Goal: Task Accomplishment & Management: Complete application form

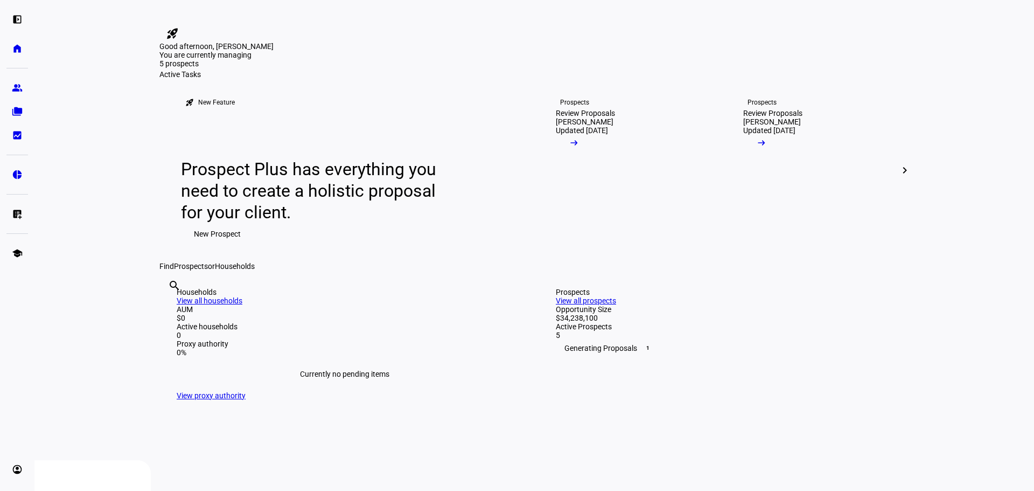
click at [209, 244] on span "New Prospect" at bounding box center [217, 234] width 47 height 22
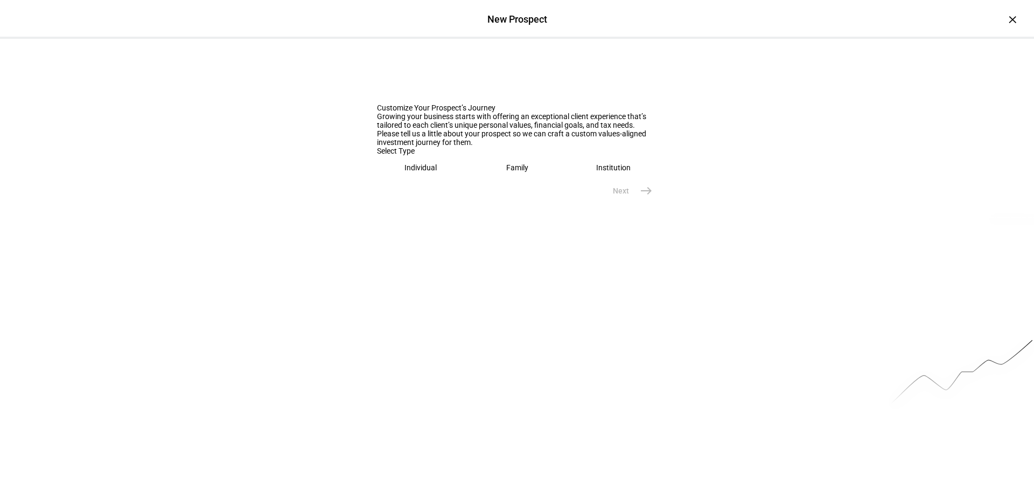
click at [495, 180] on eth-mega-radio-button "Family" at bounding box center [517, 167] width 88 height 25
click at [400, 219] on div at bounding box center [517, 203] width 280 height 30
click at [428, 172] on div "Individual" at bounding box center [421, 167] width 32 height 9
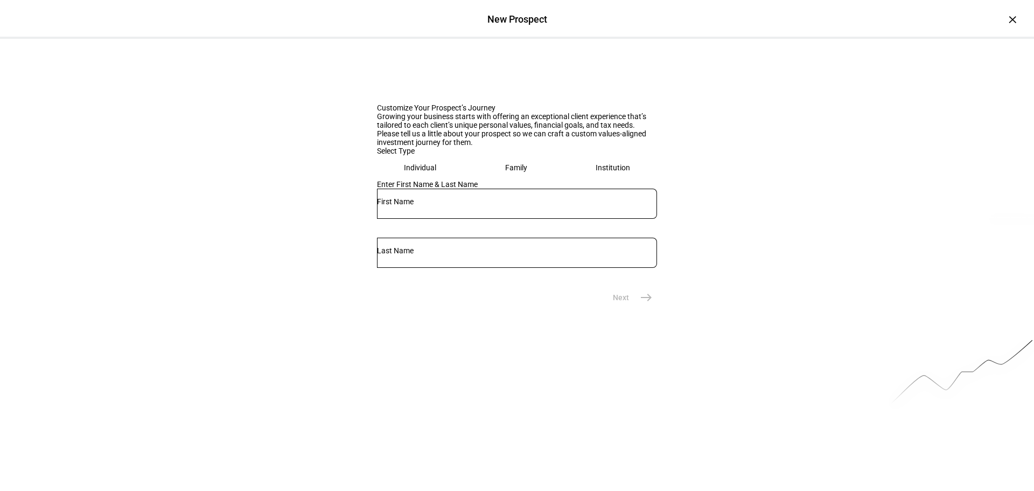
click at [400, 219] on div at bounding box center [517, 203] width 280 height 30
click at [454, 219] on div at bounding box center [517, 203] width 280 height 30
type input "Nate"
type input "Peabody"
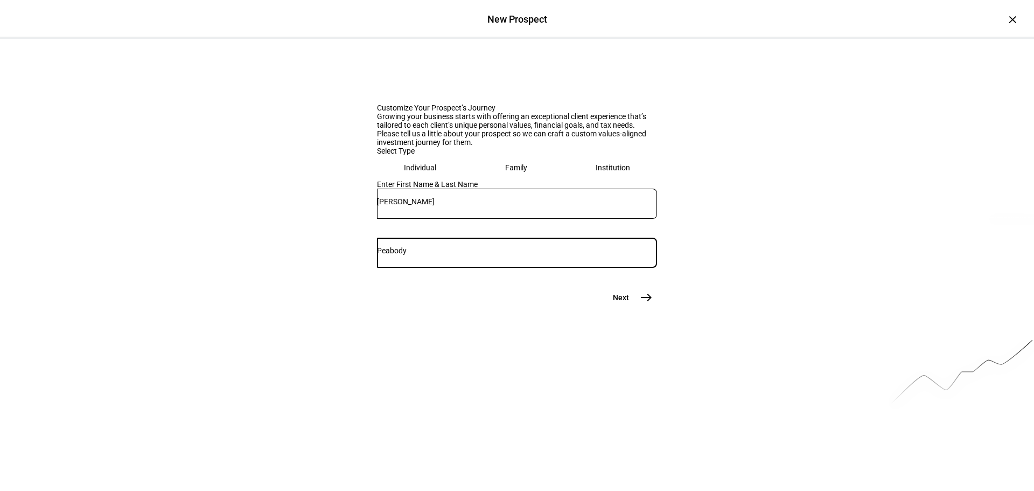
click at [620, 308] on button "Next east" at bounding box center [628, 297] width 57 height 22
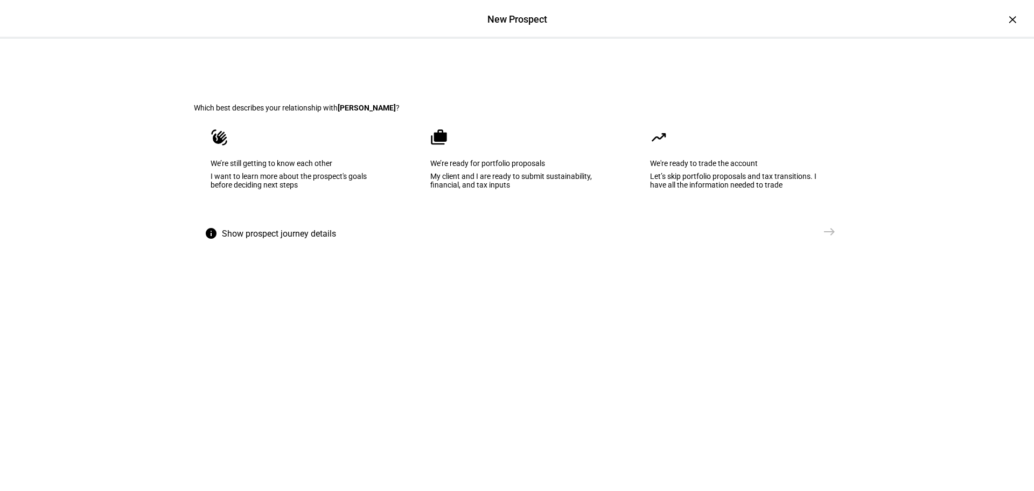
click at [399, 221] on eth-mega-radio-group "waving_hand We’re still getting to know each other I want to learn more about t…" at bounding box center [517, 166] width 646 height 109
click at [380, 221] on eth-mega-radio-button "waving_hand We’re still getting to know each other I want to learn more about t…" at bounding box center [297, 166] width 207 height 109
click at [823, 238] on mat-icon "east" at bounding box center [829, 231] width 13 height 13
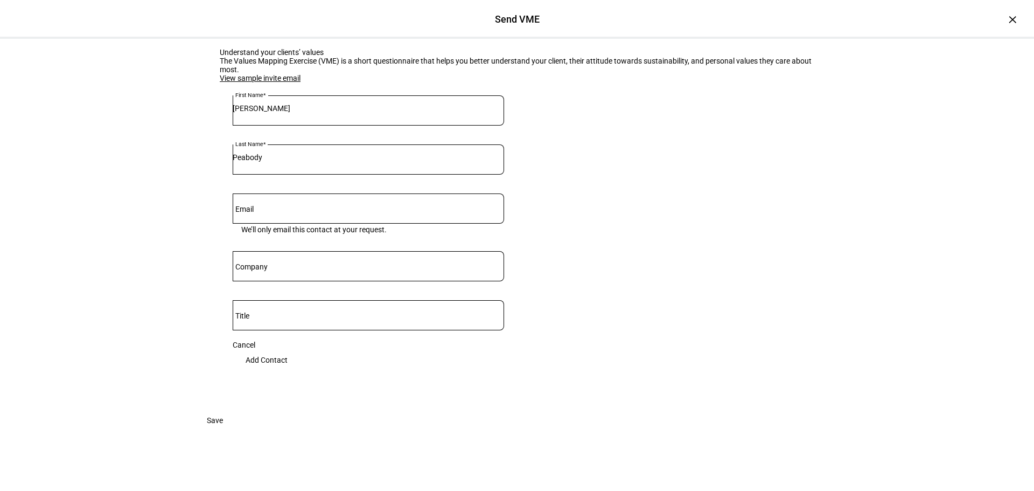
scroll to position [135, 0]
click at [363, 202] on input "Email" at bounding box center [368, 206] width 271 height 9
paste input "Invest cash in MM fund Ehtic Can we change pillars Can we open accounts without…"
type input "Invest cash in MM fund Ehtic Can we change pillars Can we open accounts without…"
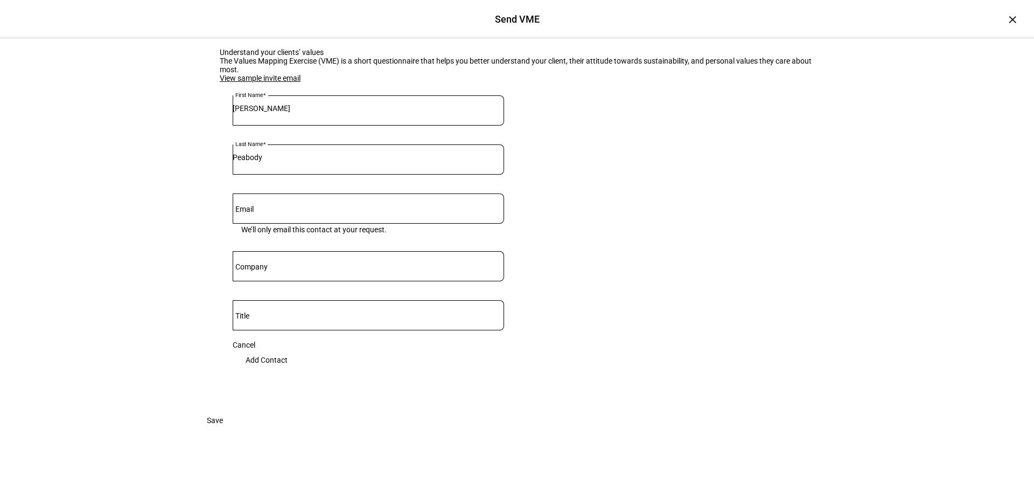
click at [420, 203] on eth-input "Email We’ll only email this contact at your request." at bounding box center [368, 222] width 271 height 58
drag, startPoint x: 422, startPoint y: 191, endPoint x: 424, endPoint y: 184, distance: 7.5
click at [422, 193] on div at bounding box center [368, 208] width 271 height 30
paste input "Nathan Peabody <drnatep@gmail.com>"
type input "drnatep@gmail.com"
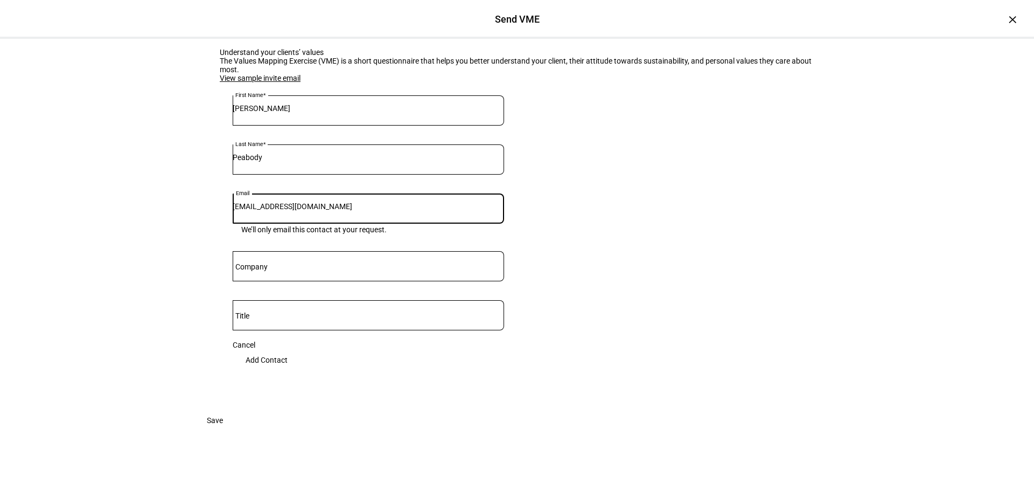
click at [657, 243] on eth-form-card "Understand your clients’ values The Values Mapping Exercise (VME) is a short qu…" at bounding box center [517, 215] width 646 height 387
click at [288, 349] on span "Add Contact" at bounding box center [267, 360] width 42 height 22
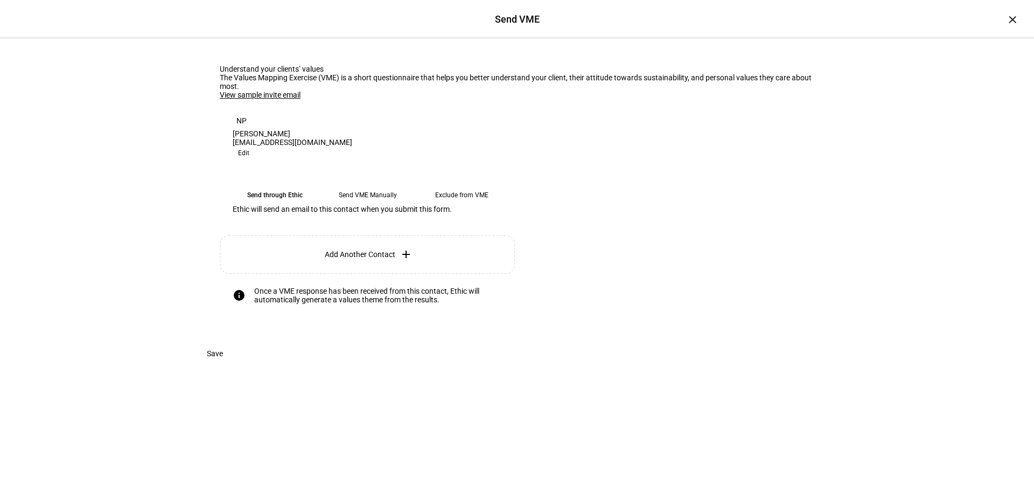
click at [287, 205] on eth-mega-radio-button "Send through Ethic" at bounding box center [275, 194] width 84 height 19
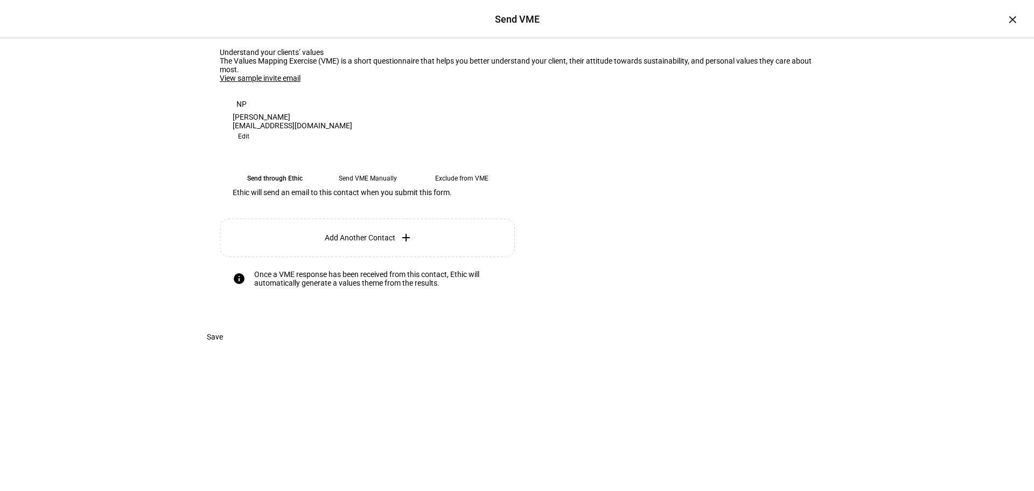
scroll to position [73, 0]
click at [734, 287] on eth-form-card "Understand your clients’ values The Values Mapping Exercise (VME) is a short qu…" at bounding box center [517, 174] width 646 height 304
click at [291, 185] on eth-mega-radio-button "Send through Ethic" at bounding box center [275, 178] width 84 height 19
click at [223, 347] on span "Save" at bounding box center [215, 337] width 16 height 22
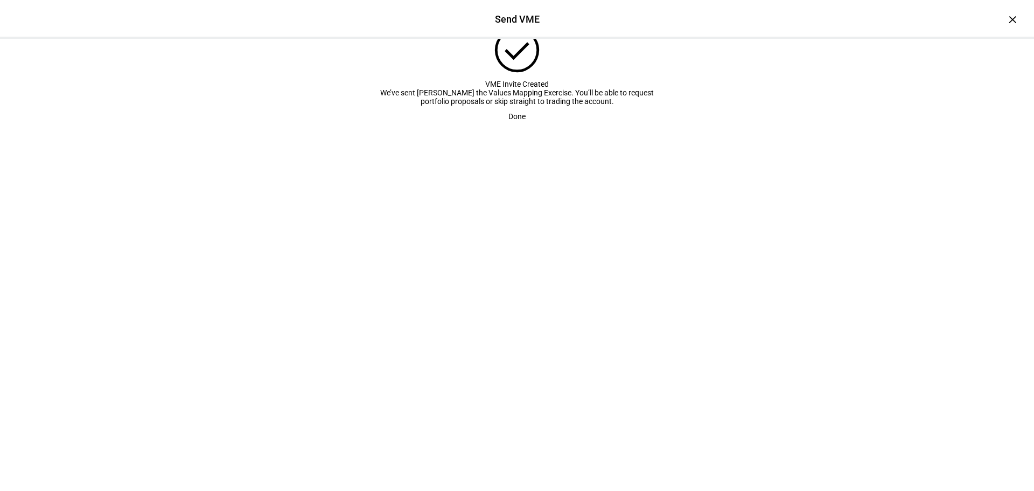
click at [509, 127] on span "Done" at bounding box center [516, 117] width 17 height 22
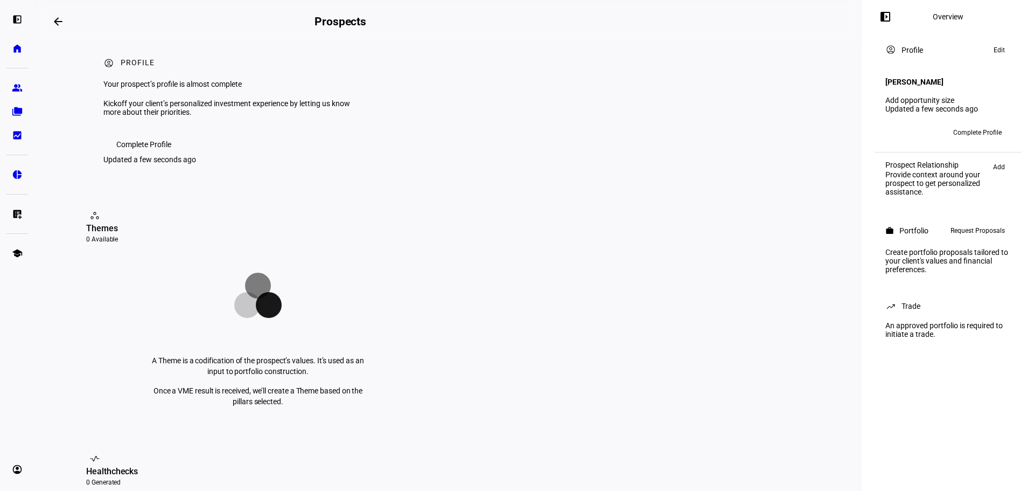
scroll to position [0, 0]
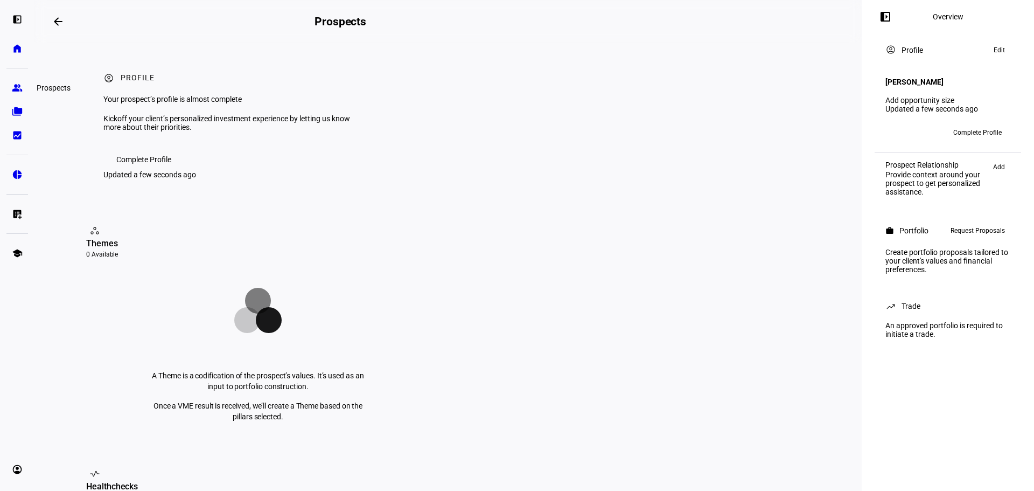
click at [19, 87] on eth-mat-symbol "group" at bounding box center [17, 87] width 11 height 11
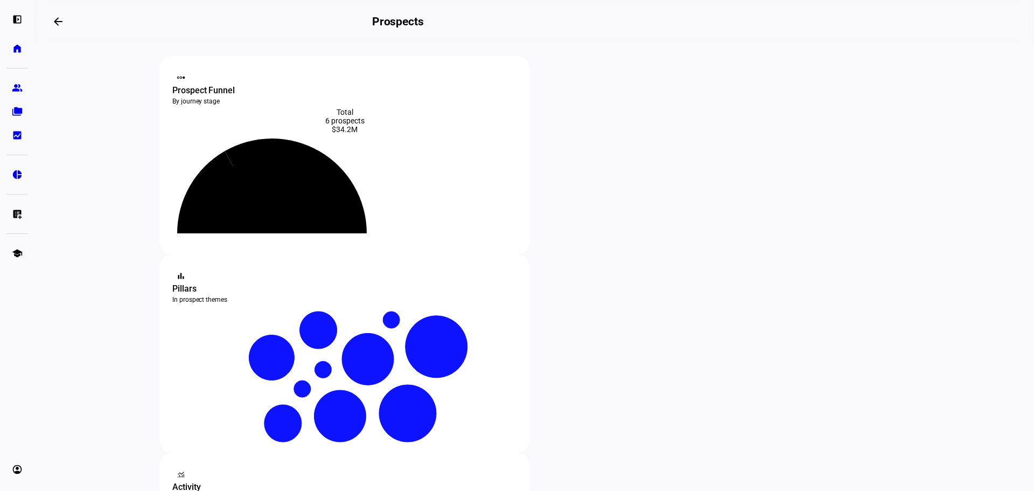
scroll to position [179, 0]
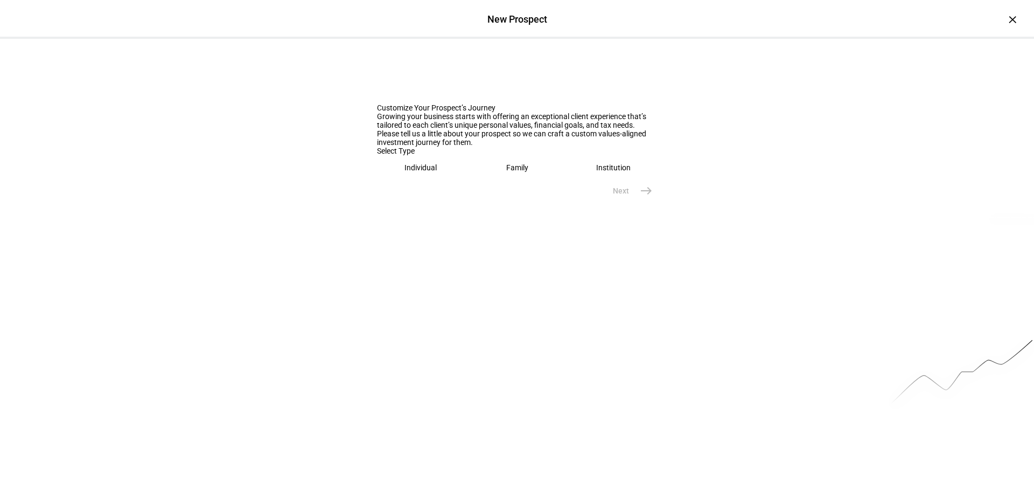
click at [418, 172] on div "Individual" at bounding box center [420, 167] width 32 height 9
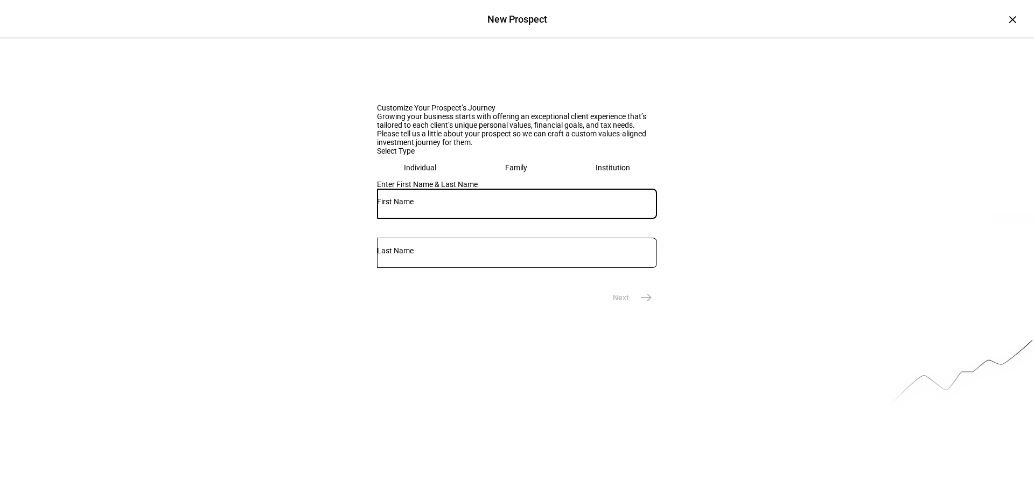
click at [415, 206] on input "text" at bounding box center [517, 201] width 280 height 9
type input "Jake"
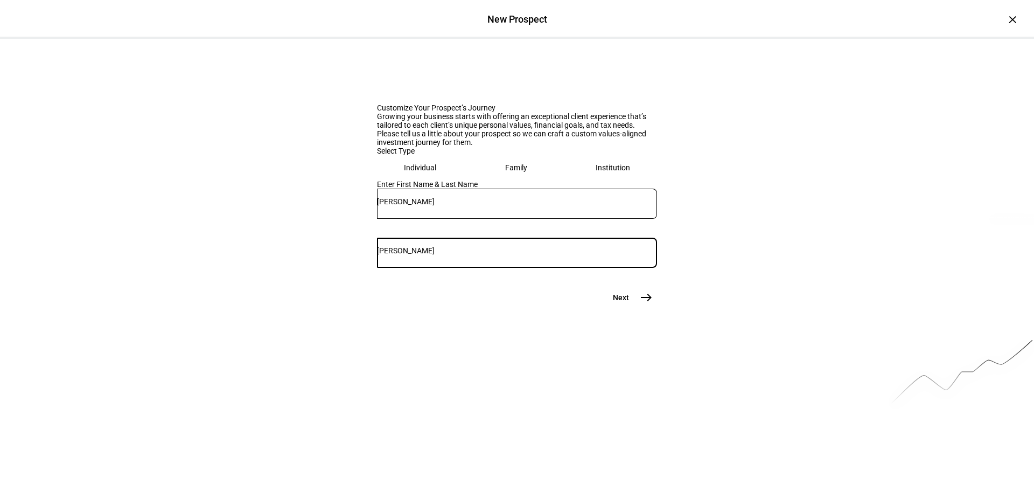
type input "Schmidt"
click at [626, 308] on button "Next east" at bounding box center [628, 297] width 57 height 22
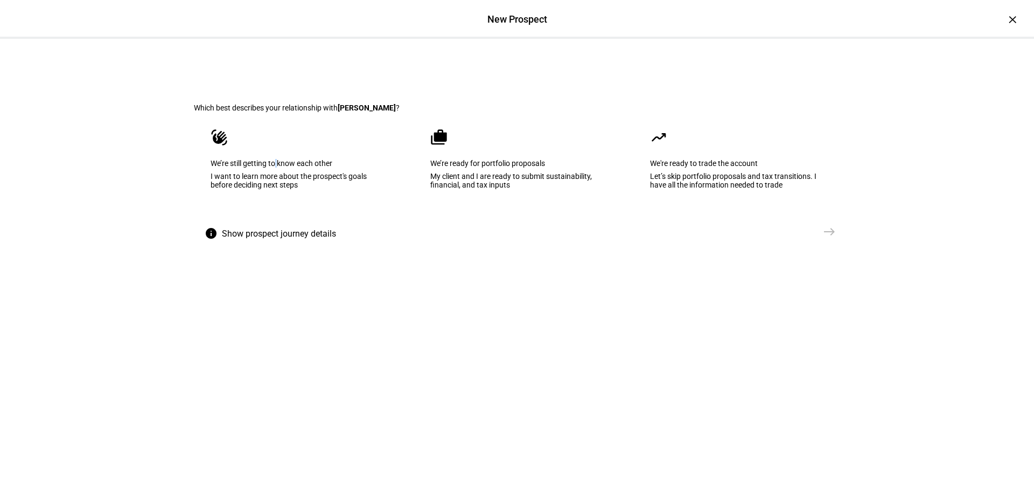
click at [281, 167] on div "We’re still getting to know each other" at bounding box center [297, 163] width 173 height 9
click at [272, 178] on eth-mega-radio-button "waving_hand We’re still getting to know each other I want to learn more about t…" at bounding box center [297, 166] width 206 height 109
click at [810, 279] on eth-select-journey-branch "Which best describes your relationship with Jake ? waving_hand We’re still gett…" at bounding box center [517, 159] width 681 height 240
click at [787, 237] on span "Send VME" at bounding box center [795, 231] width 34 height 11
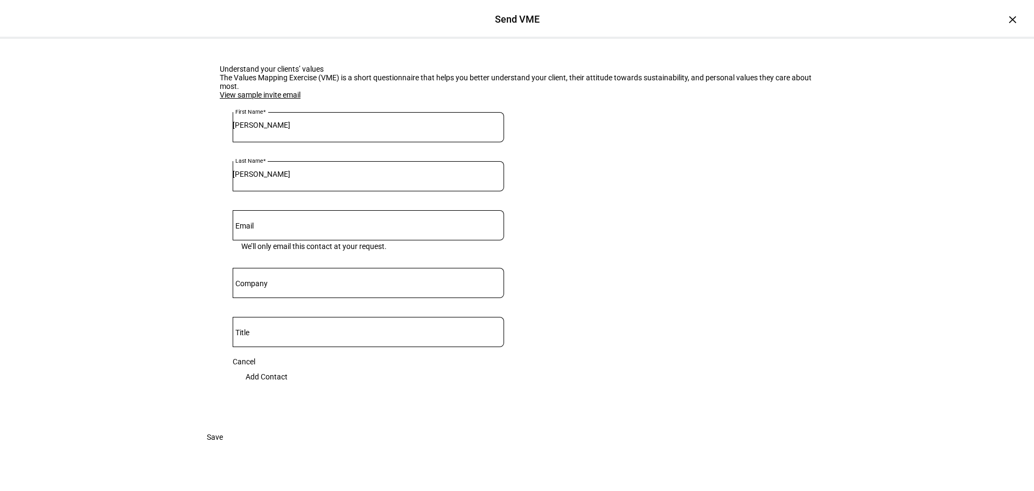
click at [482, 227] on input "Email" at bounding box center [368, 223] width 271 height 9
paste input "Jake Schmidt <jzschmidt75@gmail.com>"
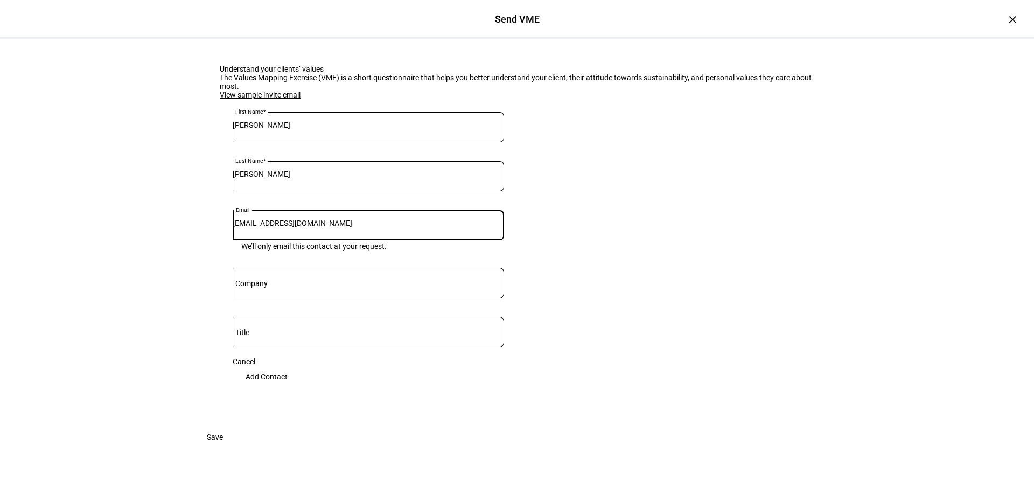
type input "jzschmidt75@gmail.com"
click at [288, 387] on span "Add Contact" at bounding box center [267, 377] width 42 height 22
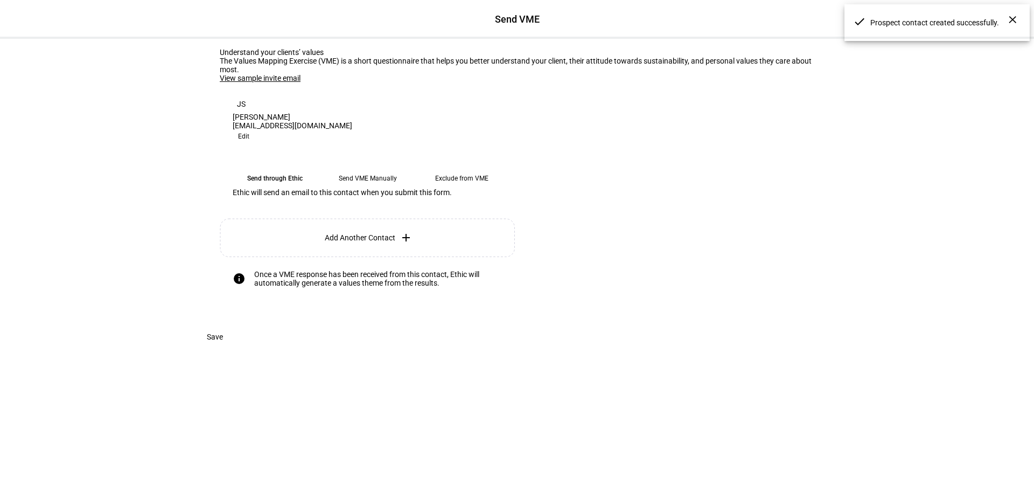
scroll to position [73, 0]
click at [236, 347] on span at bounding box center [215, 337] width 42 height 22
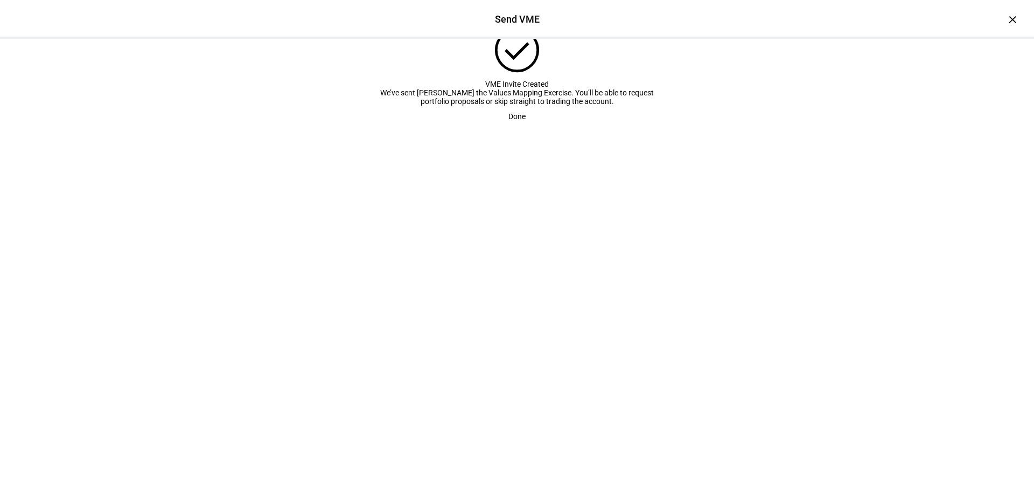
scroll to position [17, 0]
click at [517, 127] on span "Done" at bounding box center [516, 117] width 17 height 22
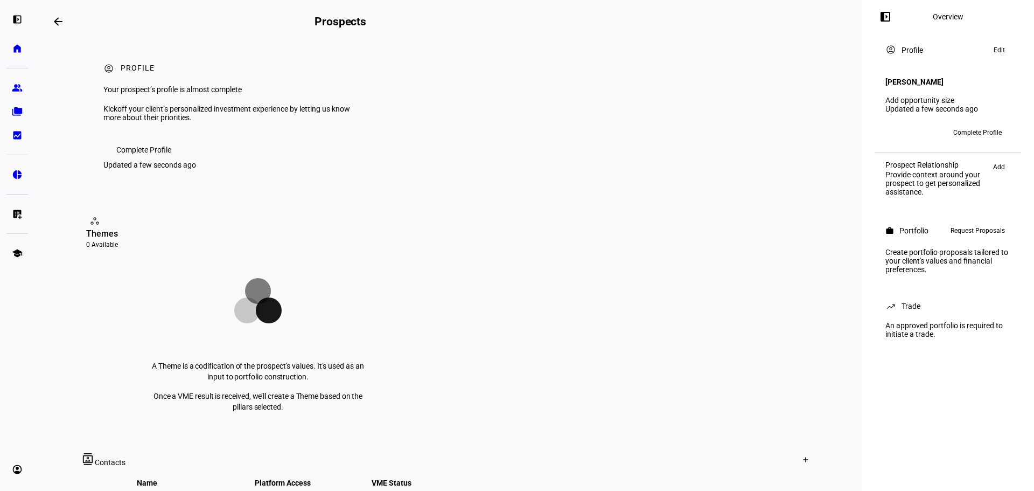
scroll to position [0, 0]
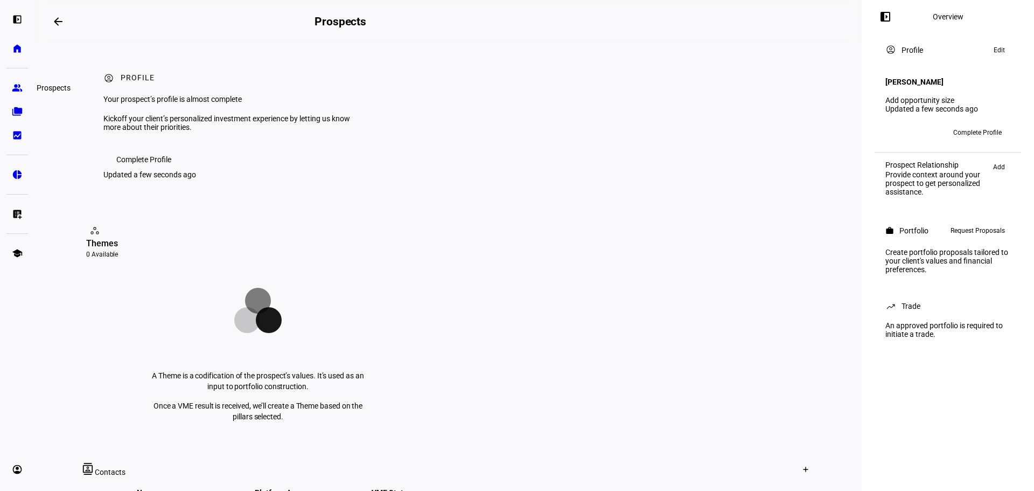
click at [8, 89] on link "group Prospects" at bounding box center [17, 88] width 22 height 22
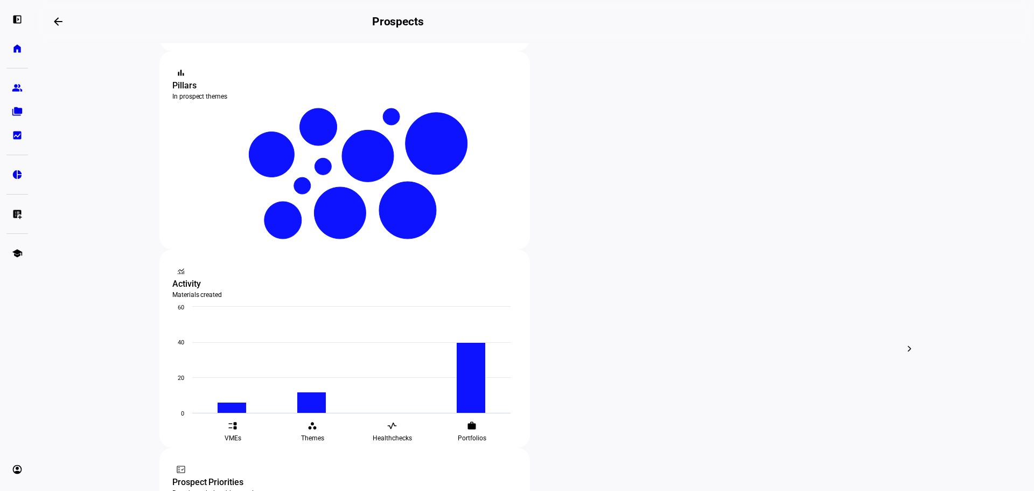
scroll to position [179, 0]
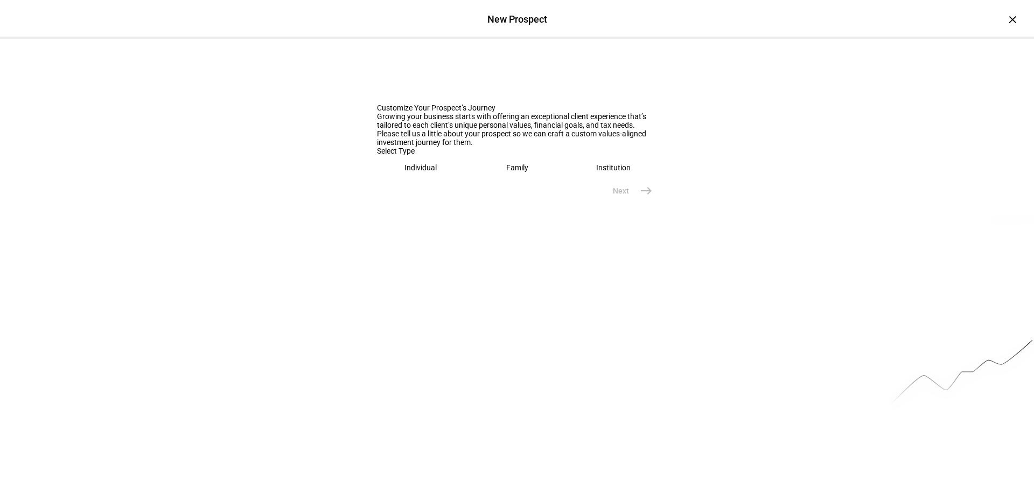
click at [427, 180] on eth-mega-radio-button "Individual" at bounding box center [421, 167] width 88 height 25
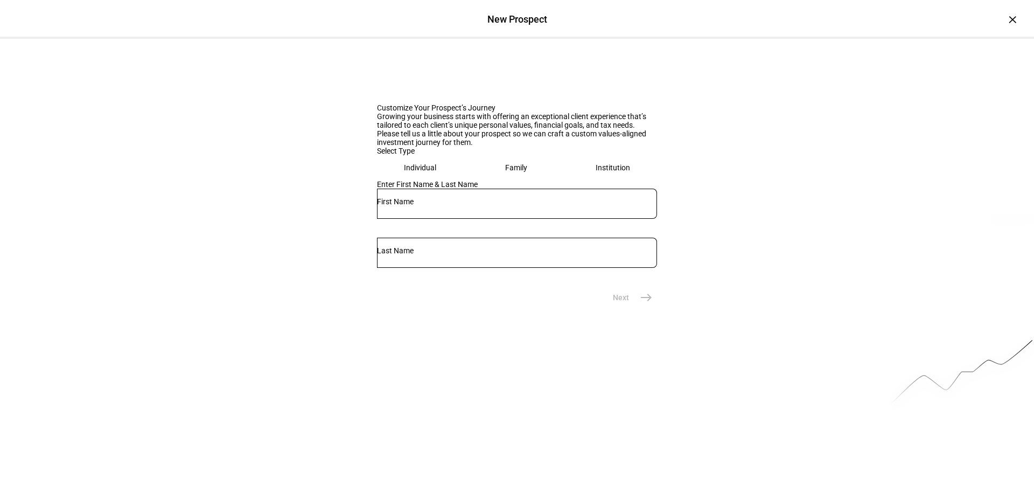
click at [414, 219] on div at bounding box center [517, 203] width 280 height 30
click at [427, 206] on input "text" at bounding box center [517, 201] width 280 height 9
type input "Darby"
click at [614, 278] on div at bounding box center [517, 273] width 280 height 10
click at [631, 286] on div "Enter First Name & Last Name Darby Schmidt" at bounding box center [517, 233] width 280 height 107
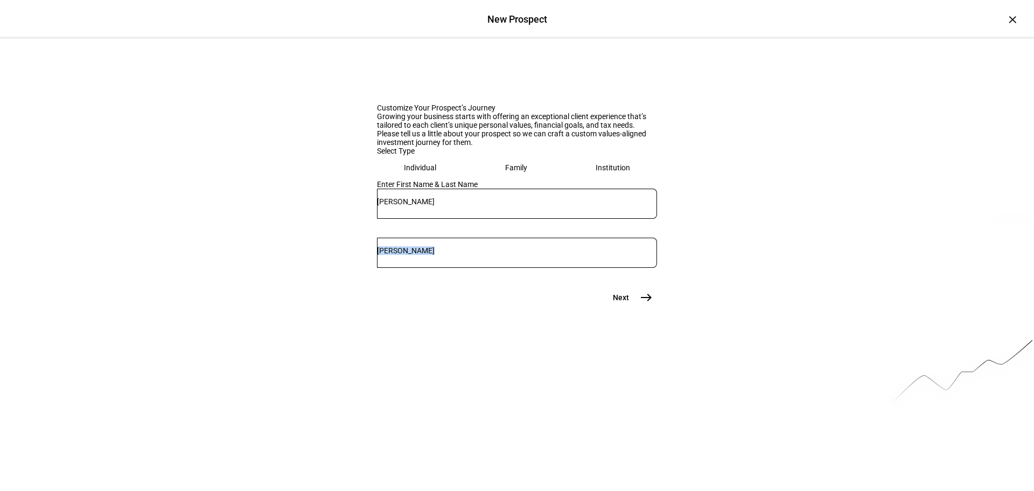
click at [603, 278] on mat-form-field "Schmidt" at bounding box center [517, 257] width 280 height 40
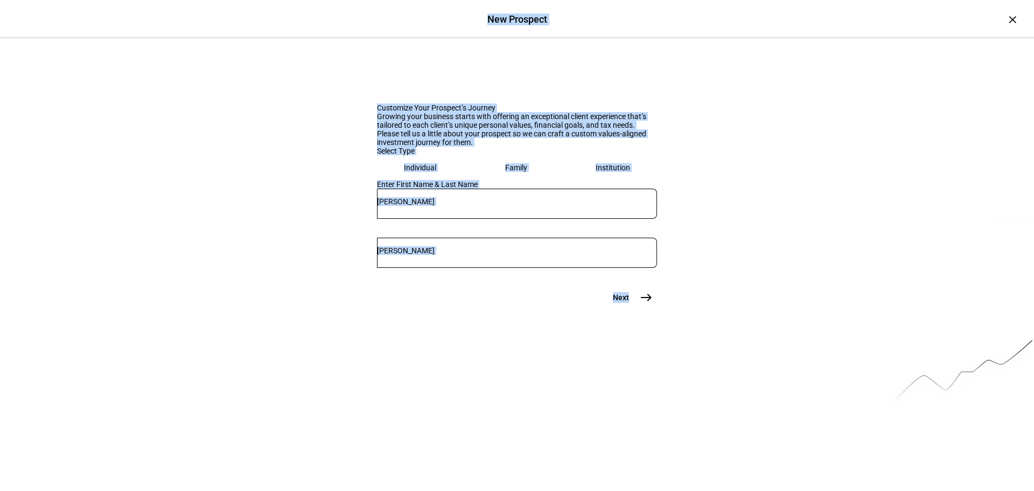
drag, startPoint x: 630, startPoint y: 335, endPoint x: 622, endPoint y: 341, distance: 9.3
click at [628, 286] on div "Enter First Name & Last Name Darby Schmidt" at bounding box center [517, 233] width 280 height 107
click at [620, 268] on div "Schmidt" at bounding box center [517, 252] width 280 height 30
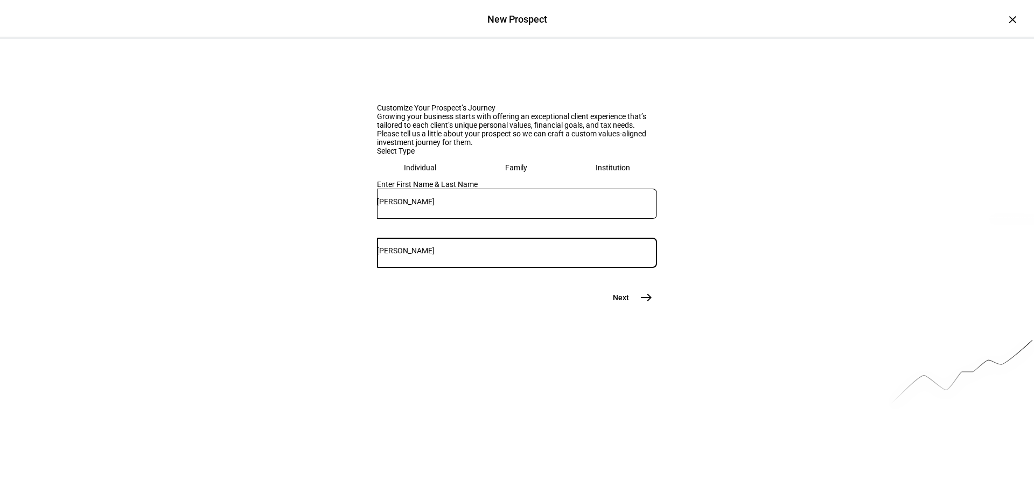
paste input "Darby Schmidt <darbyrschmidt@gmail.com>"
type input "Schmidt"
click at [641, 304] on mat-icon "east" at bounding box center [646, 297] width 13 height 13
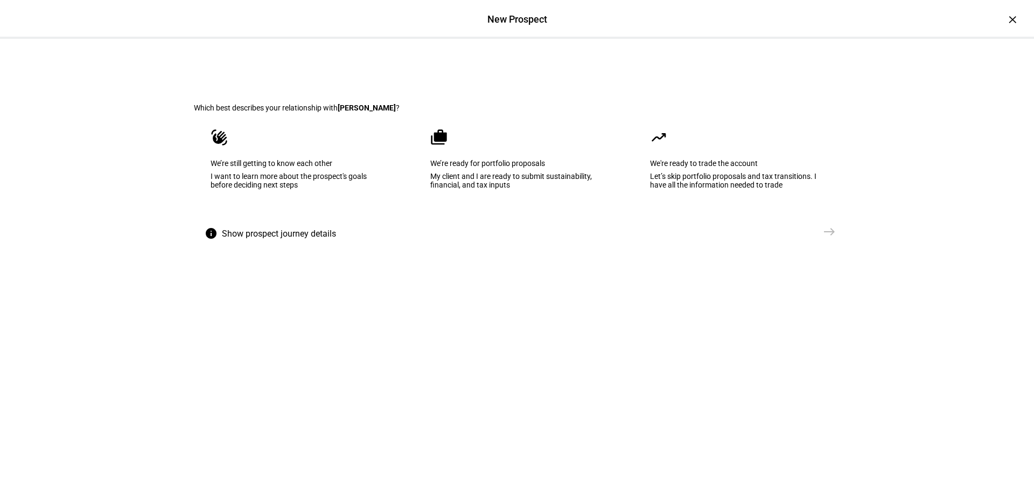
click at [228, 167] on div "We’re still getting to know each other" at bounding box center [297, 163] width 173 height 9
click at [771, 242] on button "Send VME east" at bounding box center [802, 232] width 75 height 22
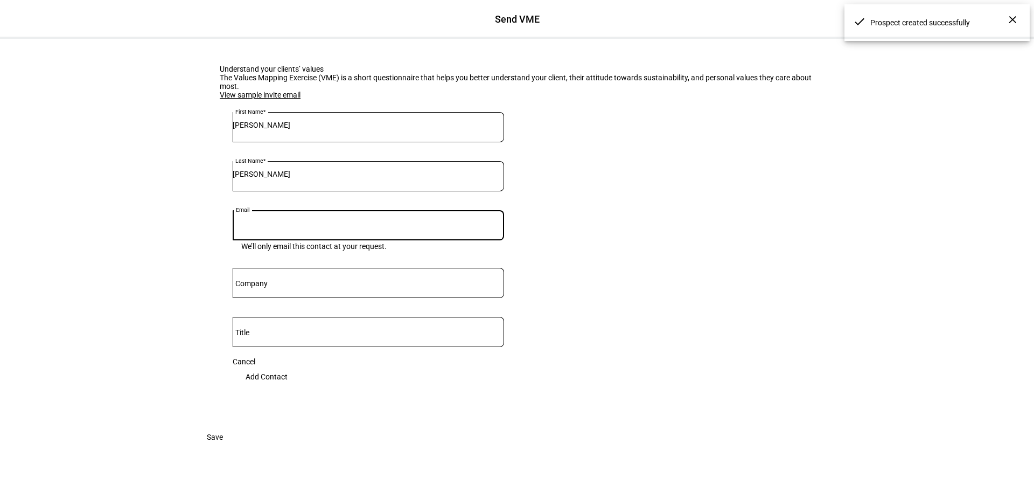
click at [295, 227] on input "Email" at bounding box center [368, 223] width 271 height 9
paste input "Darby Schmidt <darbyrschmidt@gmail.com>"
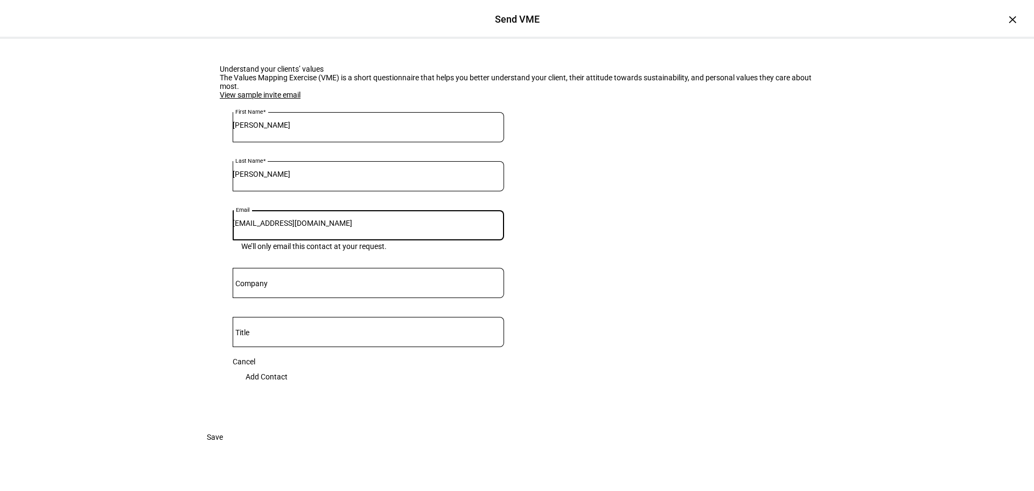
type input "darbyrschmidt@gmail.com"
click at [288, 387] on span "Add Contact" at bounding box center [267, 377] width 42 height 22
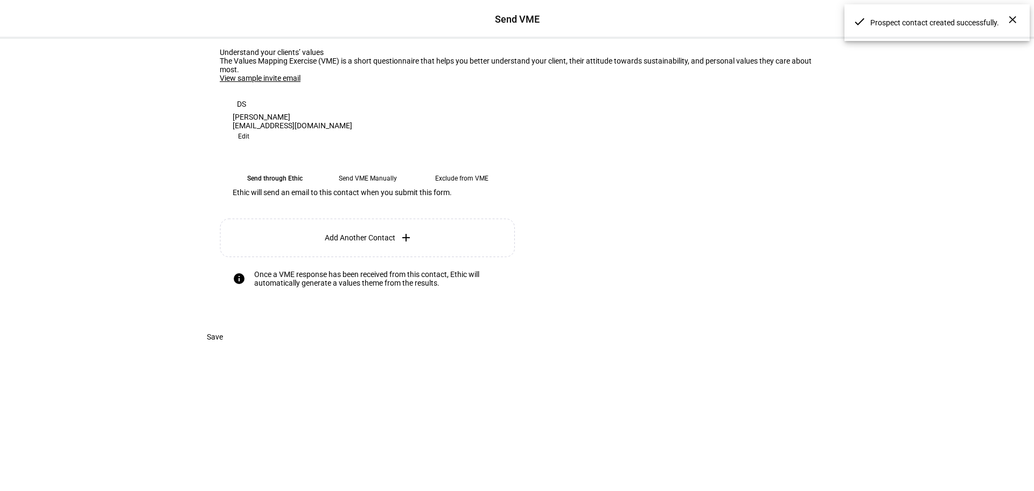
scroll to position [73, 0]
click at [223, 347] on span "Save" at bounding box center [215, 337] width 16 height 22
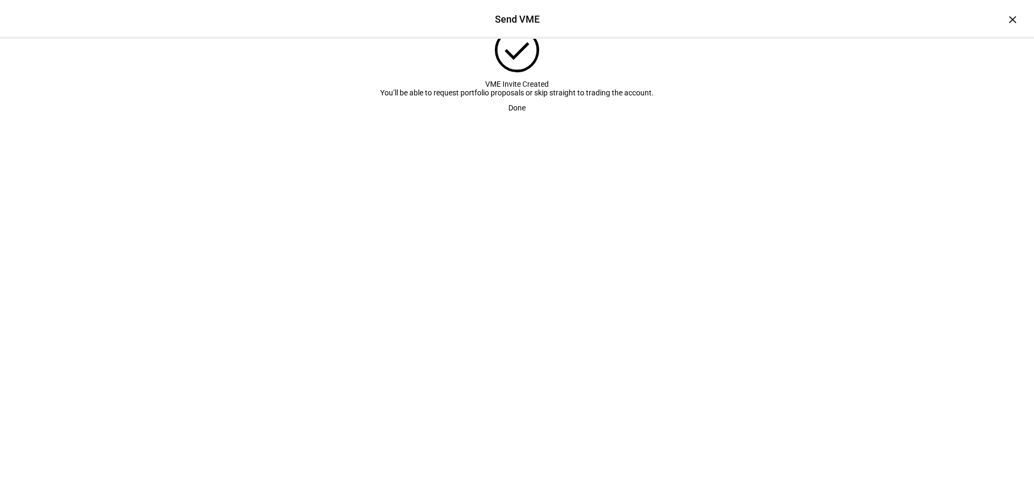
scroll to position [17, 0]
click at [508, 118] on span "Done" at bounding box center [516, 108] width 17 height 22
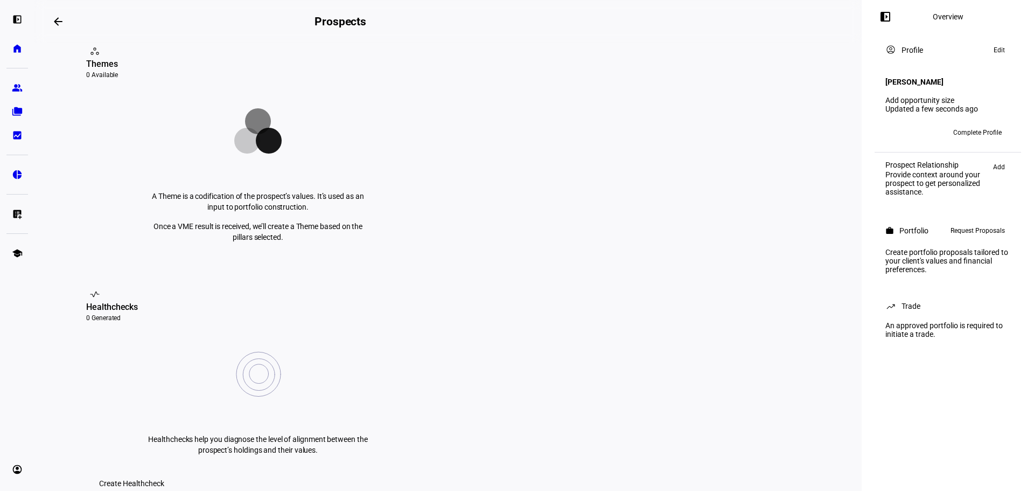
scroll to position [0, 0]
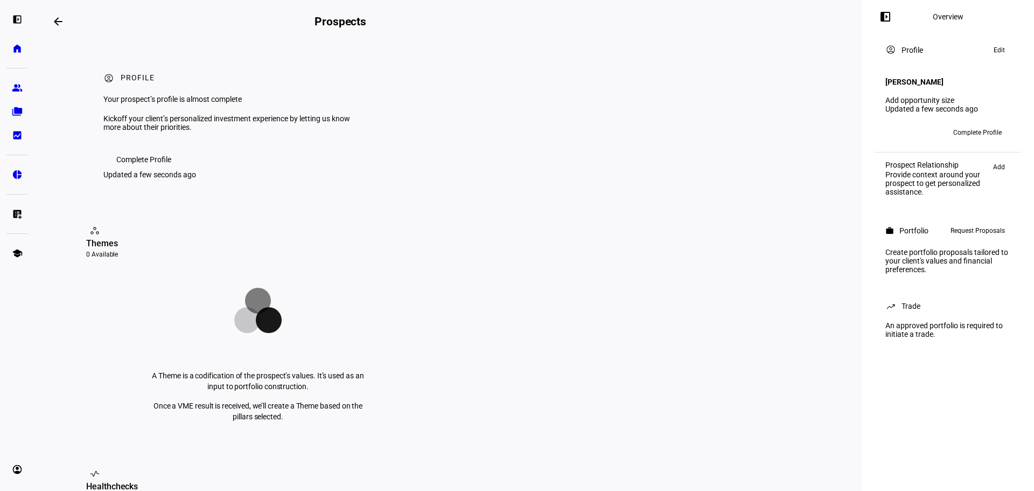
click at [5, 99] on div "left_panel_open home Home Advisors group Prospects folder_copy Households bid_l…" at bounding box center [17, 245] width 34 height 491
click at [10, 93] on link "group Prospects" at bounding box center [17, 88] width 22 height 22
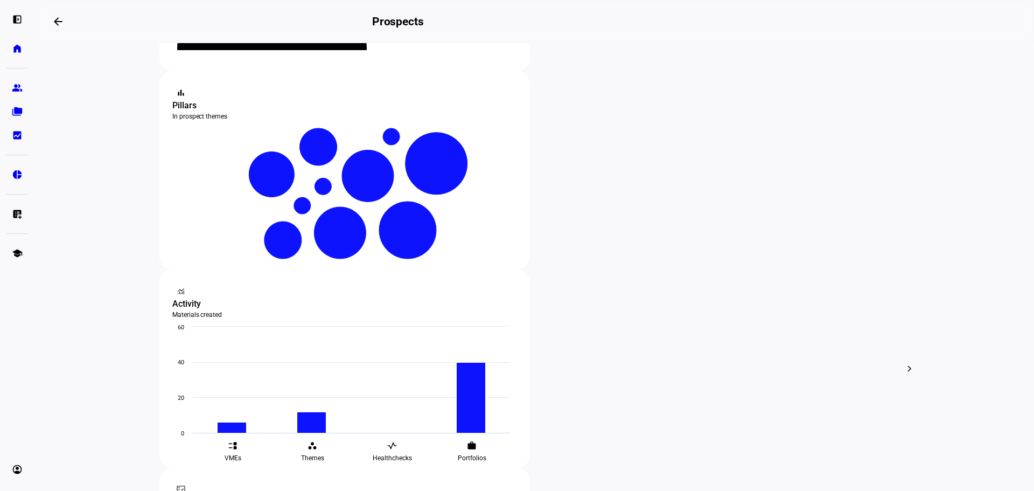
scroll to position [179, 0]
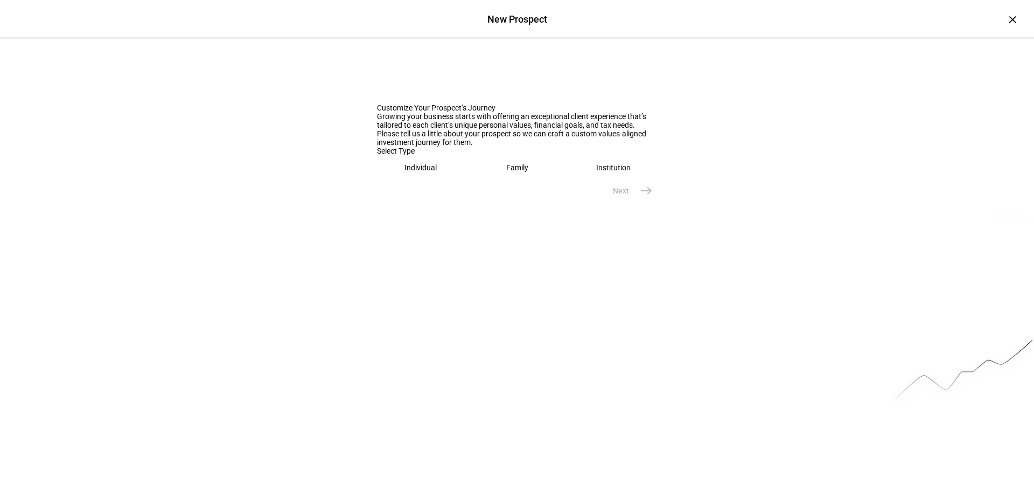
click at [442, 180] on eth-mega-radio-button "Individual" at bounding box center [421, 167] width 88 height 25
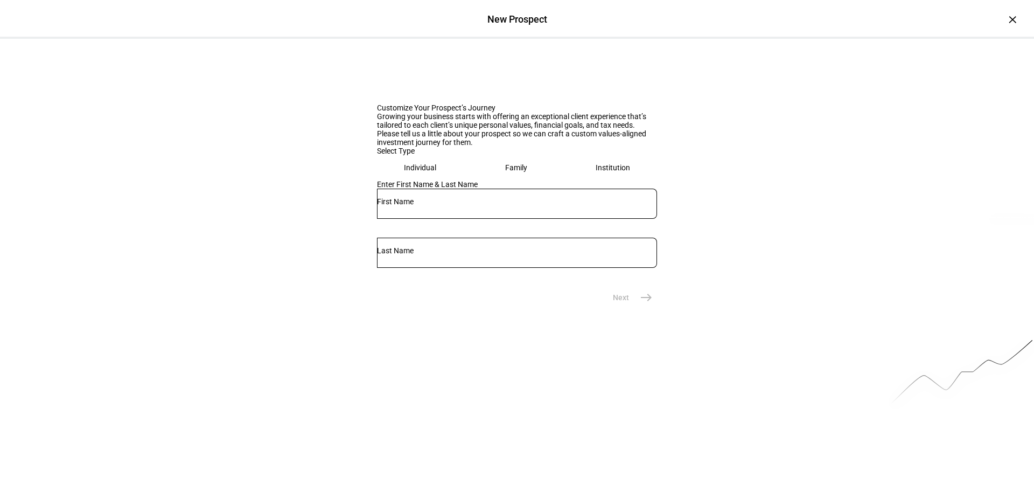
click at [472, 206] on input "text" at bounding box center [517, 201] width 280 height 9
paste input "Casey Schmidt <cschmidt99005@gmail.com>"
type input "Casey"
paste input "Schmidt <cschmidt99005@gmail.com>"
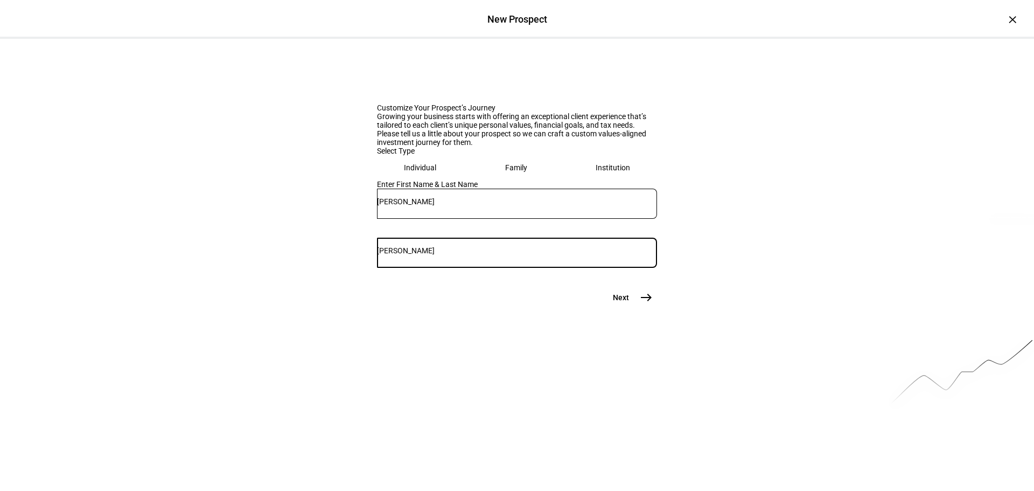
scroll to position [17, 0]
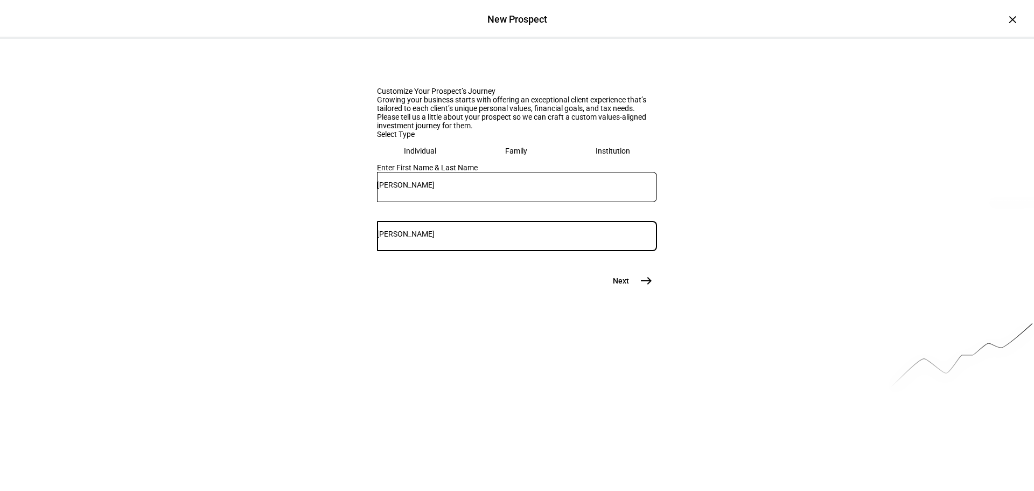
type input "Schmidt"
click at [620, 291] on button "Next east" at bounding box center [628, 281] width 57 height 22
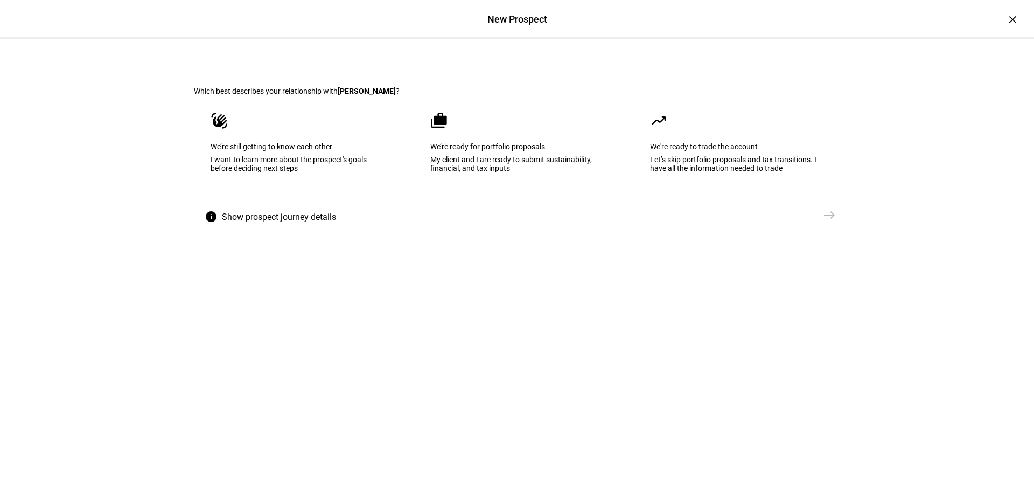
drag, startPoint x: 615, startPoint y: 353, endPoint x: 349, endPoint y: 251, distance: 284.6
click at [349, 204] on eth-mega-radio-button "waving_hand We’re still getting to know each other I want to learn more about t…" at bounding box center [297, 149] width 207 height 109
click at [324, 171] on div "I want to learn more about the prospect's goals before deciding next steps" at bounding box center [296, 162] width 174 height 17
click at [811, 226] on button "Send VME east" at bounding box center [802, 215] width 75 height 22
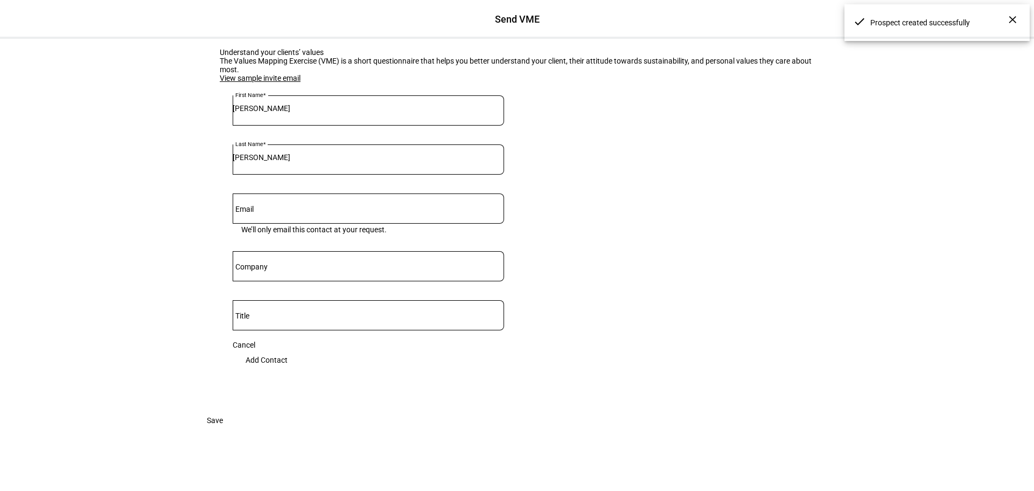
click at [329, 193] on eth-input "Last Name Schmidt" at bounding box center [368, 168] width 271 height 49
click at [327, 193] on eth-input "Last Name Schmidt" at bounding box center [368, 168] width 271 height 49
drag, startPoint x: 325, startPoint y: 283, endPoint x: 318, endPoint y: 294, distance: 13.6
click at [323, 223] on div at bounding box center [368, 208] width 271 height 30
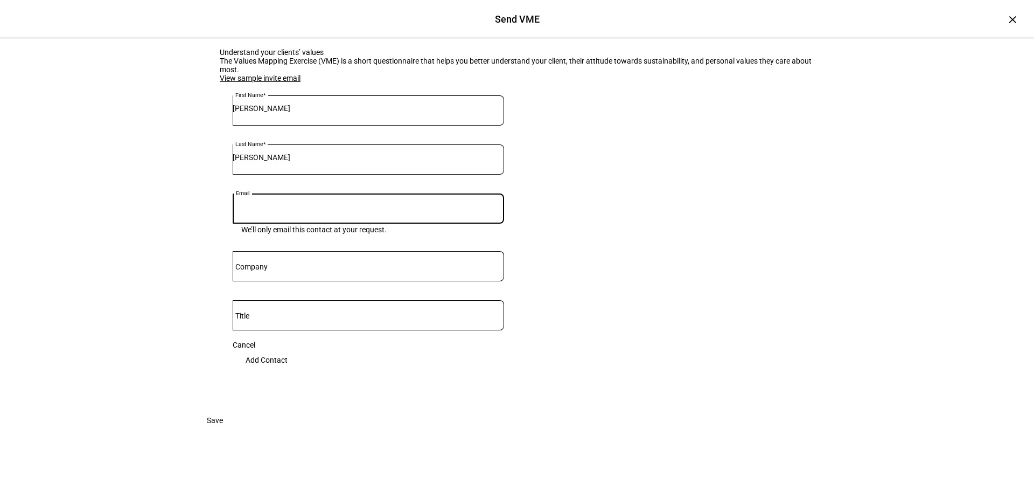
click at [317, 211] on input "Email" at bounding box center [368, 206] width 271 height 9
paste input "Schmidt <cschmidt99005@gmail.com>"
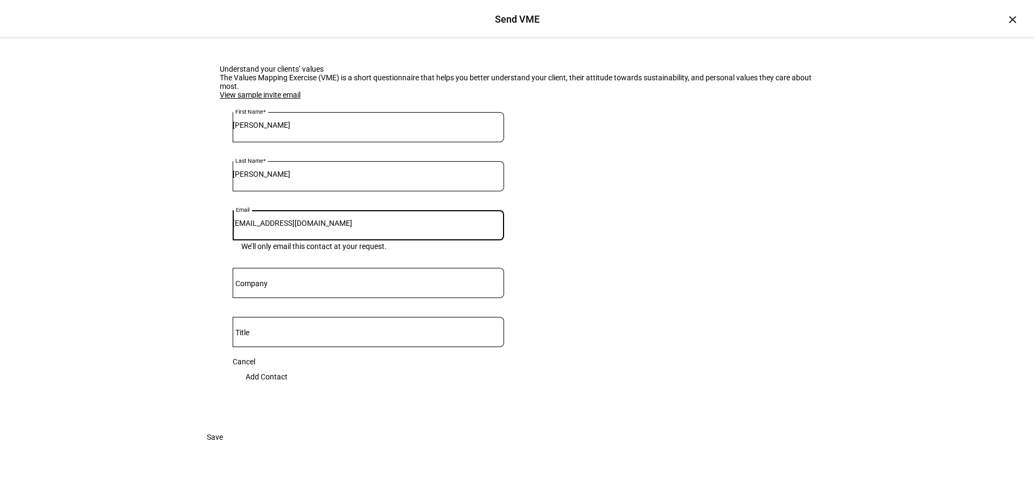
type input "cschmidt99005@gmail.com"
click at [739, 310] on eth-form-card "Understand your clients’ values The Values Mapping Exercise (VME) is a short qu…" at bounding box center [517, 232] width 646 height 387
click at [288, 387] on span "Add Contact" at bounding box center [267, 377] width 42 height 22
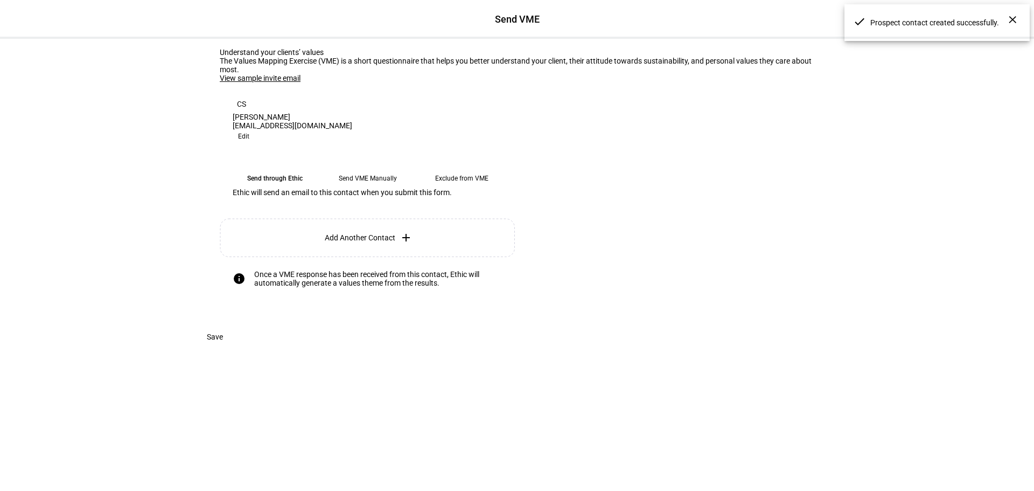
scroll to position [73, 0]
click at [236, 347] on span at bounding box center [215, 337] width 42 height 22
click at [223, 347] on span "Save" at bounding box center [215, 337] width 16 height 22
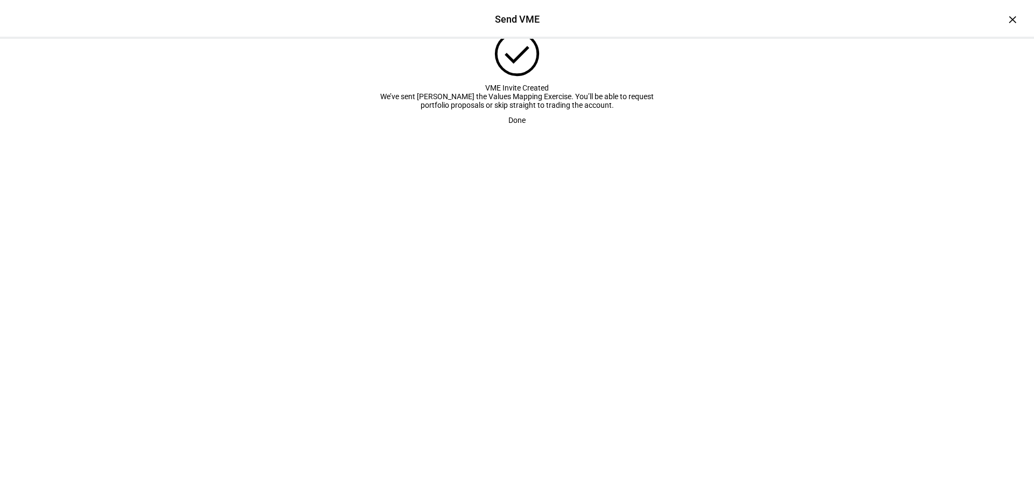
scroll to position [17, 0]
click at [521, 127] on span "Done" at bounding box center [516, 117] width 17 height 22
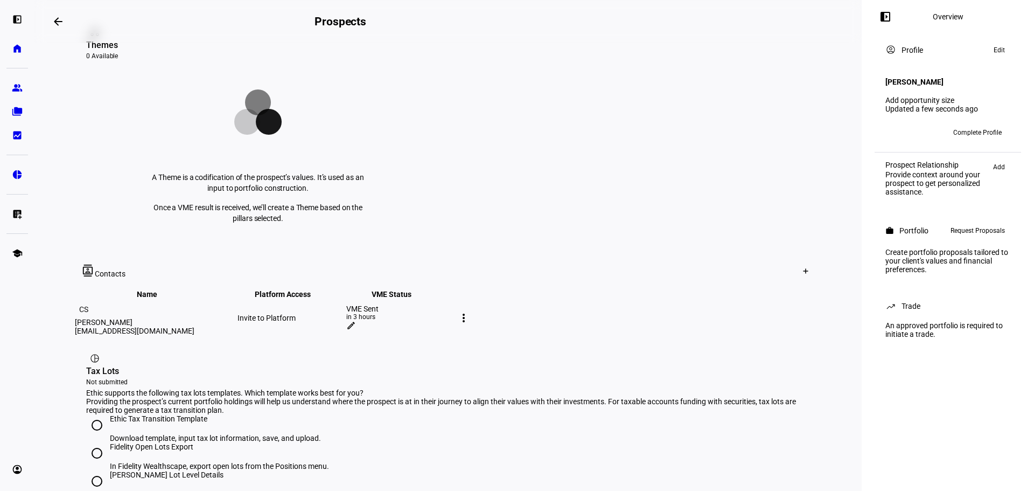
scroll to position [179, 0]
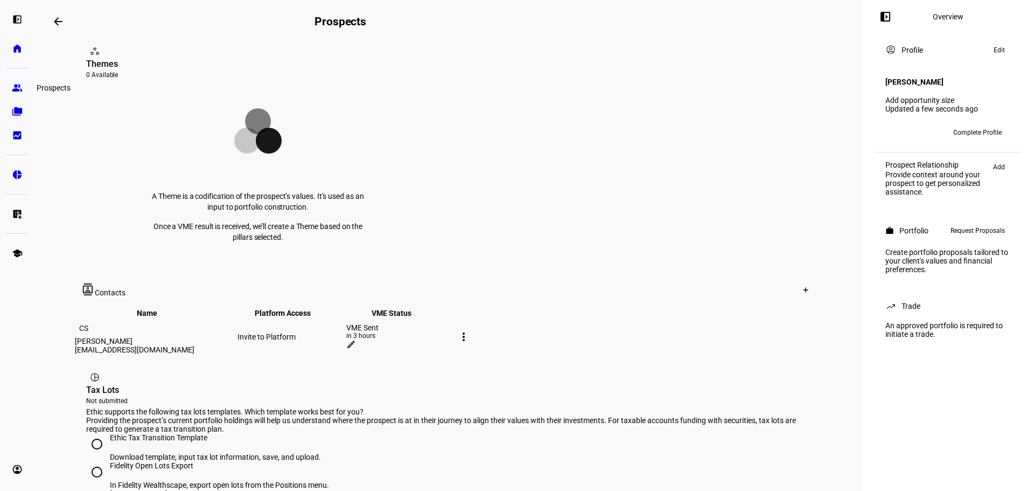
click at [19, 94] on link "group Prospects" at bounding box center [17, 88] width 22 height 22
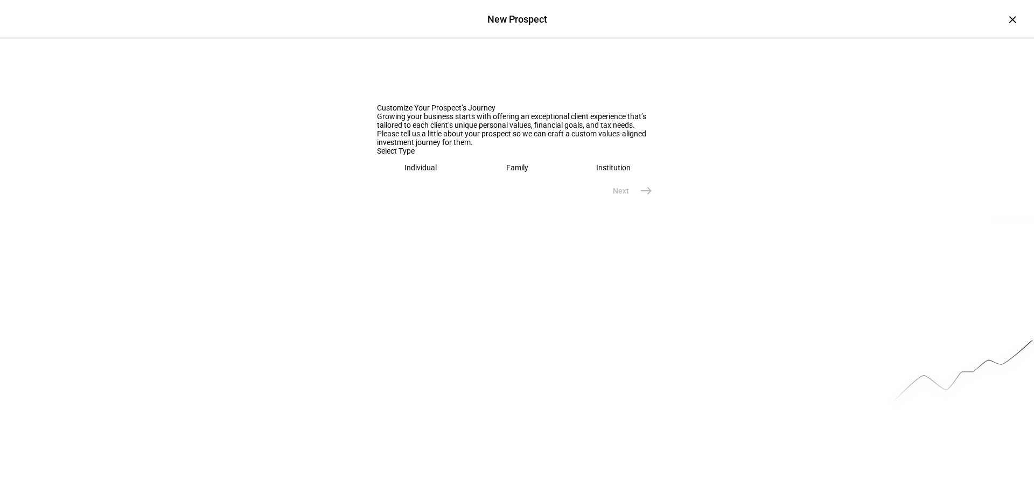
click at [506, 172] on div "Family" at bounding box center [517, 167] width 22 height 9
click at [523, 219] on div at bounding box center [517, 203] width 280 height 30
click at [540, 219] on div at bounding box center [517, 203] width 280 height 30
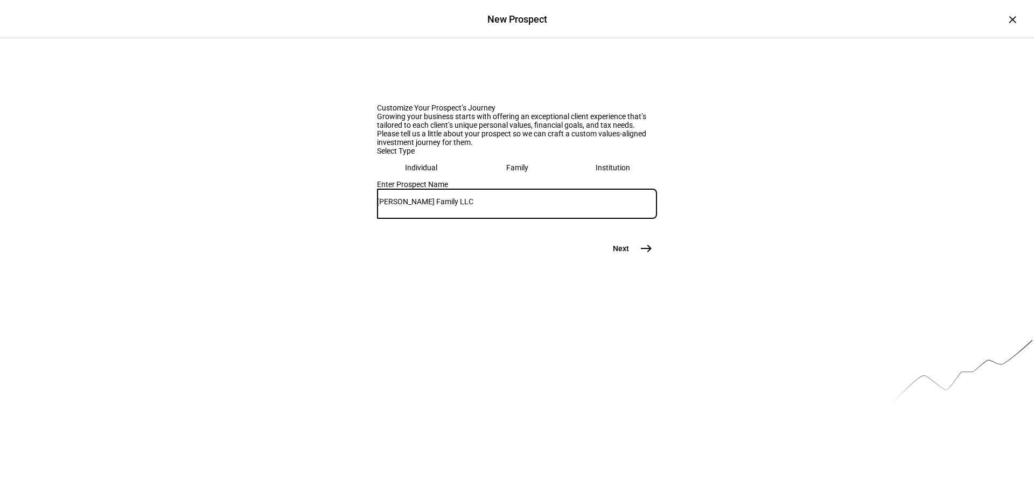
type input "Smith Family LLC"
click at [626, 259] on button "Next east" at bounding box center [628, 248] width 57 height 22
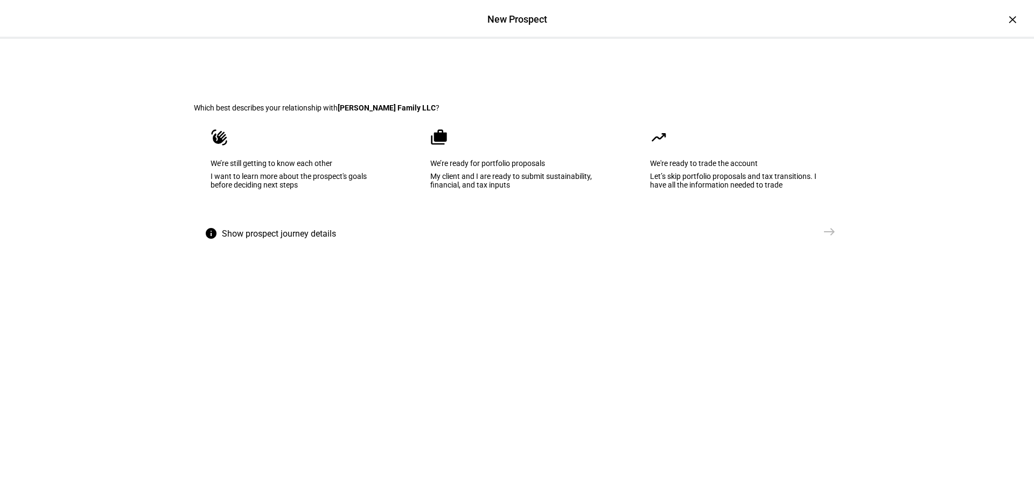
click at [257, 199] on eth-mega-radio-button "waving_hand We’re still getting to know each other I want to learn more about t…" at bounding box center [297, 166] width 207 height 109
click at [820, 242] on span "east" at bounding box center [830, 232] width 22 height 22
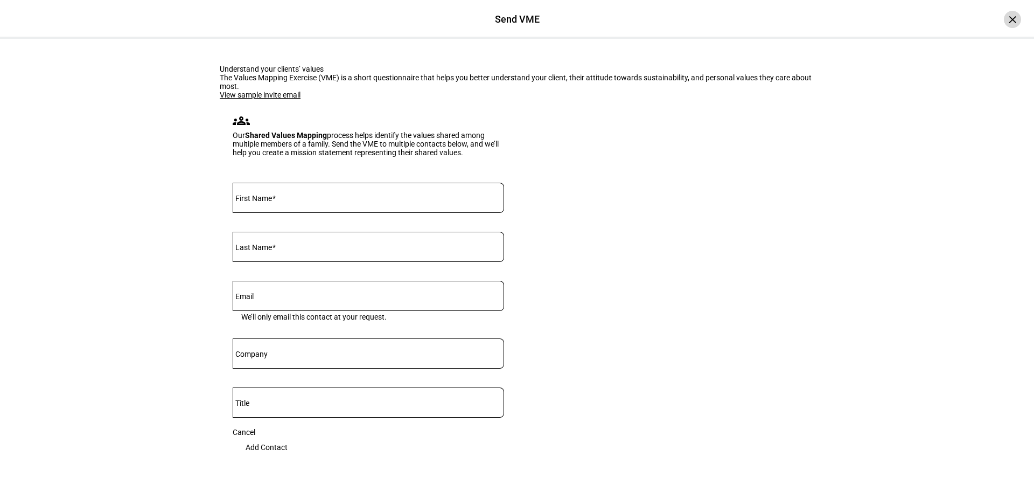
click at [1004, 22] on div "×" at bounding box center [1012, 19] width 17 height 17
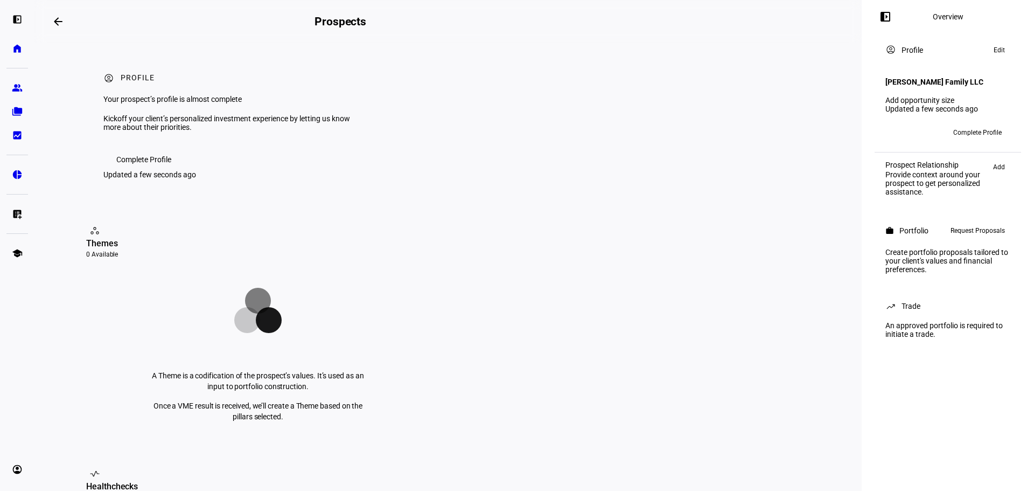
click at [13, 100] on ul "group Prospects folder_copy Households bid_landscape Client Reporting" at bounding box center [17, 111] width 22 height 69
click at [17, 92] on eth-mat-symbol "group" at bounding box center [17, 87] width 11 height 11
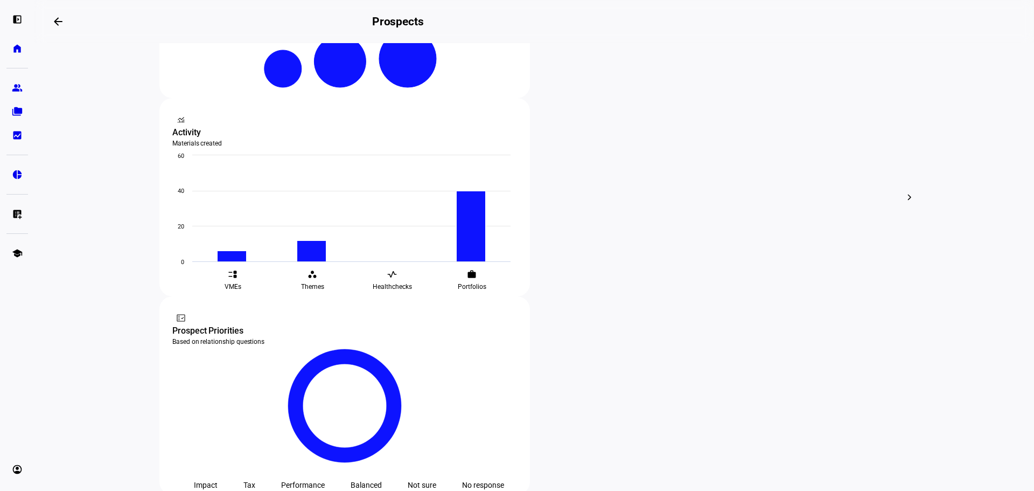
scroll to position [359, 0]
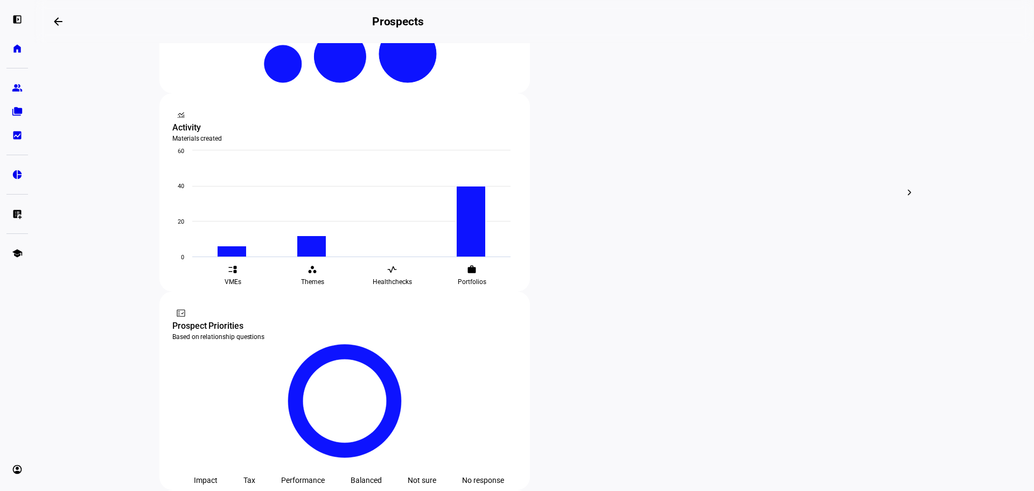
click at [944, 320] on div at bounding box center [517, 245] width 1034 height 491
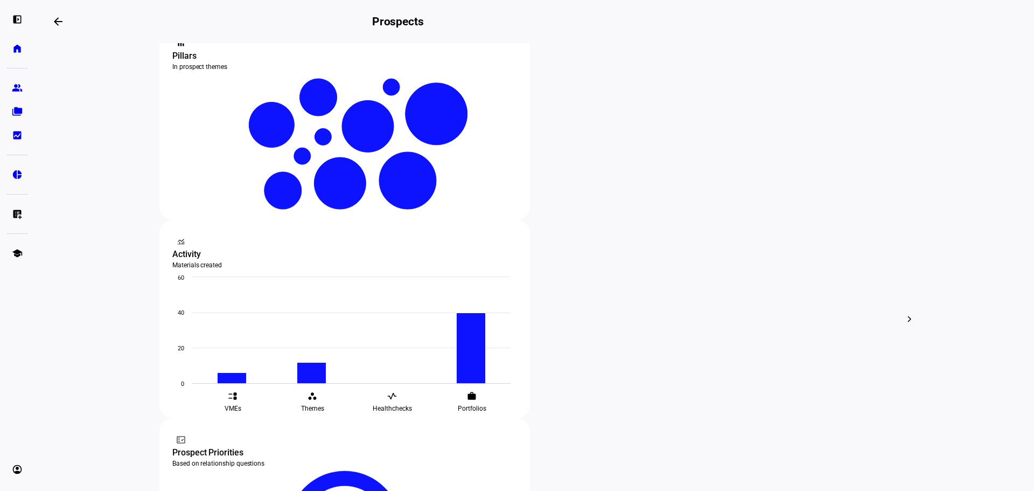
scroll to position [223, 0]
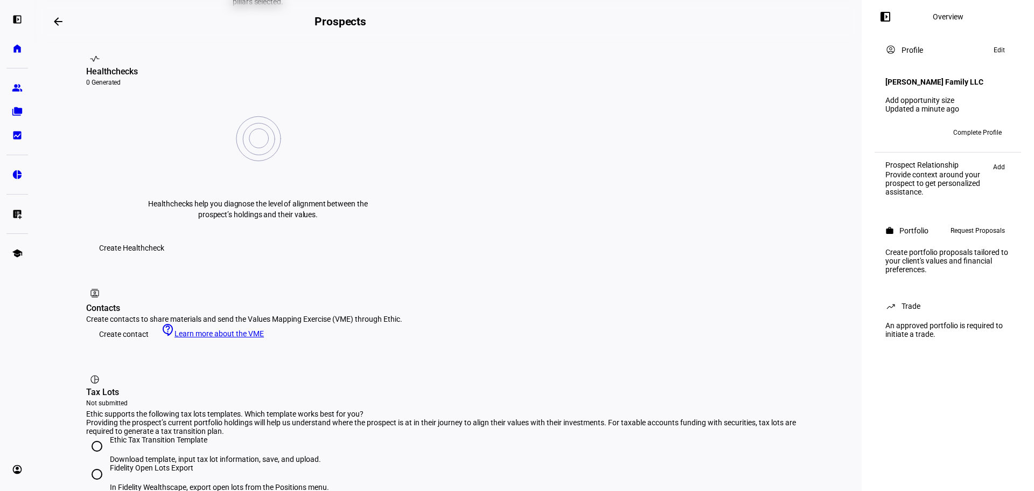
scroll to position [504, 0]
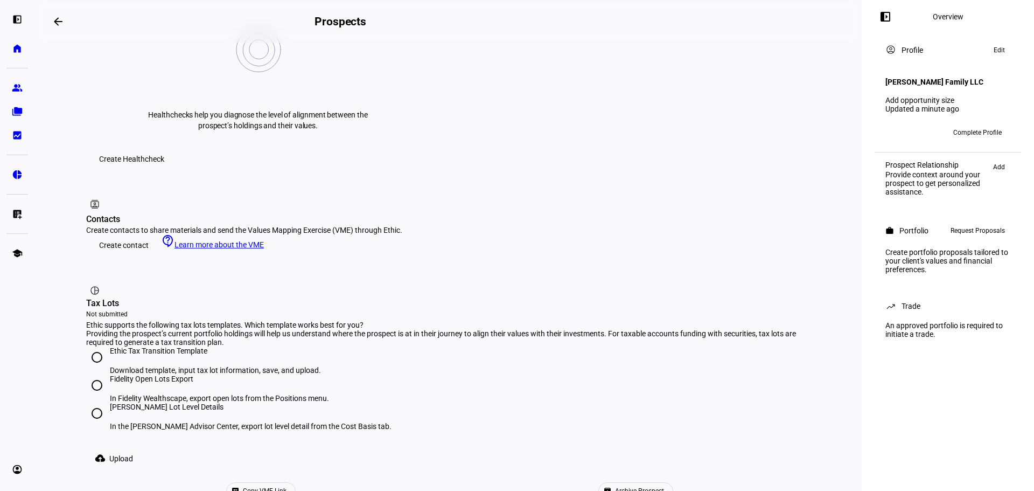
click at [295, 483] on span at bounding box center [261, 491] width 68 height 16
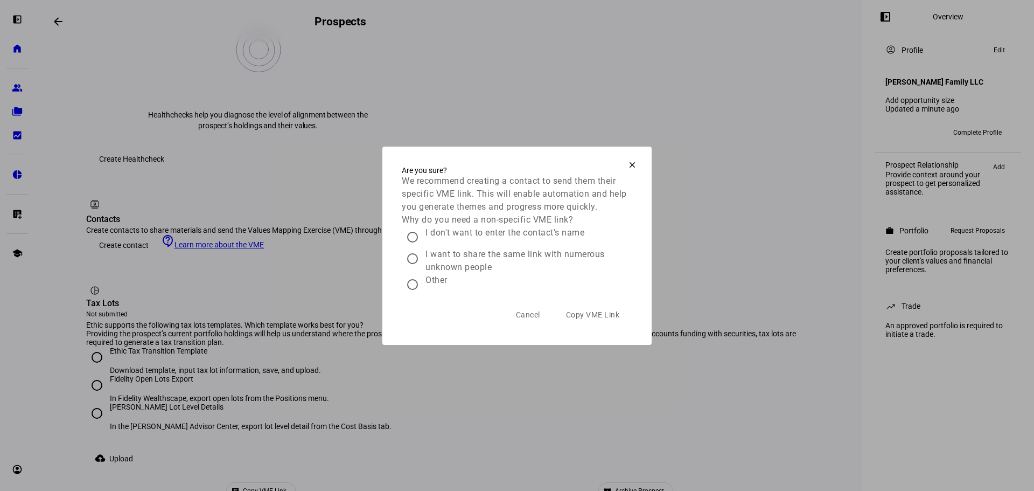
click at [627, 160] on mat-icon "clear" at bounding box center [632, 165] width 10 height 10
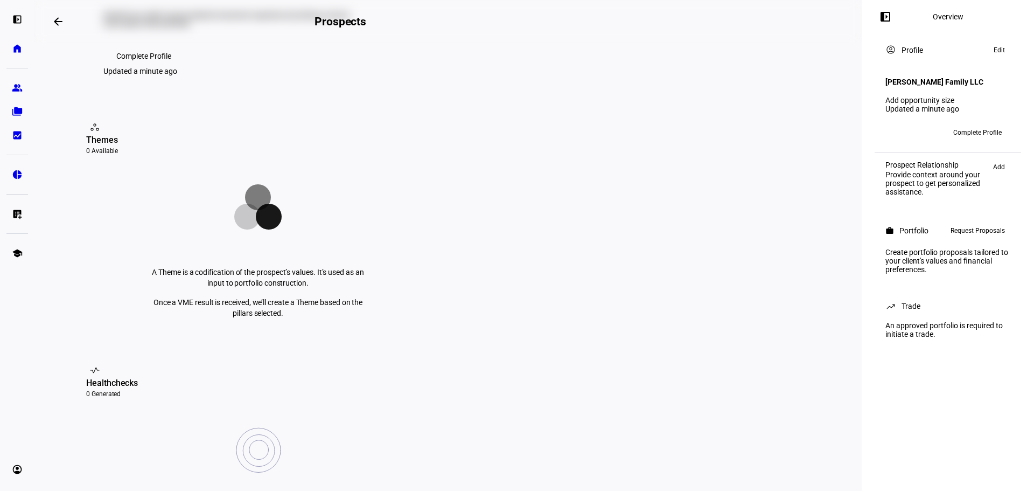
scroll to position [0, 0]
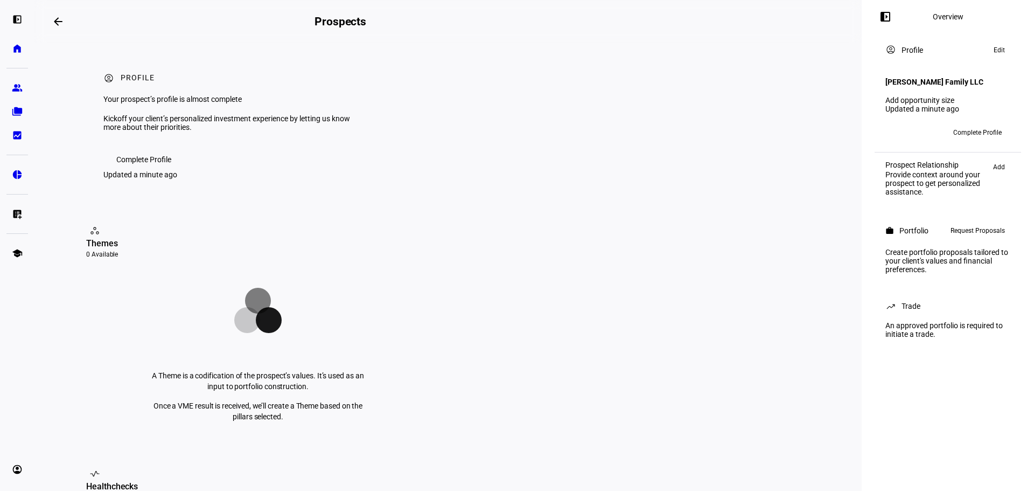
click at [137, 170] on span "Complete Profile" at bounding box center [143, 160] width 55 height 22
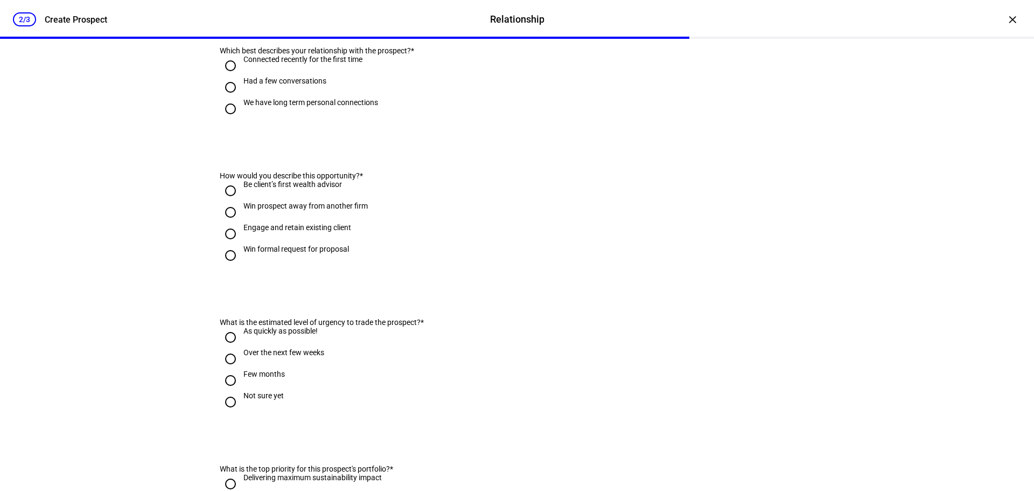
scroll to position [639, 0]
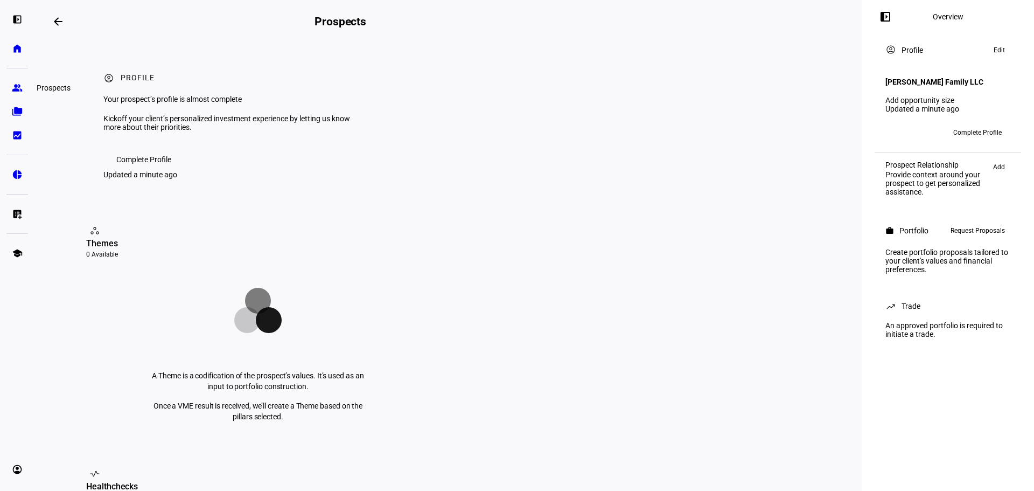
click at [19, 91] on eth-mat-symbol "group" at bounding box center [17, 87] width 11 height 11
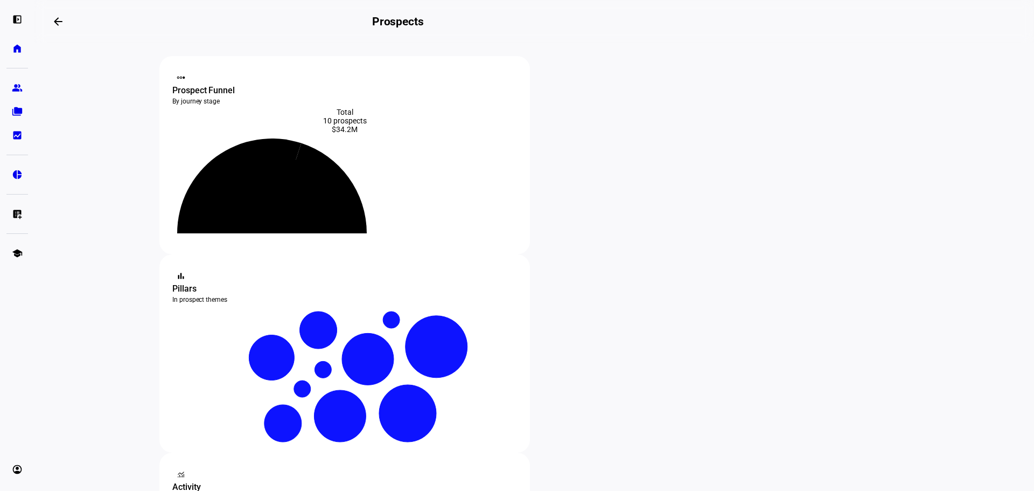
click at [359, 444] on span "Archive" at bounding box center [357, 448] width 25 height 9
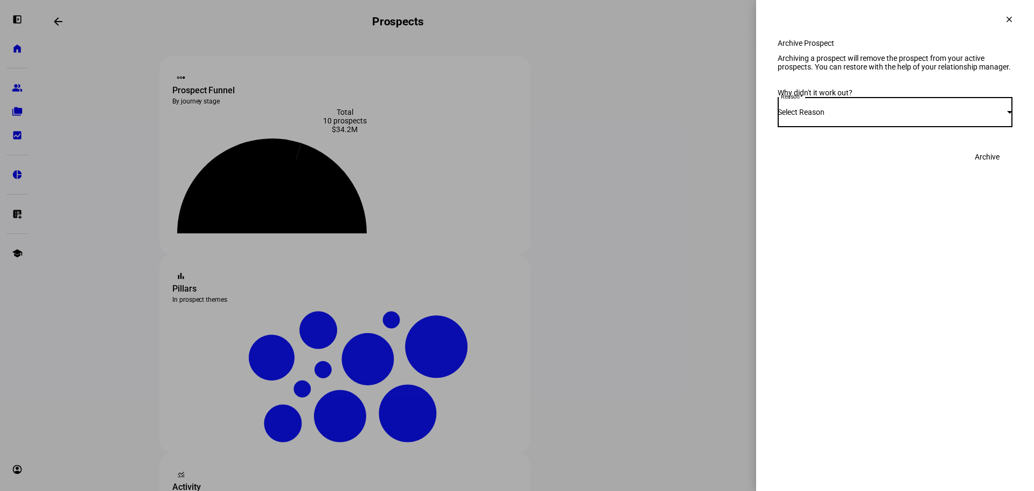
click at [920, 116] on div "Select Reason" at bounding box center [892, 112] width 229 height 9
click at [873, 263] on mat-option "Other" at bounding box center [895, 257] width 235 height 26
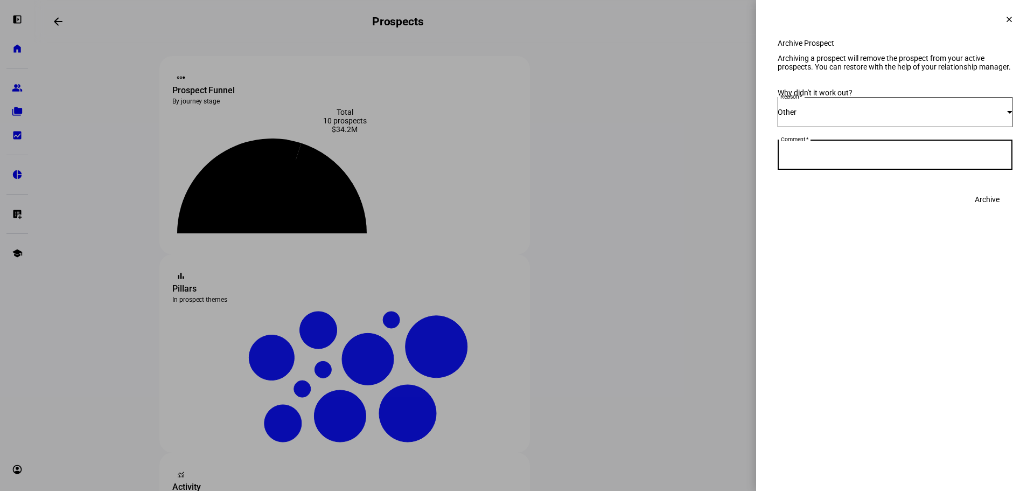
click at [988, 161] on textarea "Comment" at bounding box center [895, 154] width 235 height 13
type textarea "n/a"
click at [994, 210] on span "Archive" at bounding box center [987, 199] width 25 height 22
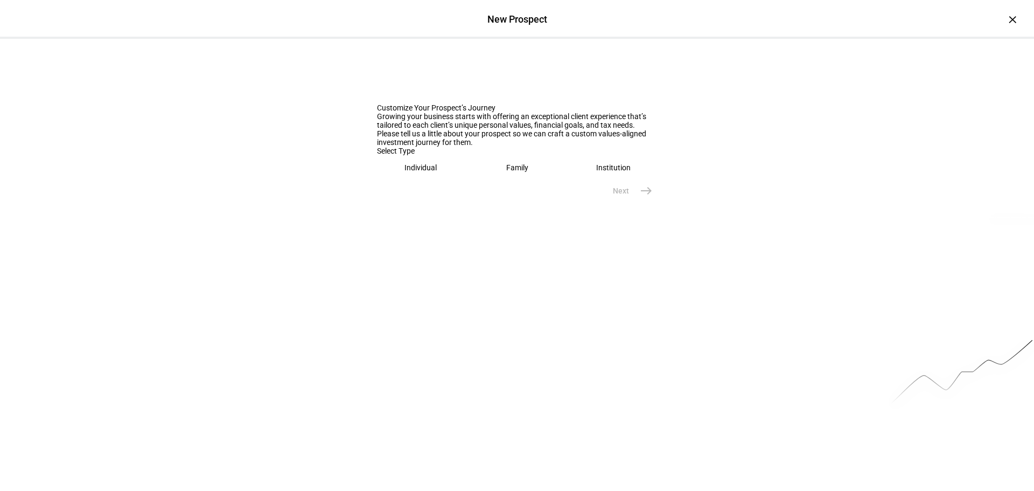
click at [404, 180] on eth-mega-radio-button "Individual" at bounding box center [421, 167] width 88 height 25
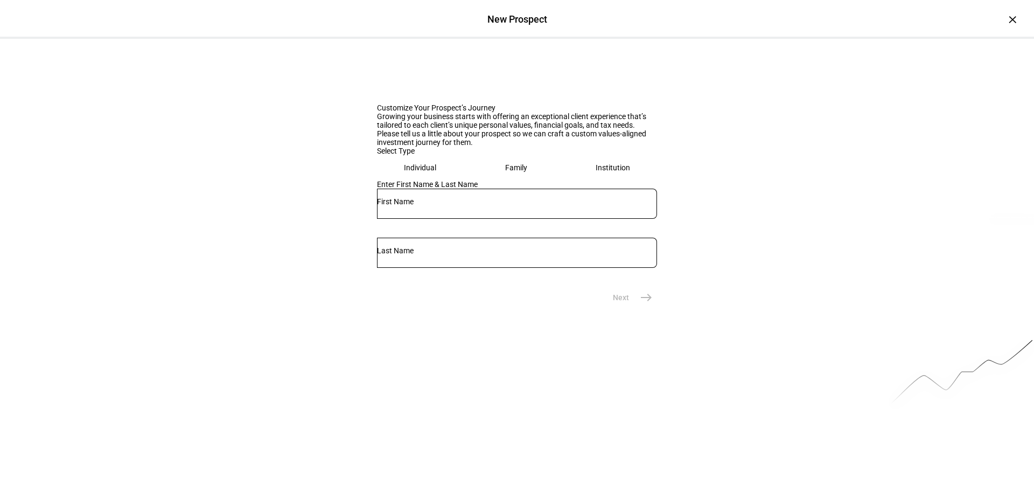
click at [450, 219] on div at bounding box center [517, 203] width 280 height 30
click at [443, 206] on input "text" at bounding box center [517, 201] width 280 height 9
type input "Karen"
click at [544, 268] on div at bounding box center [517, 252] width 280 height 30
drag, startPoint x: 551, startPoint y: 347, endPoint x: 560, endPoint y: 337, distance: 13.7
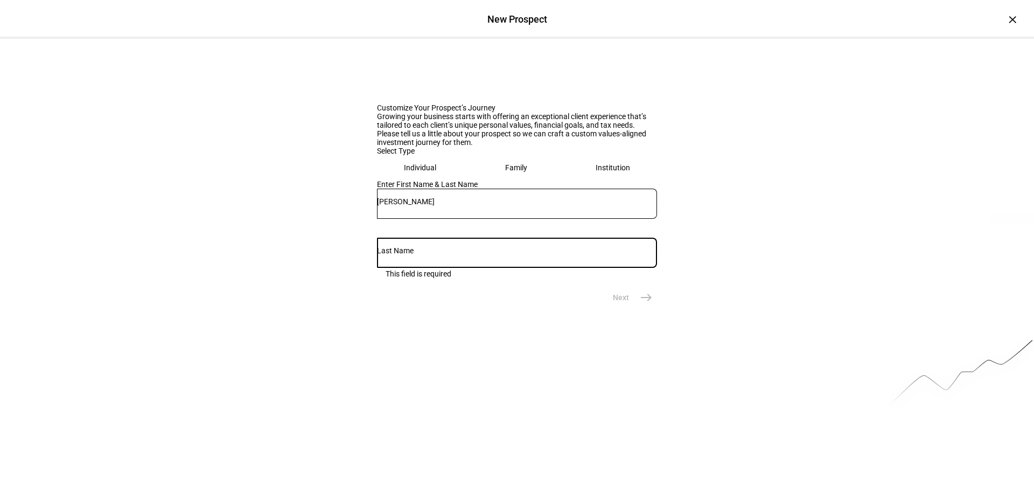
click at [560, 286] on div "Enter First Name & Last Name Karen This field is required" at bounding box center [517, 233] width 280 height 107
type input "O'Brien"
click at [625, 303] on span "Next" at bounding box center [621, 297] width 16 height 11
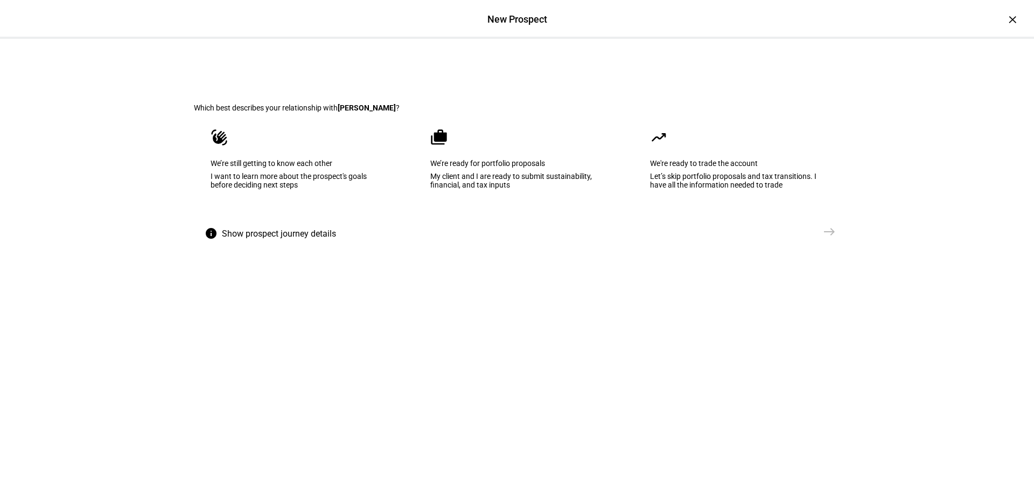
click at [335, 167] on div "We’re still getting to know each other" at bounding box center [297, 163] width 173 height 9
click at [819, 242] on span "east" at bounding box center [830, 232] width 22 height 22
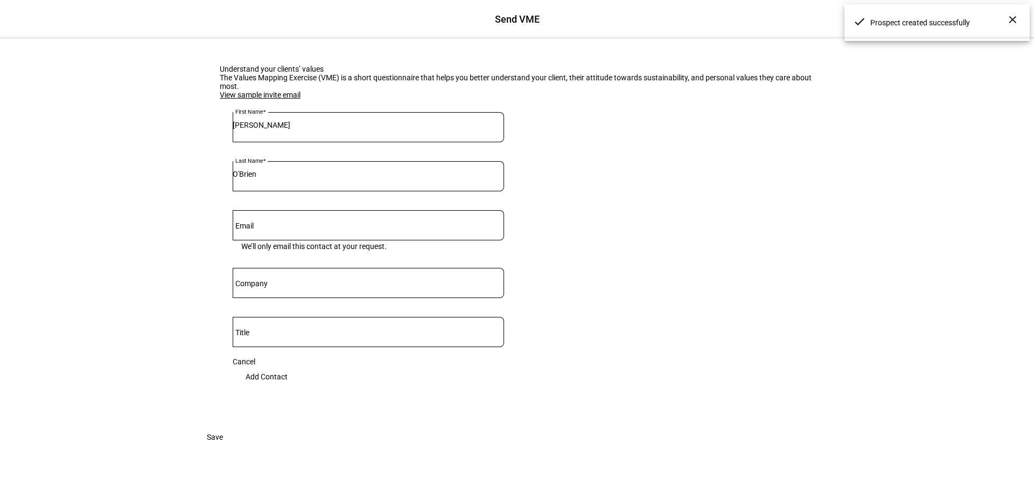
click at [408, 201] on div at bounding box center [368, 196] width 271 height 10
click at [396, 240] on div at bounding box center [368, 225] width 271 height 30
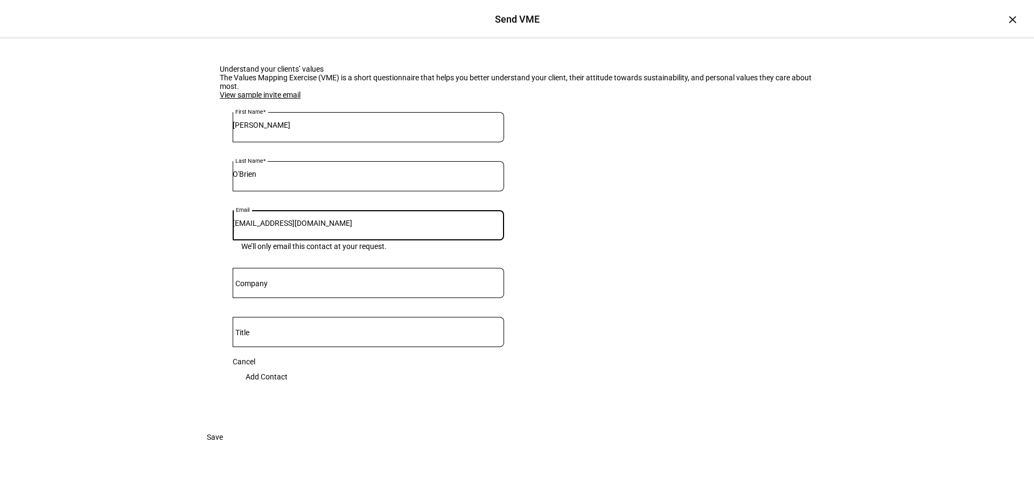
type input "kpeao@mac.com"
click at [625, 242] on eth-form-card "Understand your clients’ values The Values Mapping Exercise (VME) is a short qu…" at bounding box center [517, 232] width 646 height 387
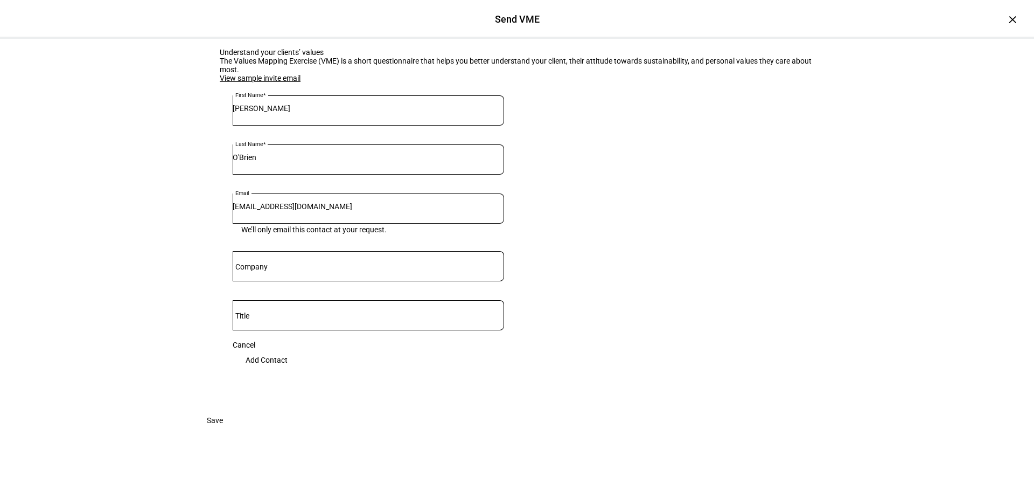
click at [288, 349] on span "Add Contact" at bounding box center [267, 360] width 42 height 22
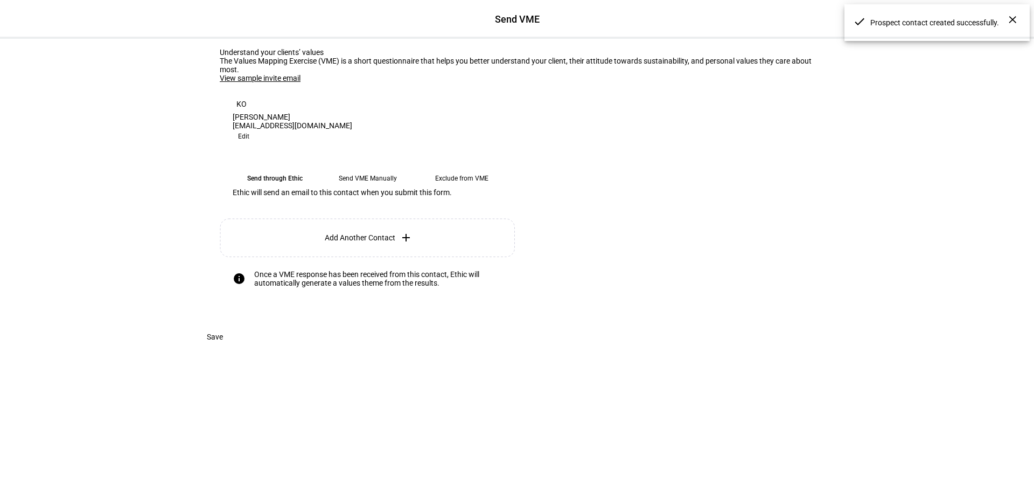
scroll to position [73, 0]
click at [236, 347] on span at bounding box center [215, 337] width 42 height 22
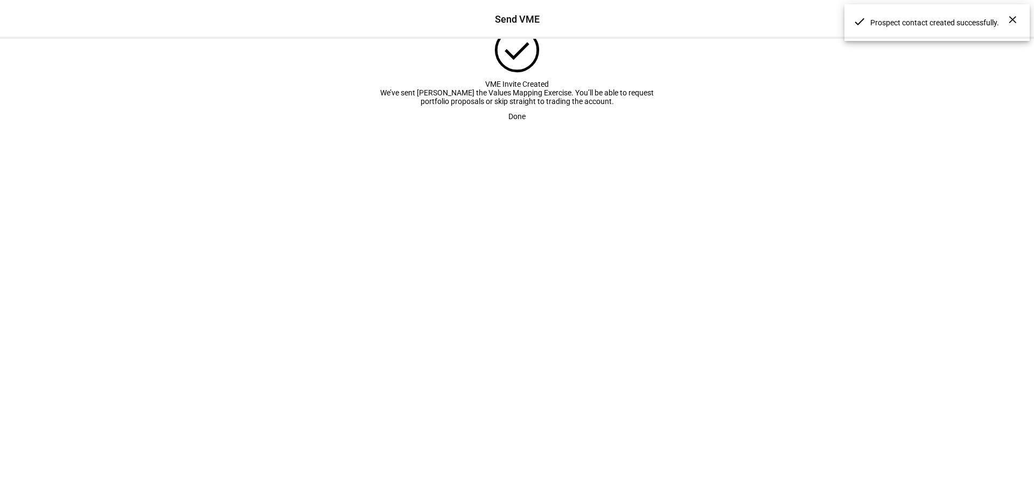
scroll to position [17, 0]
click at [529, 127] on span at bounding box center [516, 117] width 43 height 22
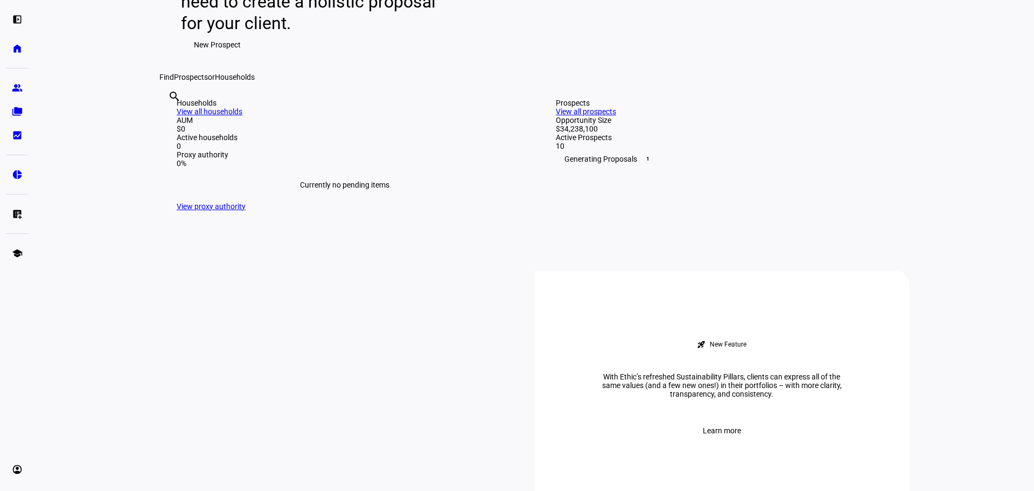
scroll to position [179, 0]
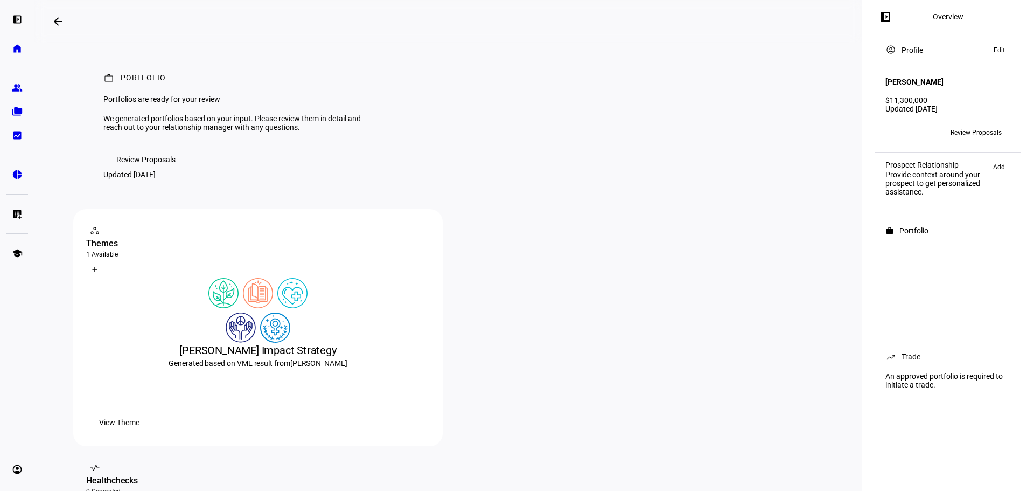
click at [9, 95] on plt-menu-item "group Prospects" at bounding box center [17, 88] width 22 height 22
click at [16, 90] on eth-mat-symbol "group" at bounding box center [17, 87] width 11 height 11
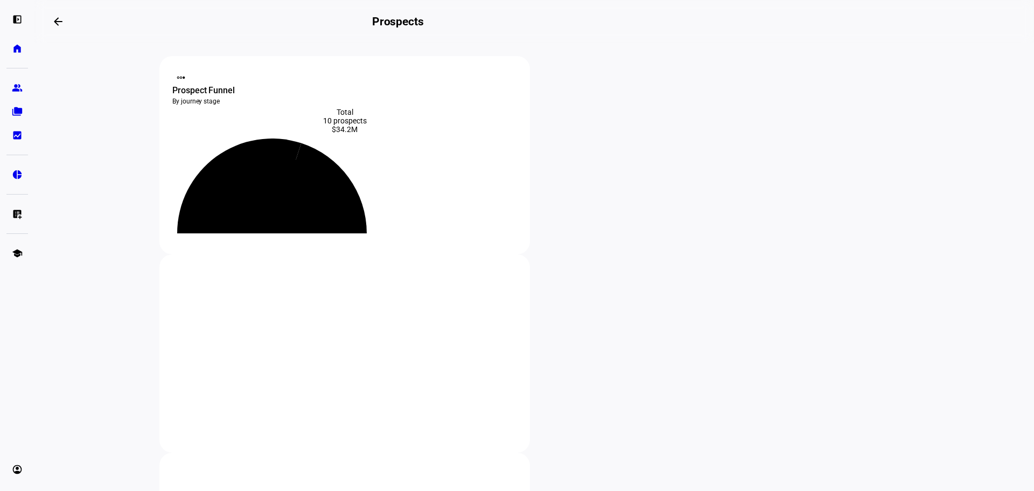
scroll to position [359, 0]
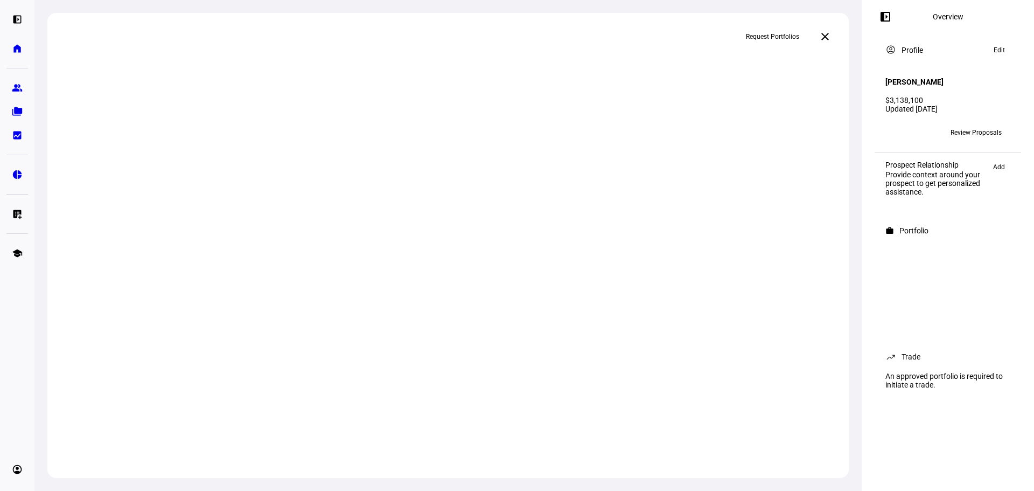
click at [992, 124] on span "Review Proposals" at bounding box center [975, 132] width 51 height 17
click at [993, 128] on span "Review Proposals" at bounding box center [975, 132] width 51 height 17
click at [825, 31] on mat-icon "close" at bounding box center [825, 36] width 13 height 13
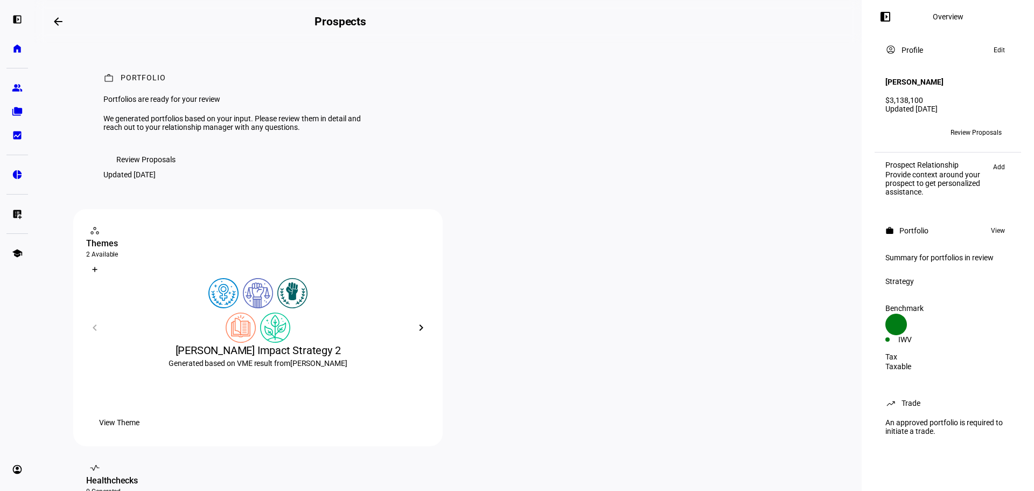
click at [178, 170] on span at bounding box center [145, 160] width 85 height 22
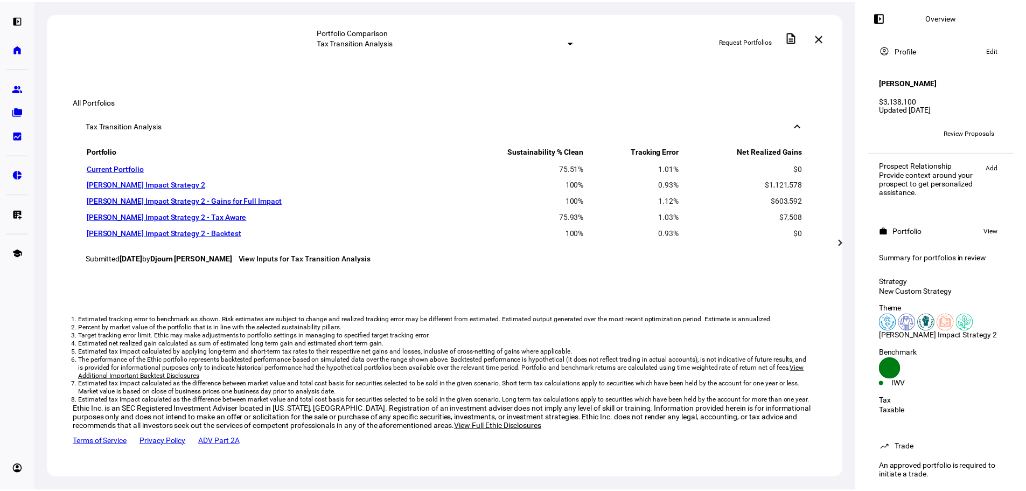
scroll to position [1085, 0]
click at [798, 40] on span at bounding box center [797, 37] width 26 height 26
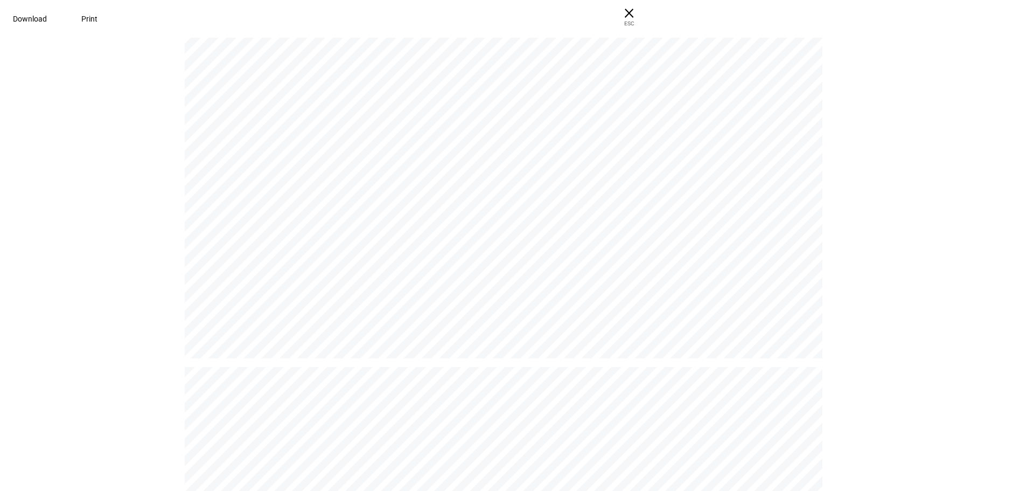
scroll to position [179, 0]
click at [47, 22] on span "Download" at bounding box center [30, 19] width 34 height 9
click at [646, 2] on span "× ESC" at bounding box center [629, 17] width 34 height 34
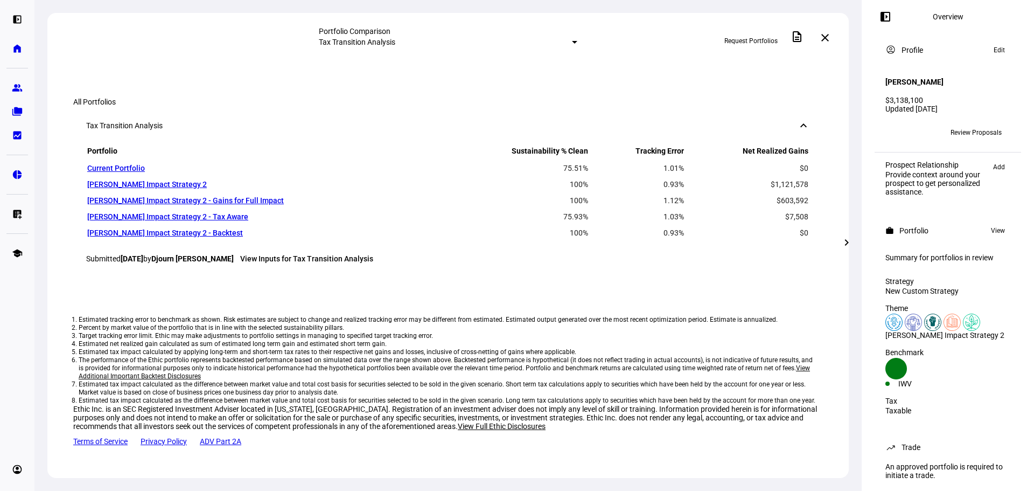
scroll to position [1271, 0]
click at [844, 241] on mat-icon "chevron_right" at bounding box center [846, 242] width 13 height 13
click at [840, 250] on span at bounding box center [847, 242] width 26 height 26
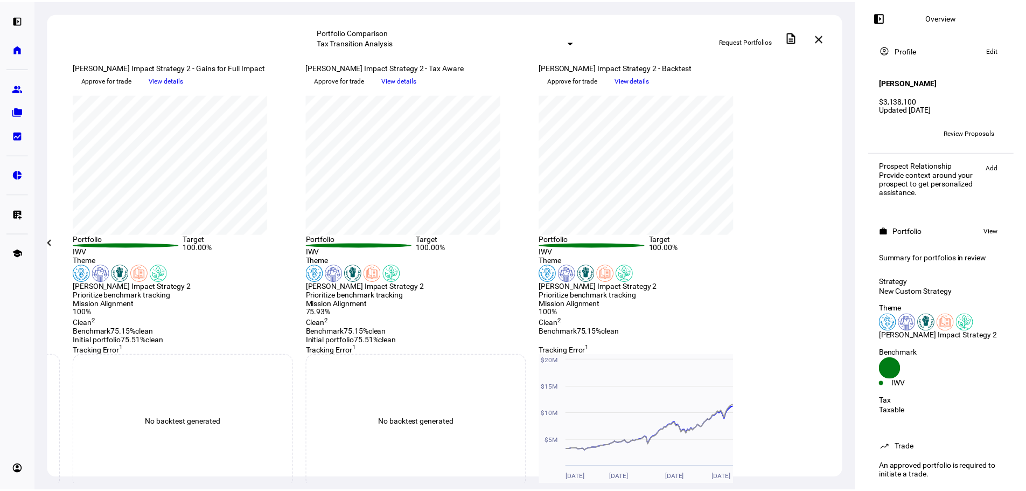
scroll to position [15, 0]
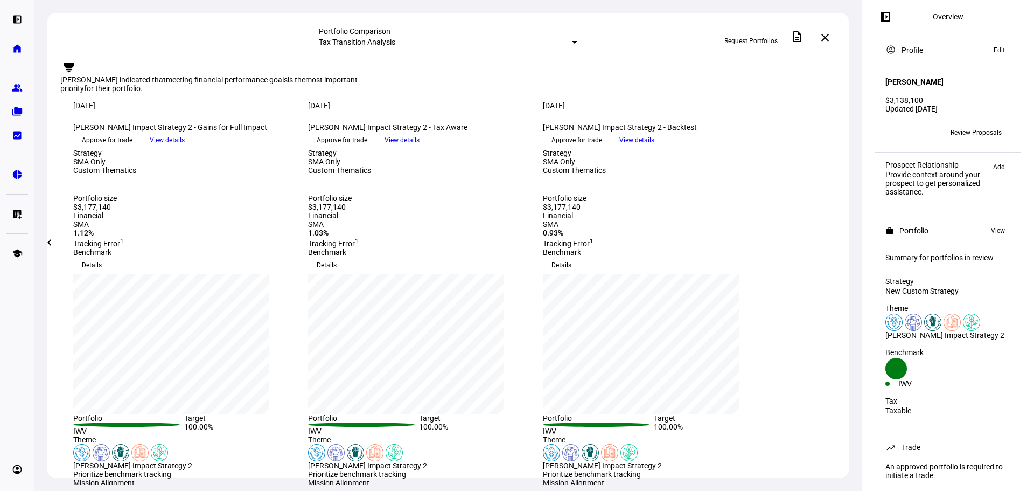
click at [428, 148] on span at bounding box center [402, 140] width 52 height 16
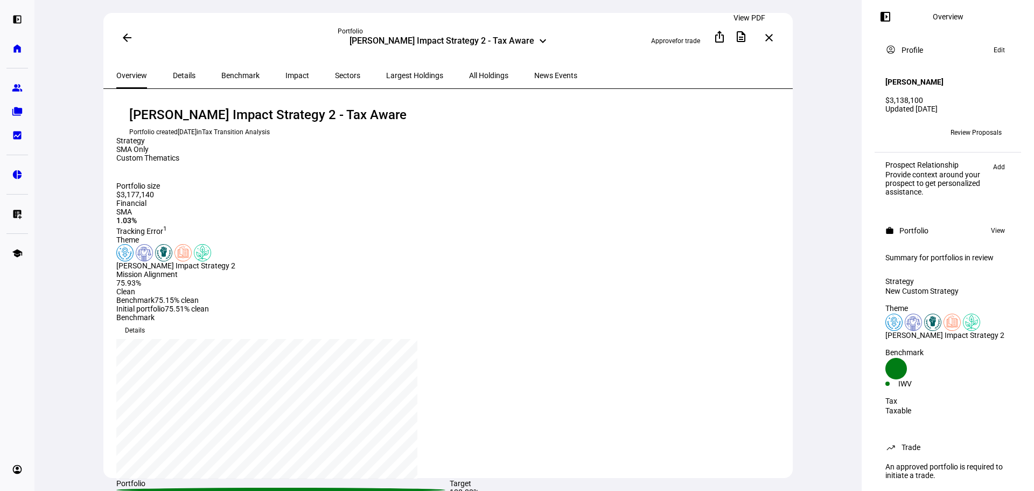
click at [752, 37] on span at bounding box center [741, 37] width 26 height 26
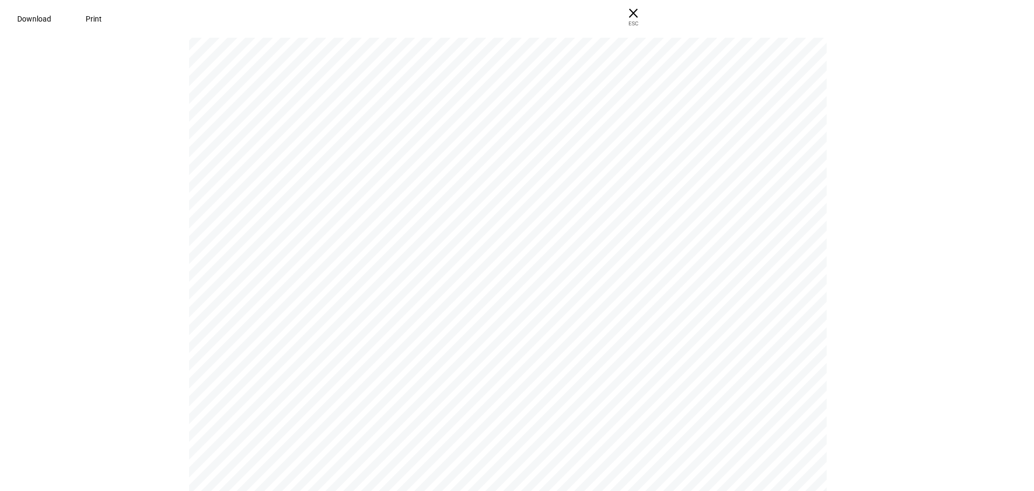
scroll to position [359, 0]
click at [646, 13] on span "ESC" at bounding box center [629, 20] width 34 height 16
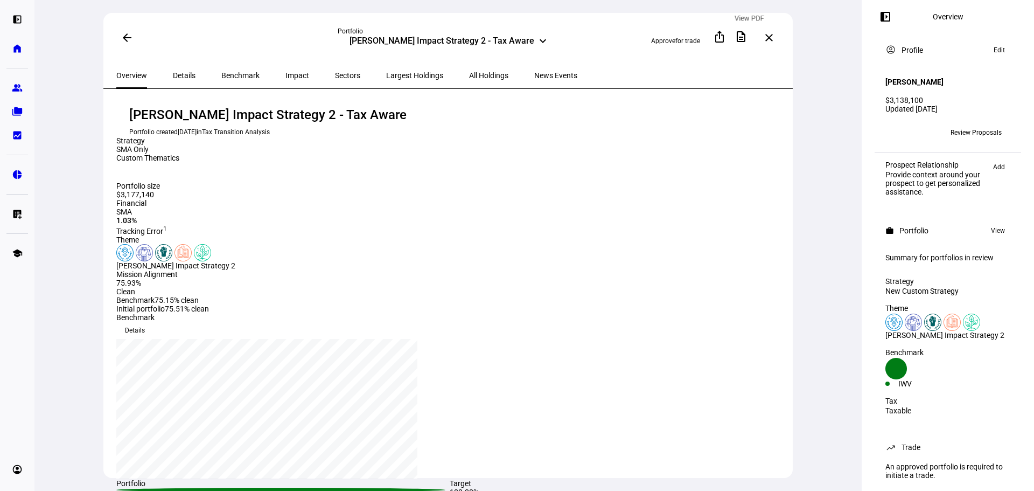
click at [740, 38] on span at bounding box center [741, 37] width 26 height 26
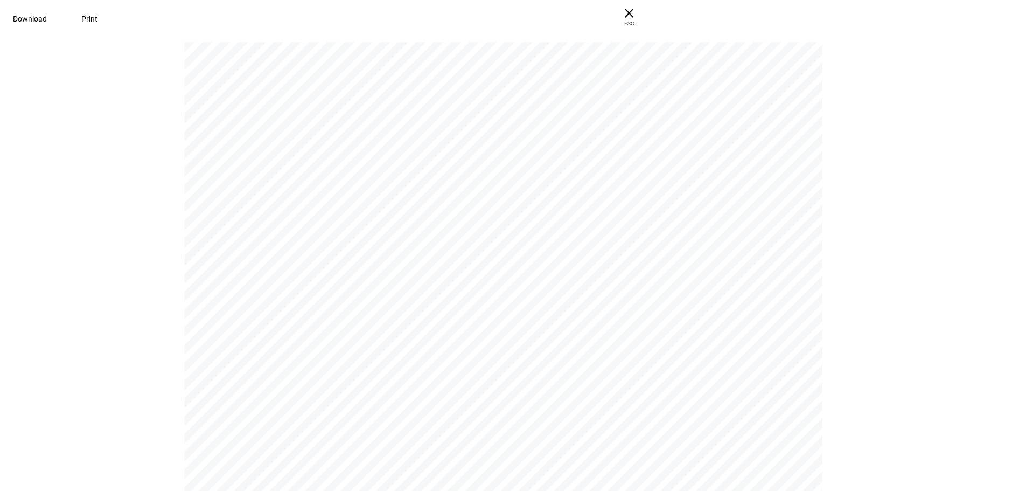
click at [47, 15] on span "Download" at bounding box center [30, 19] width 34 height 9
click at [646, 24] on span "ESC" at bounding box center [629, 20] width 34 height 16
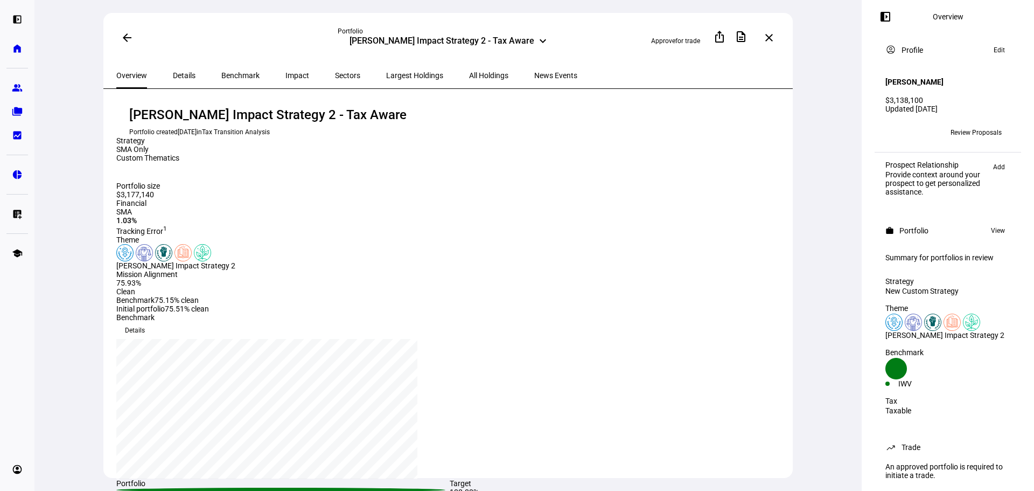
click at [777, 42] on span at bounding box center [769, 38] width 26 height 26
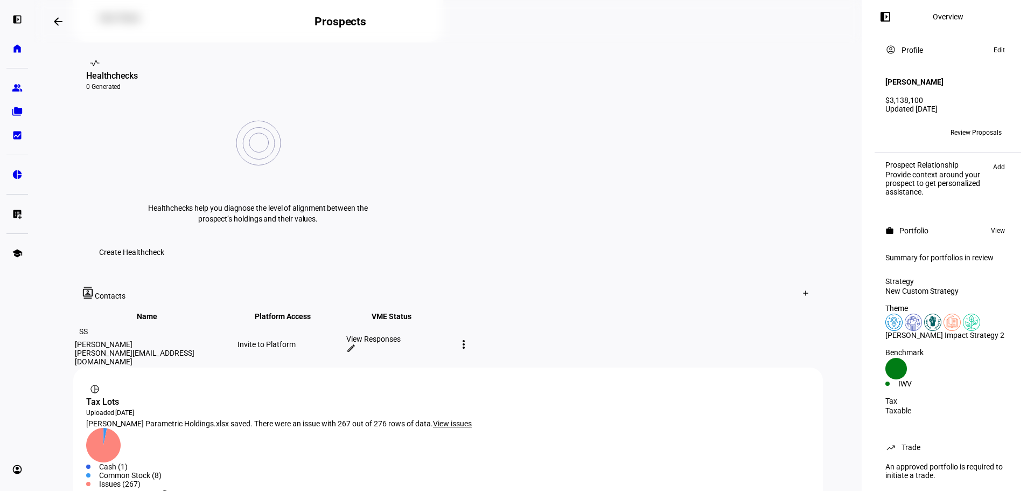
scroll to position [114, 0]
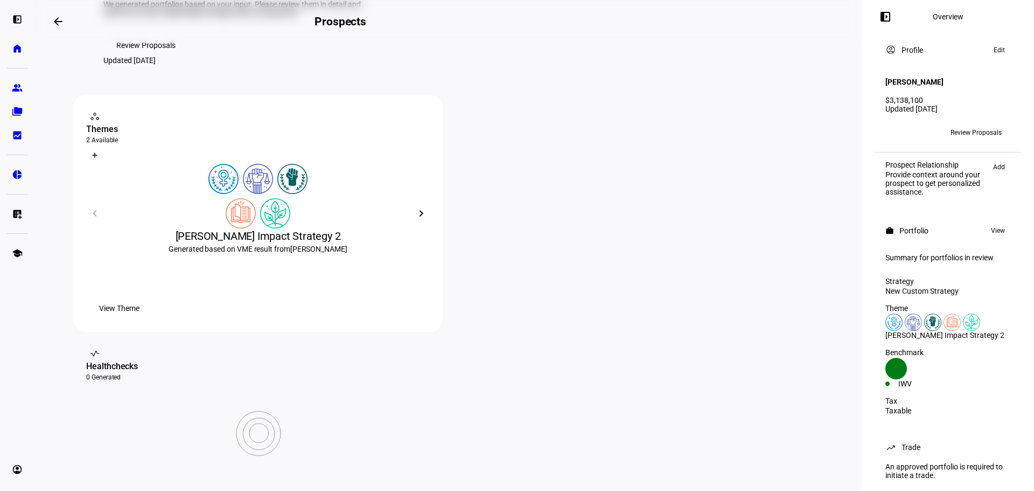
click at [151, 56] on span "Review Proposals" at bounding box center [145, 45] width 59 height 22
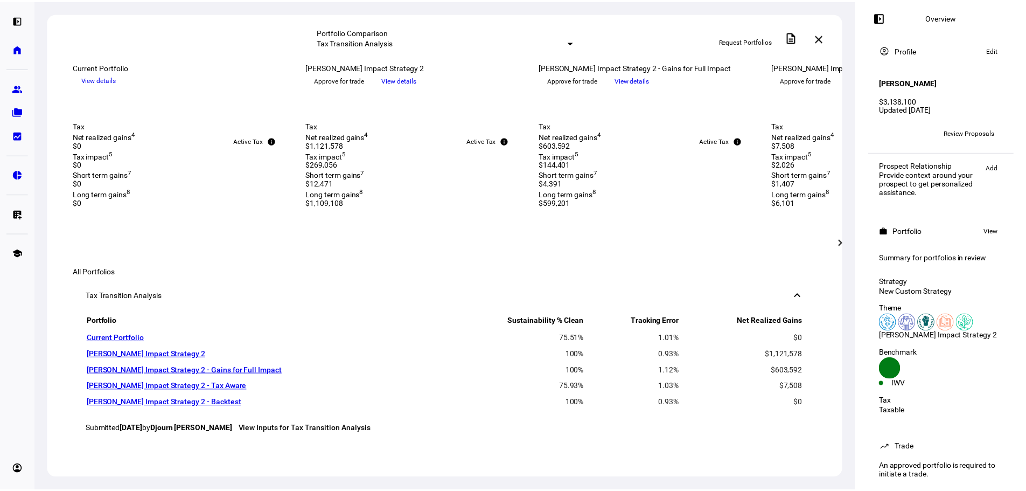
scroll to position [539, 0]
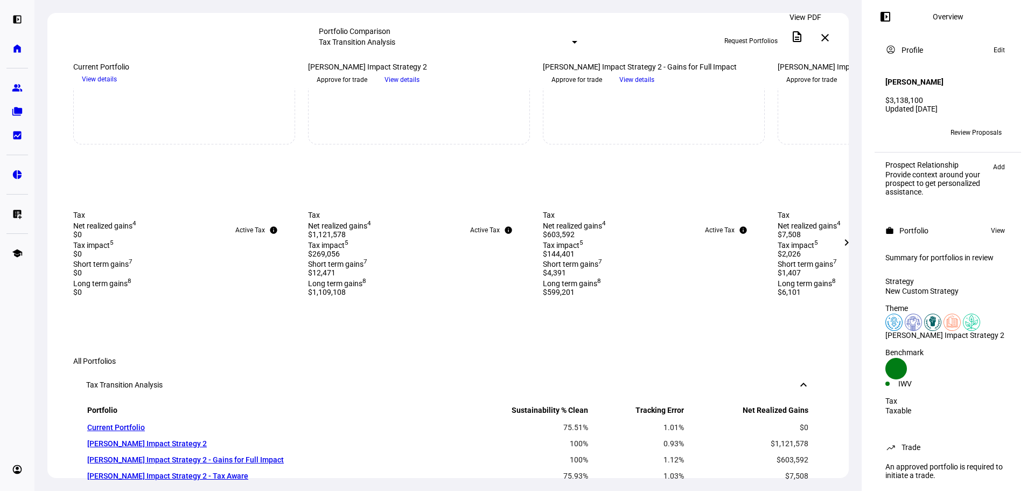
click at [800, 36] on mat-icon "description" at bounding box center [797, 36] width 13 height 13
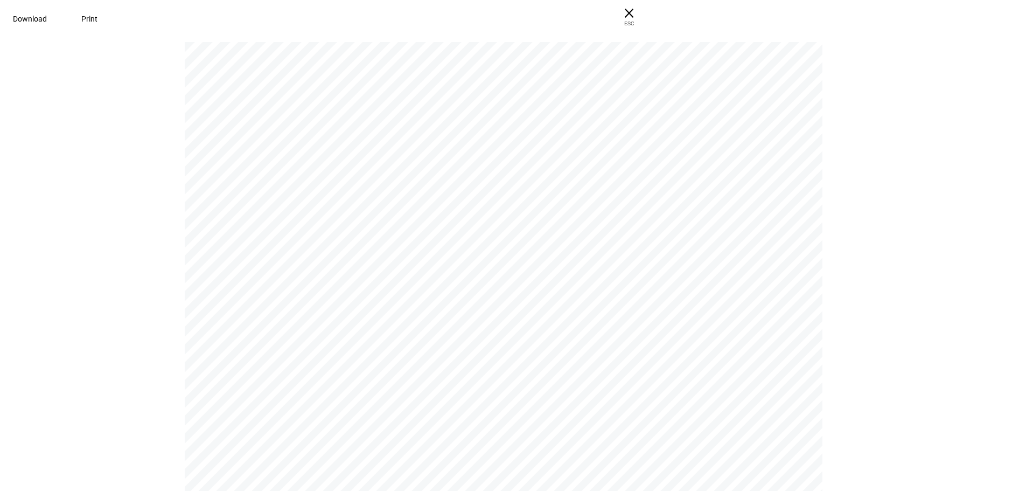
click at [47, 16] on span "Download" at bounding box center [30, 19] width 34 height 9
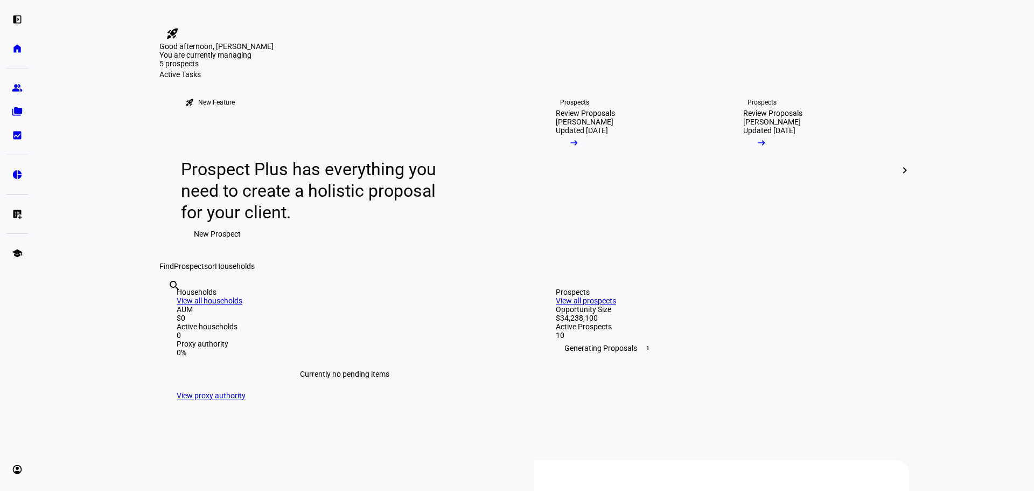
click at [220, 244] on span "New Prospect" at bounding box center [217, 234] width 47 height 22
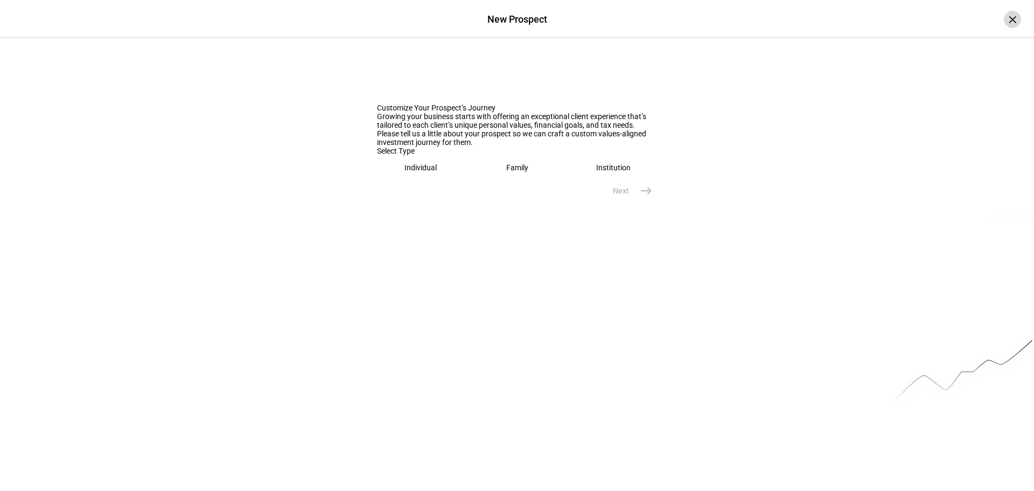
click at [1004, 16] on div "×" at bounding box center [1012, 19] width 17 height 17
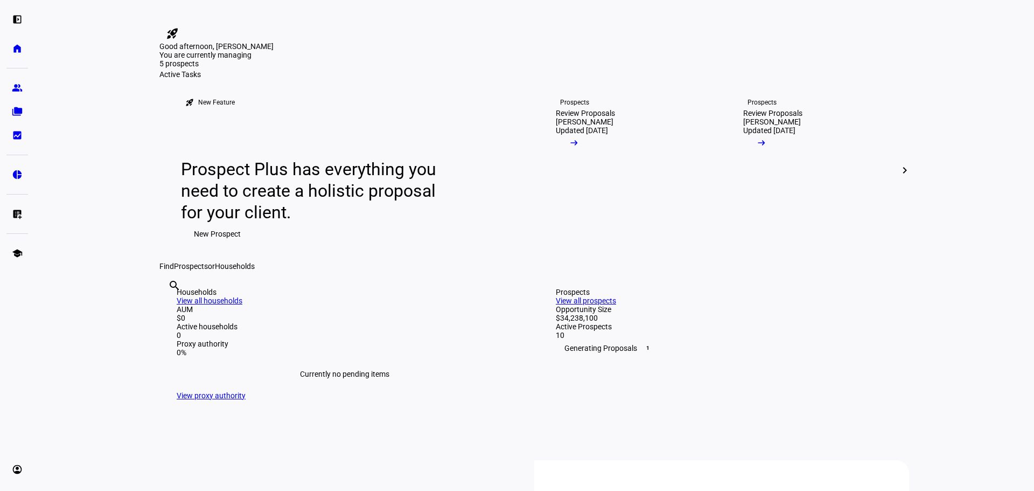
click at [194, 244] on span "New Prospect" at bounding box center [217, 234] width 47 height 22
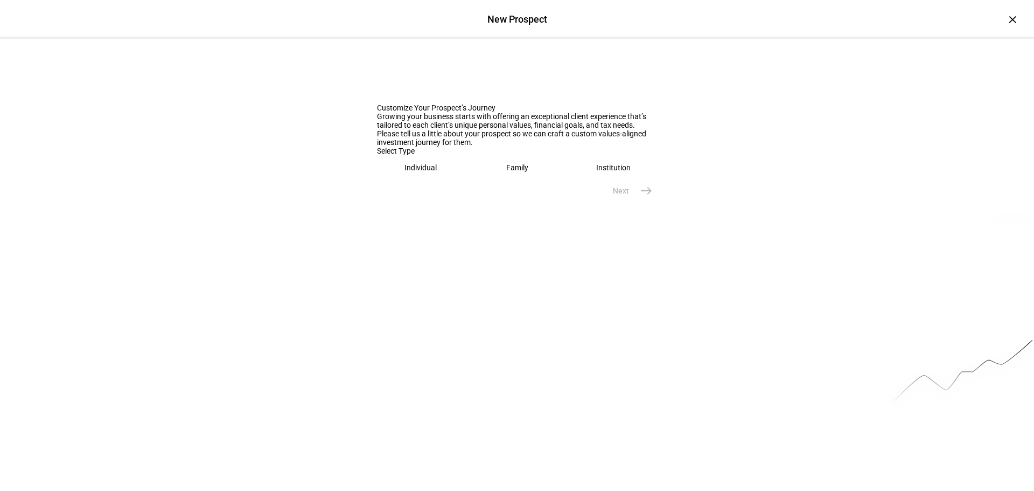
click at [416, 180] on eth-mega-radio-button "Individual" at bounding box center [421, 167] width 88 height 25
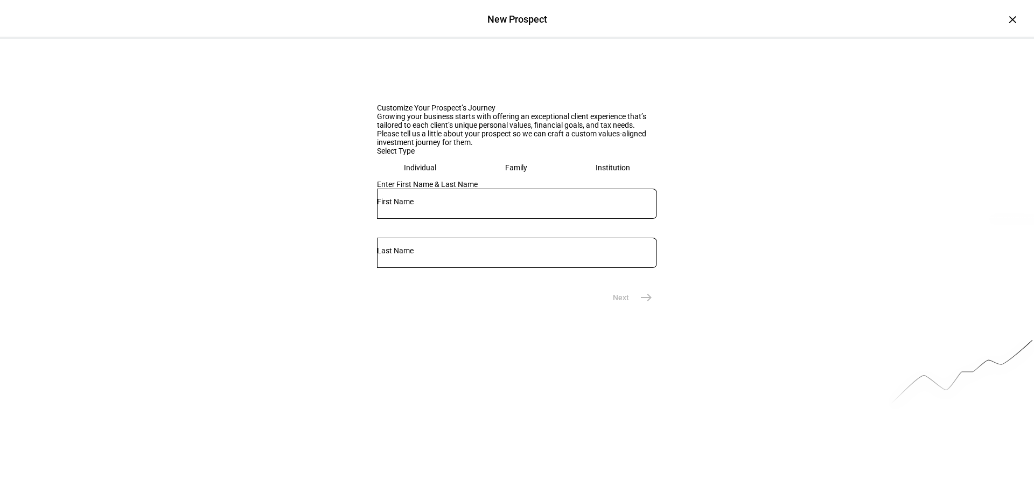
click at [411, 229] on div at bounding box center [517, 224] width 280 height 10
drag, startPoint x: 424, startPoint y: 364, endPoint x: 435, endPoint y: 354, distance: 14.9
click at [425, 219] on div at bounding box center [517, 203] width 280 height 30
click at [436, 206] on input "text" at bounding box center [517, 201] width 280 height 9
type input "Kathy"
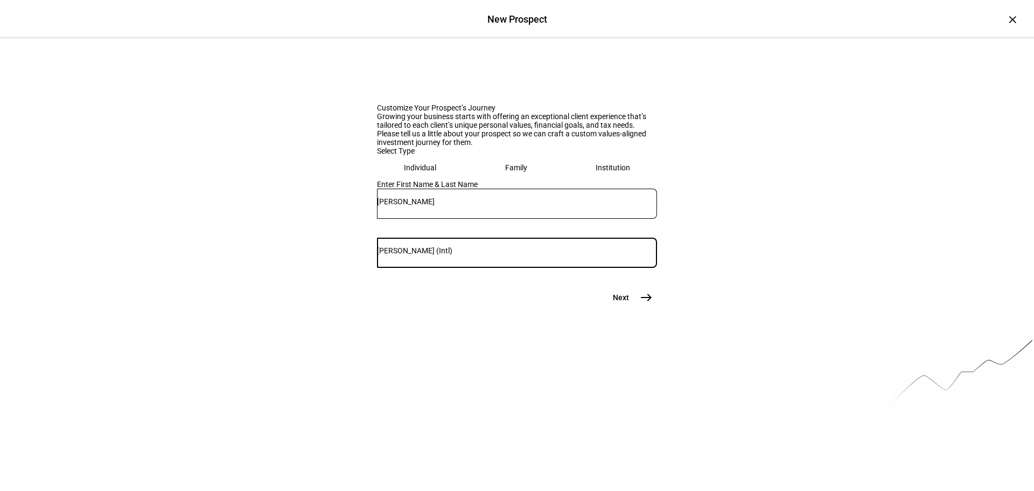
type input "Washienko (Intl)"
click at [614, 303] on span "Next" at bounding box center [621, 297] width 16 height 11
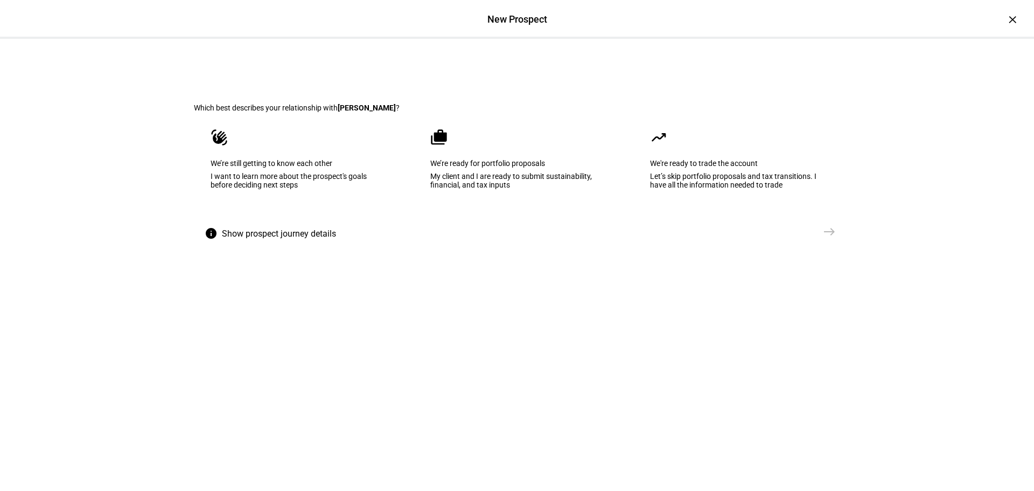
click at [454, 167] on div "We’re ready for portfolio proposals" at bounding box center [516, 163] width 173 height 9
click at [810, 242] on button "Create Prospect Profile east" at bounding box center [779, 232] width 121 height 22
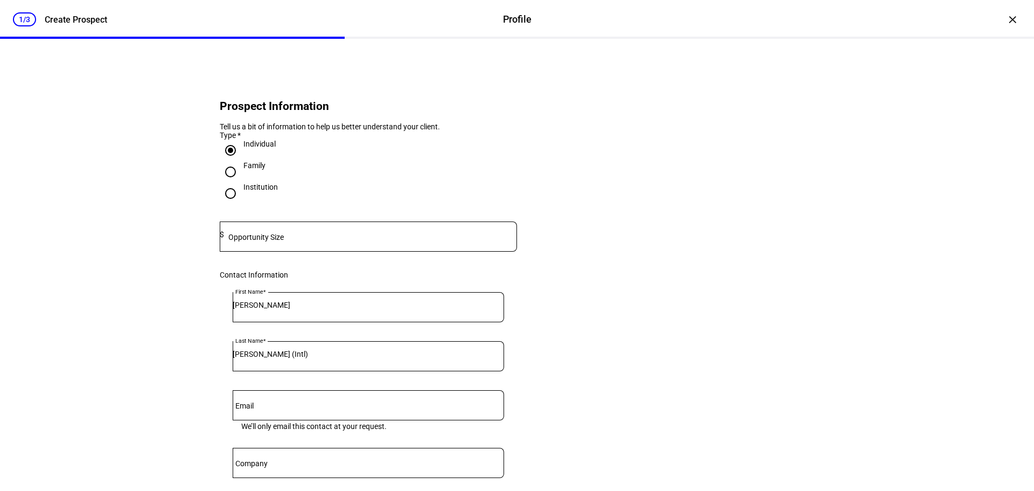
click at [267, 241] on mat-label "Opportunity Size" at bounding box center [255, 237] width 55 height 9
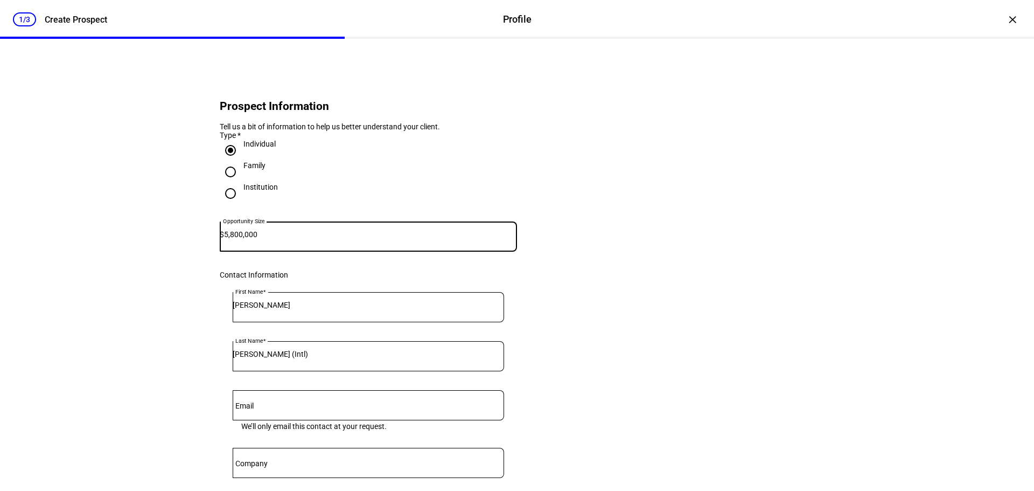
type input "5,800,000"
click at [679, 358] on eth-form-card "Prospect Information Tell us a bit of information to help us better understand …" at bounding box center [517, 360] width 646 height 591
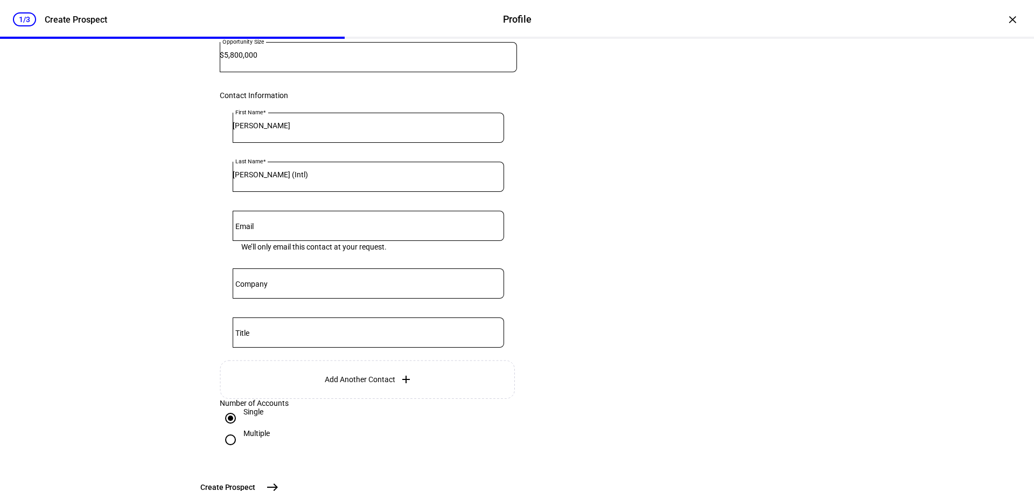
click at [437, 228] on input "Email" at bounding box center [368, 223] width 271 height 9
click at [250, 240] on div at bounding box center [368, 226] width 271 height 30
paste input "Kathy Washienko <kathy@washienko.com>"
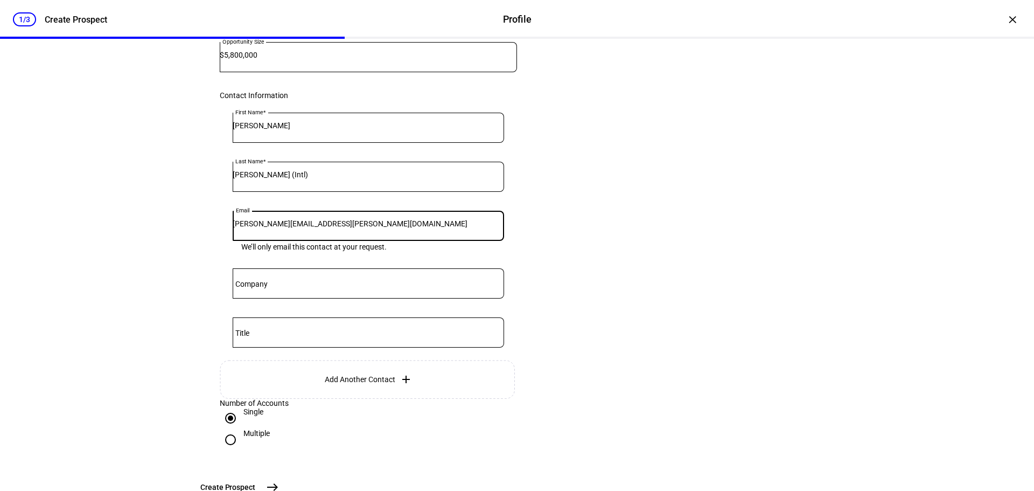
type input "kathy@washienko.com"
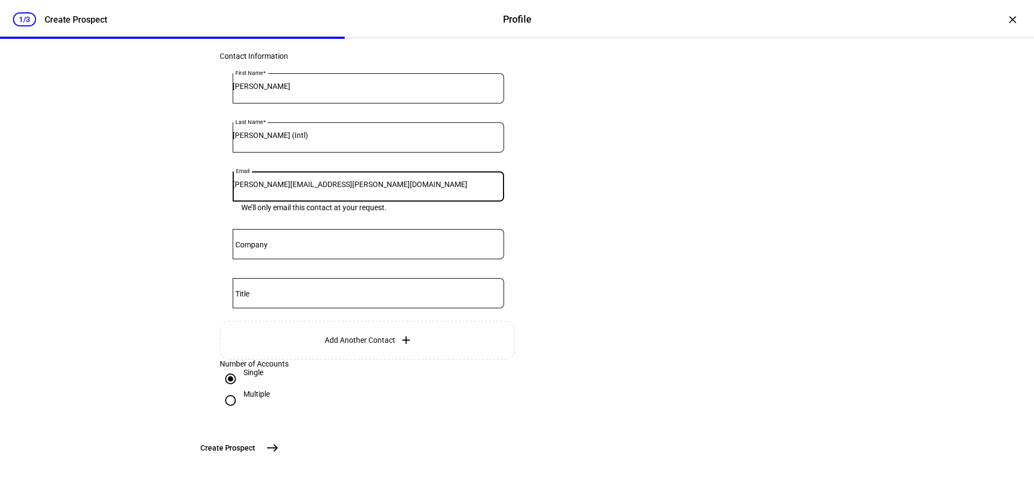
scroll to position [304, 0]
click at [978, 271] on div "1/3 Create Prospect Profile Profile Create Prospect × Prospect Information Tell…" at bounding box center [517, 245] width 1034 height 491
click at [279, 450] on mat-icon "east" at bounding box center [272, 447] width 13 height 13
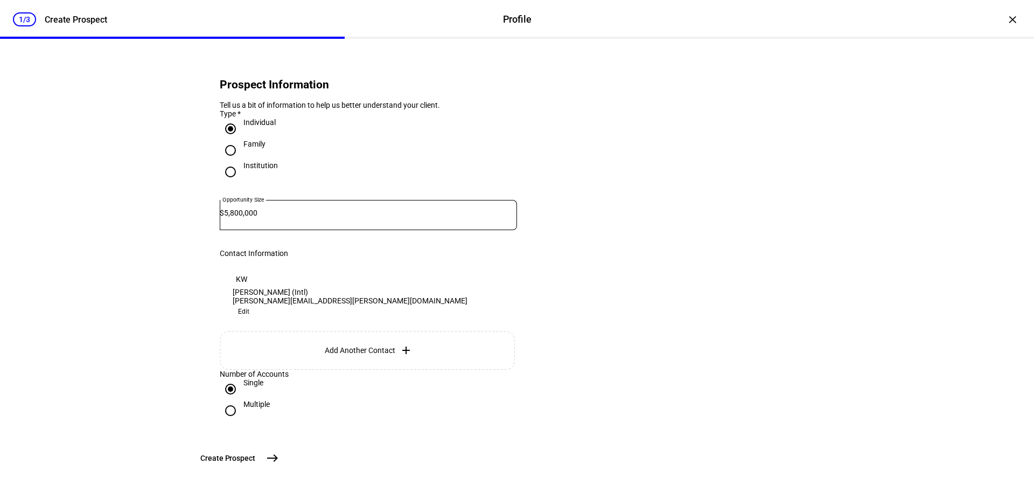
scroll to position [0, 0]
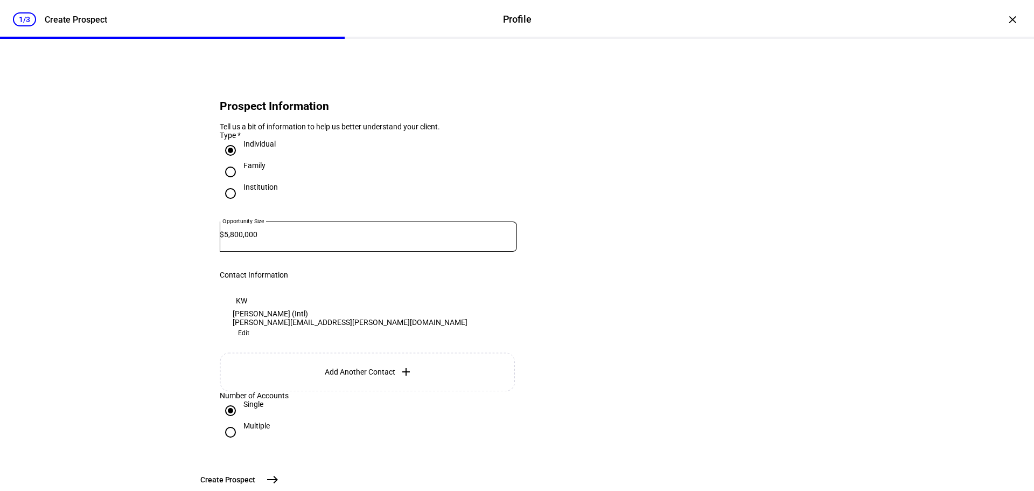
click at [996, 27] on eth-stepper-header "1/3 Create Prospect Profile Profile Create Prospect" at bounding box center [517, 19] width 1034 height 39
click at [1005, 14] on div "×" at bounding box center [1012, 19] width 17 height 17
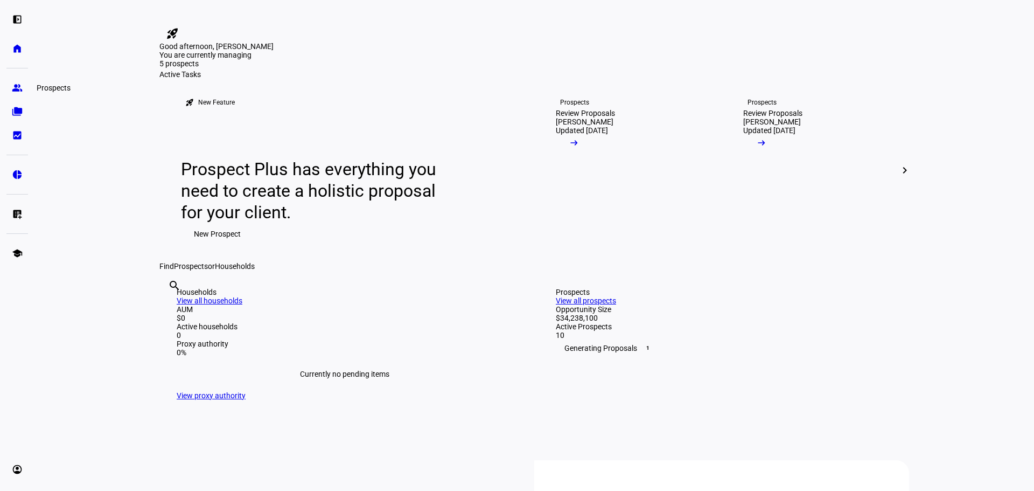
click at [18, 97] on link "group Prospects" at bounding box center [17, 88] width 22 height 22
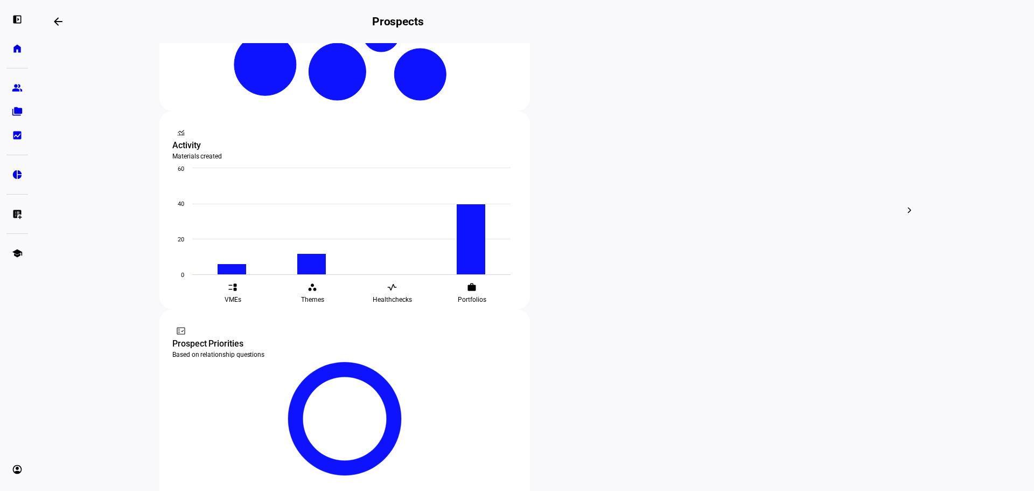
scroll to position [539, 0]
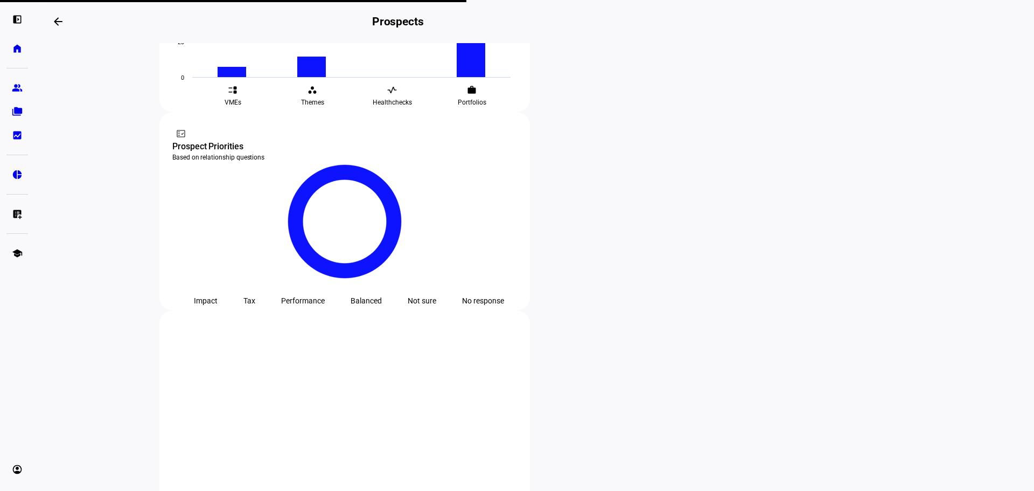
scroll to position [528, 0]
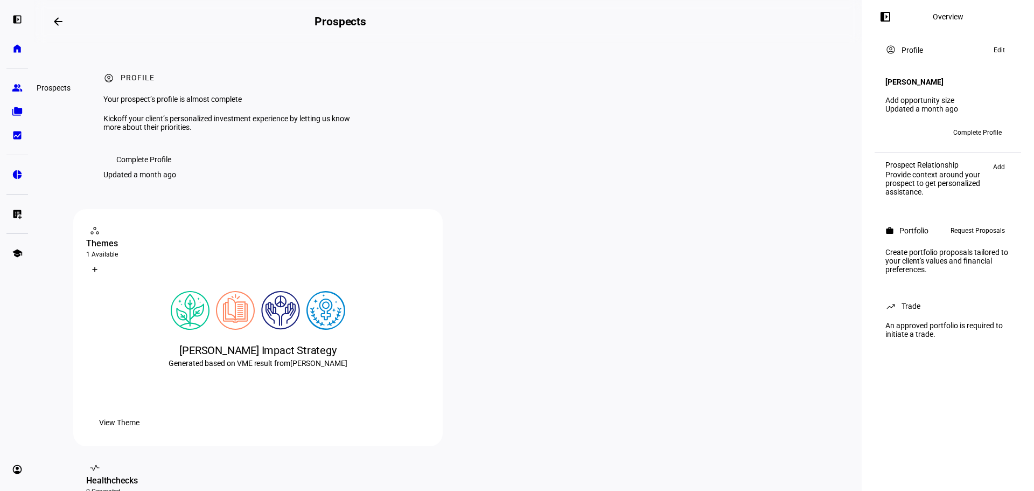
click at [22, 85] on eth-mat-symbol "group" at bounding box center [17, 87] width 11 height 11
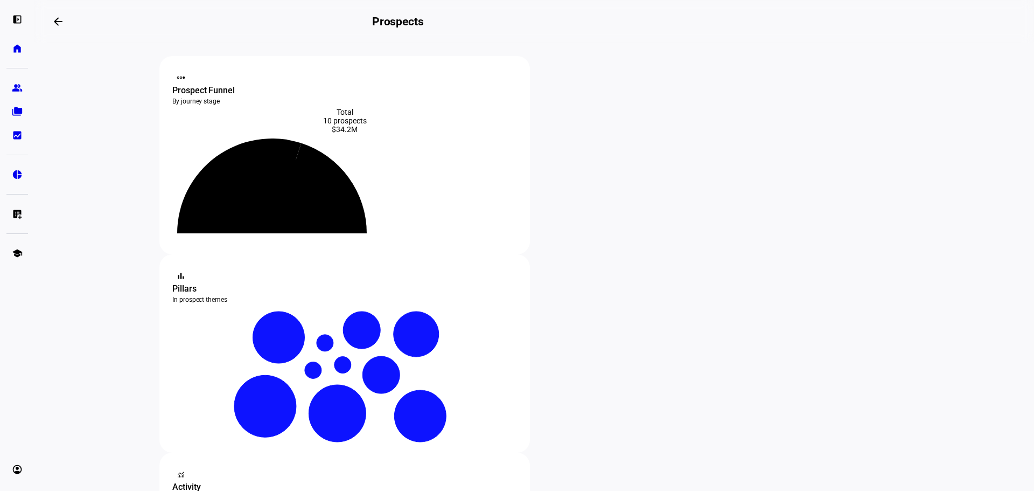
scroll to position [359, 0]
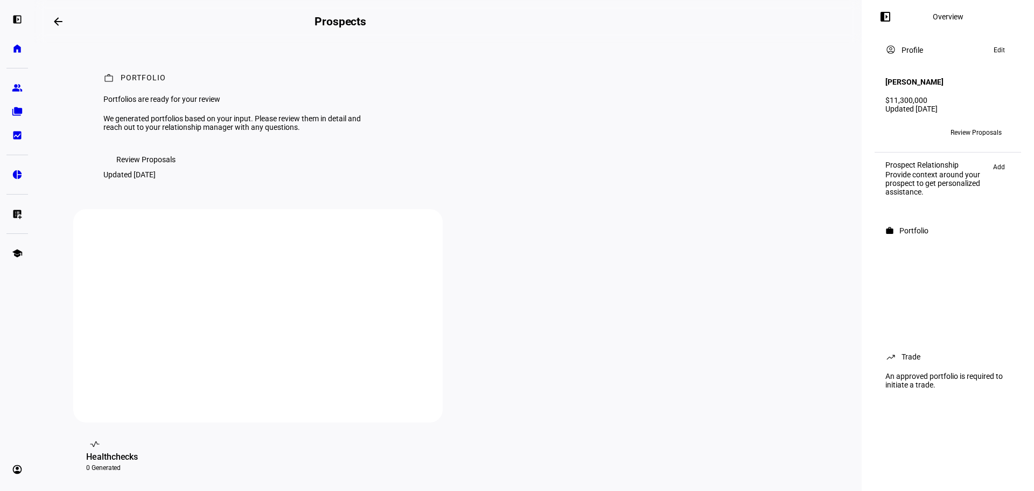
click at [988, 56] on span at bounding box center [999, 50] width 22 height 13
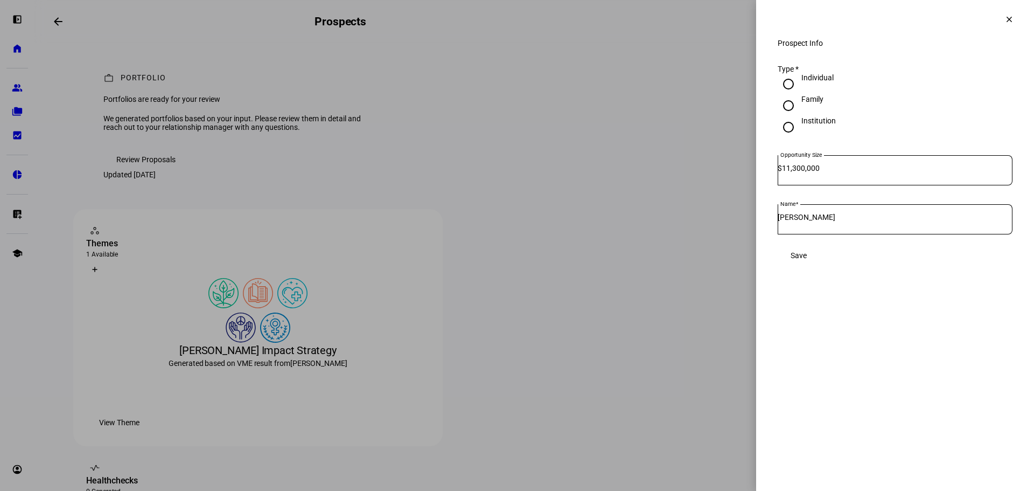
click at [810, 103] on div "Family" at bounding box center [812, 99] width 22 height 9
click at [799, 116] on input "Family" at bounding box center [789, 106] width 22 height 22
radio input "true"
click at [928, 172] on input "11,300,000" at bounding box center [897, 168] width 230 height 9
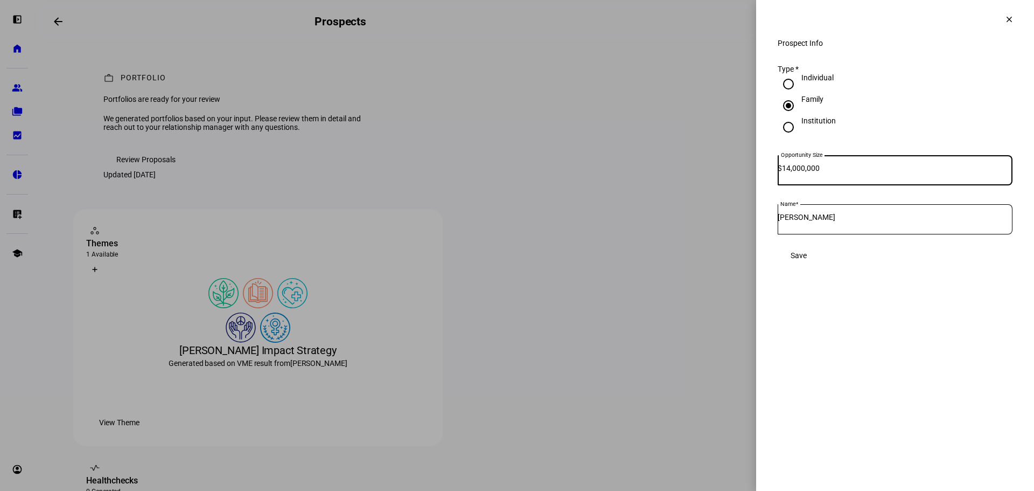
type input "14,000,000"
click at [993, 328] on eth-side-overlay-container "Prospect Info clear Prospect Info Type * Individual Family Institution Opportun…" at bounding box center [895, 245] width 278 height 491
click at [807, 260] on span "Save" at bounding box center [799, 255] width 16 height 9
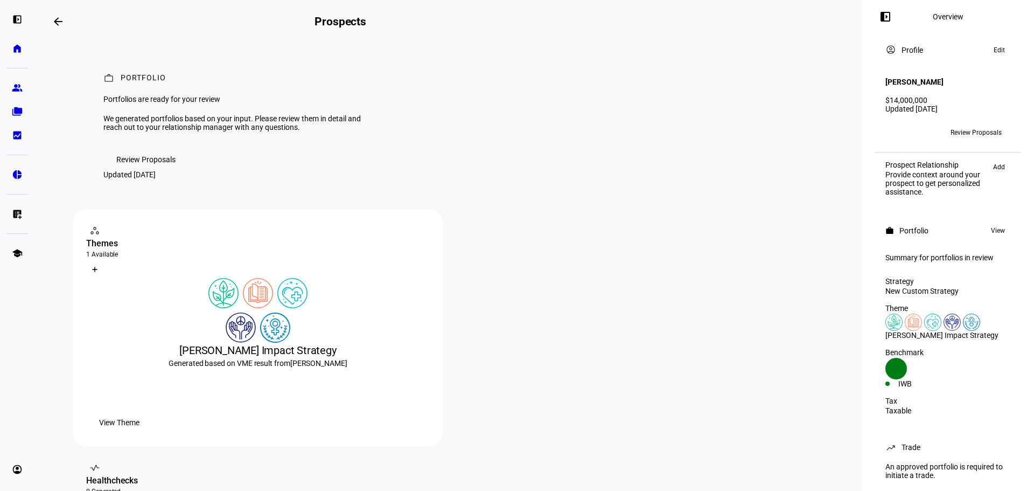
click at [995, 48] on span "Edit" at bounding box center [999, 50] width 11 height 13
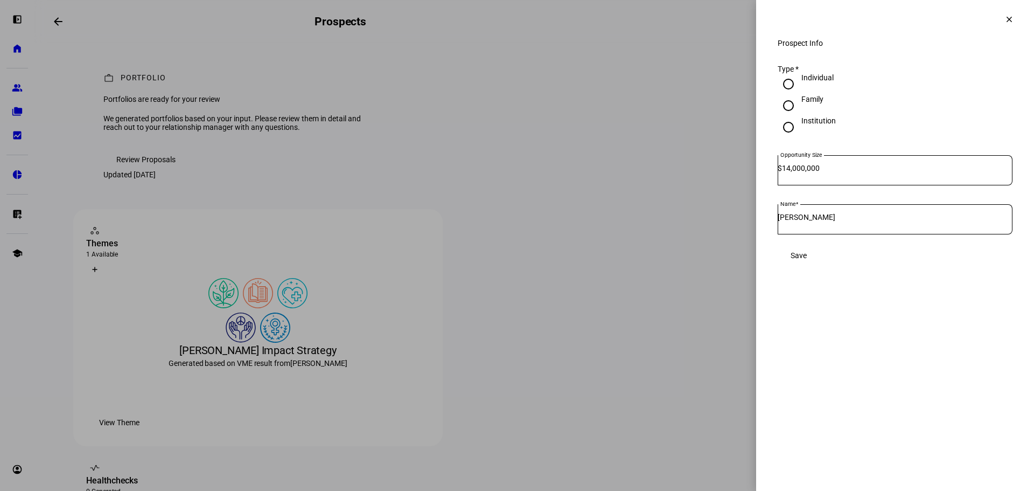
click at [1012, 26] on span at bounding box center [1009, 19] width 26 height 26
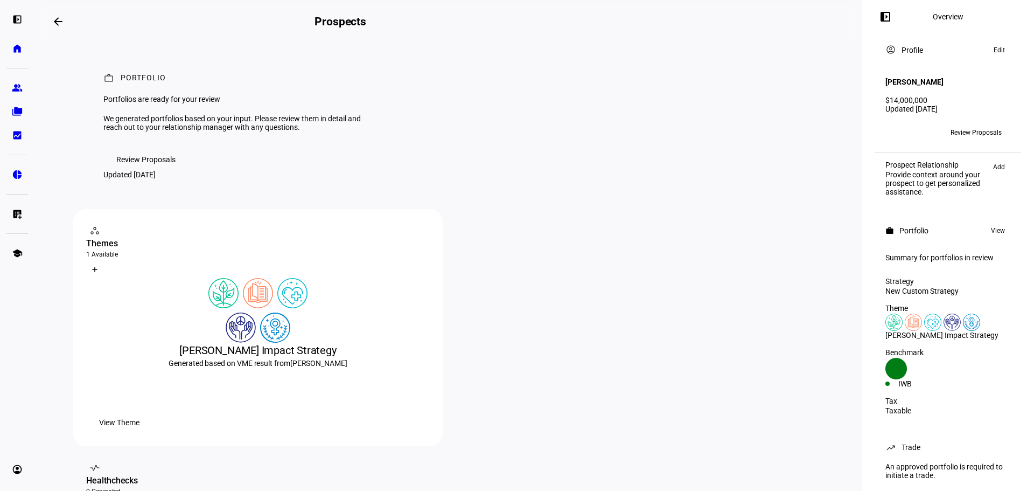
click at [998, 227] on div "work Portfolio View" at bounding box center [948, 231] width 138 height 26
click at [998, 227] on span "View" at bounding box center [998, 230] width 14 height 13
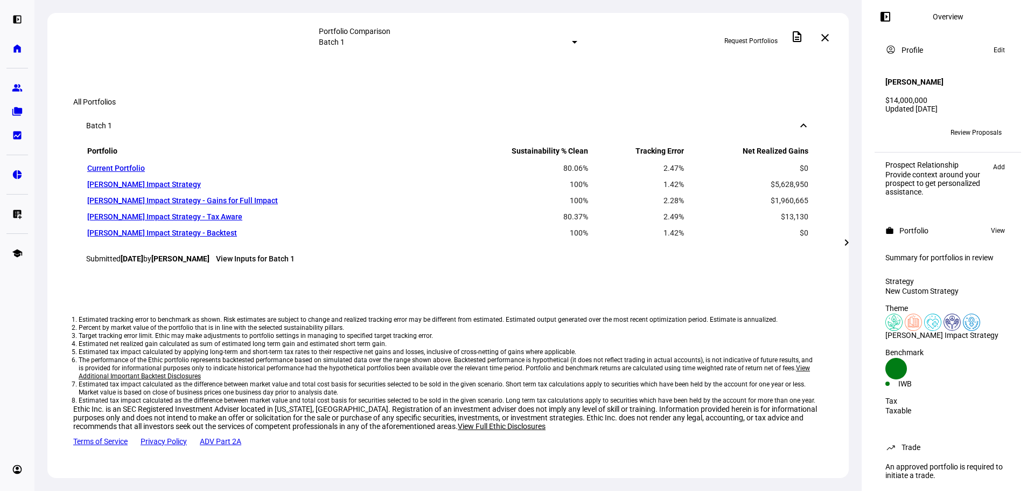
click at [838, 33] on span at bounding box center [825, 38] width 26 height 26
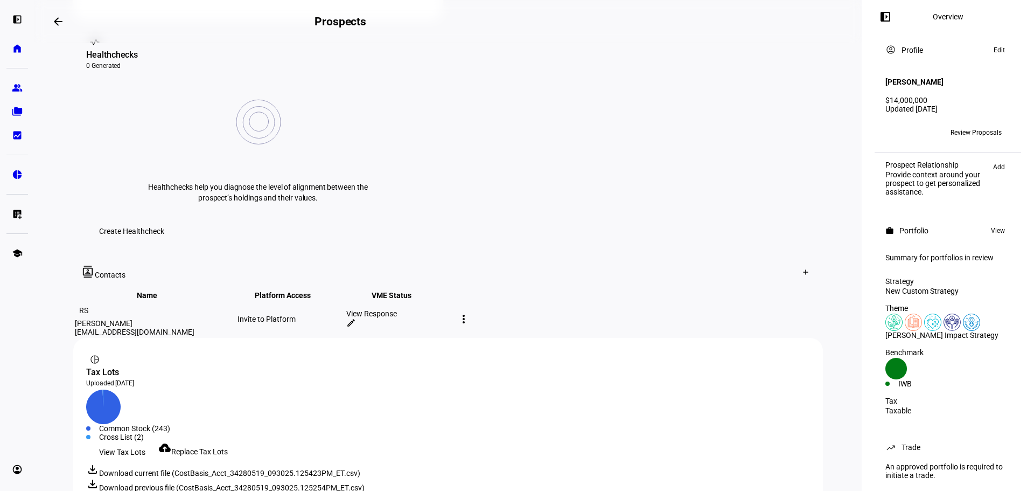
scroll to position [451, 0]
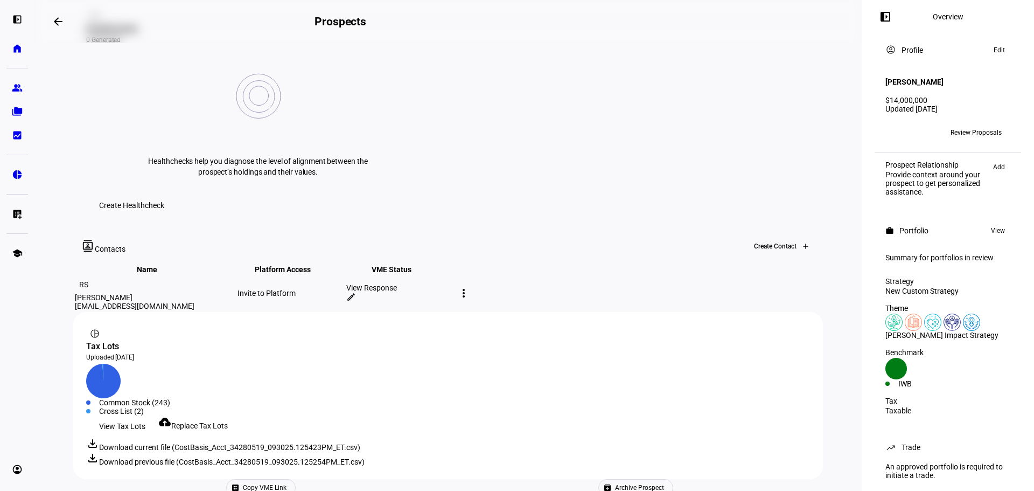
click at [801, 229] on div "Create Contact" at bounding box center [784, 246] width 60 height 34
click at [799, 229] on div "Create Contact" at bounding box center [805, 246] width 17 height 34
click at [782, 229] on mat-toolbar "contacts Contacts Create Contact" at bounding box center [448, 246] width 750 height 34
click at [797, 237] on div at bounding box center [805, 245] width 17 height 17
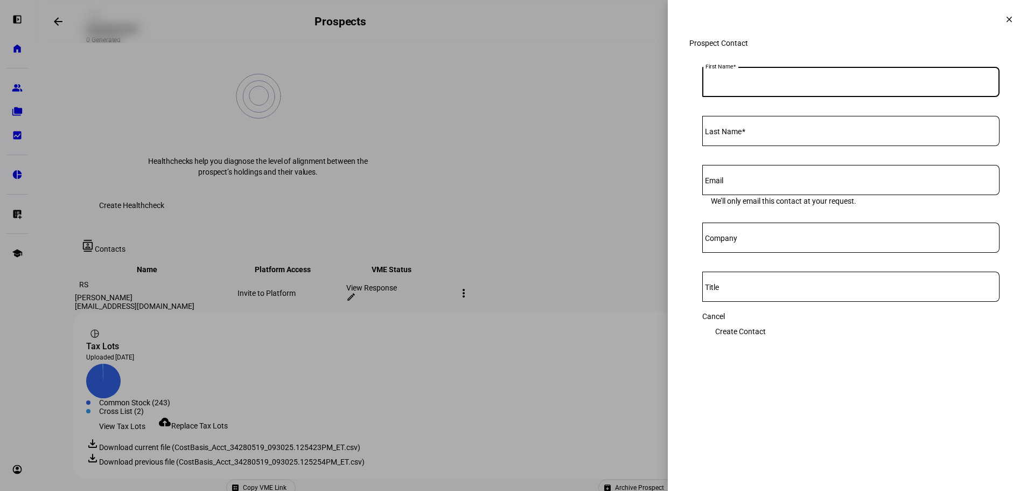
click at [792, 84] on input "First Name" at bounding box center [850, 79] width 297 height 9
click at [1004, 22] on mat-icon "clear" at bounding box center [1009, 20] width 10 height 10
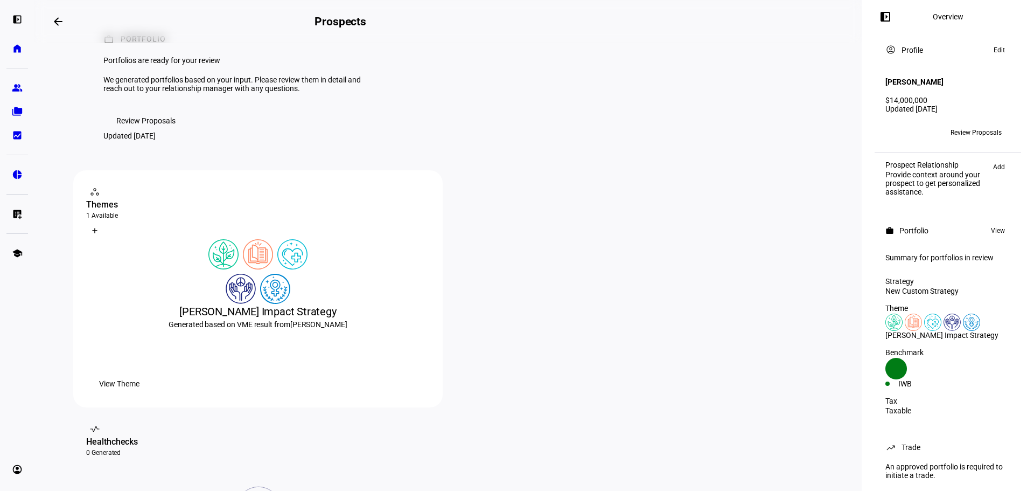
scroll to position [0, 0]
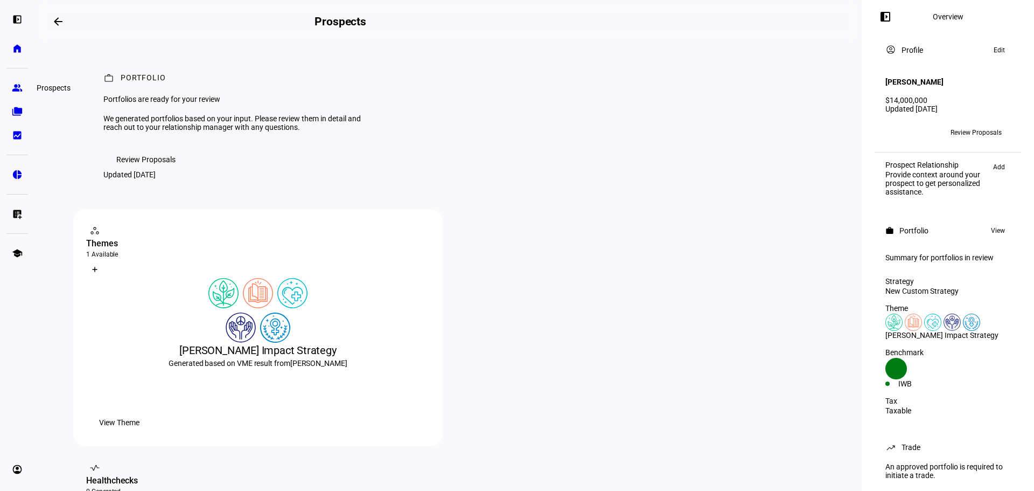
click at [18, 86] on eth-mat-symbol "group" at bounding box center [17, 87] width 11 height 11
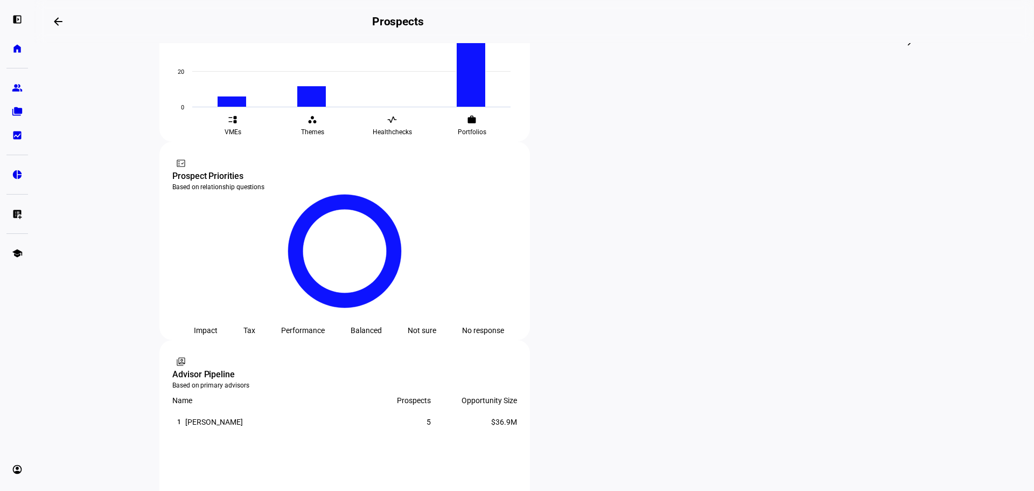
scroll to position [539, 0]
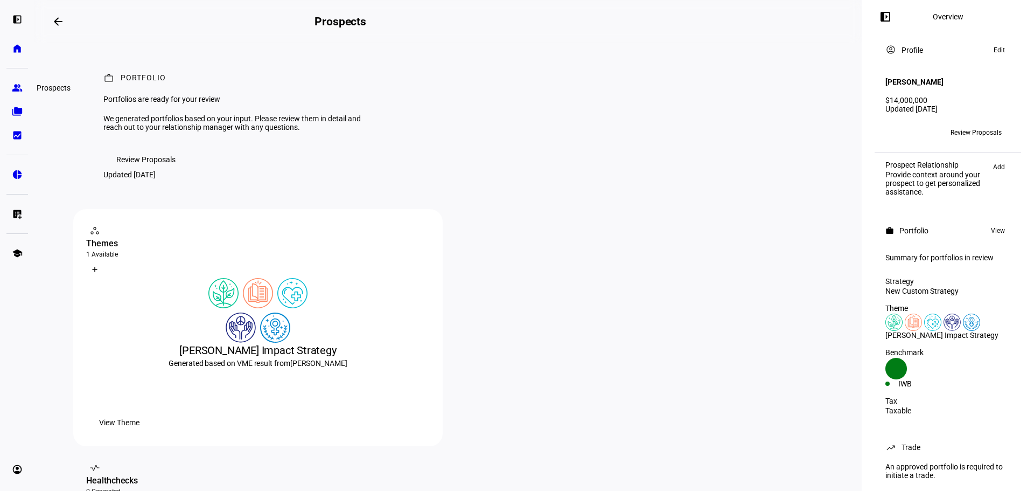
click at [26, 91] on link "group Prospects" at bounding box center [17, 88] width 22 height 22
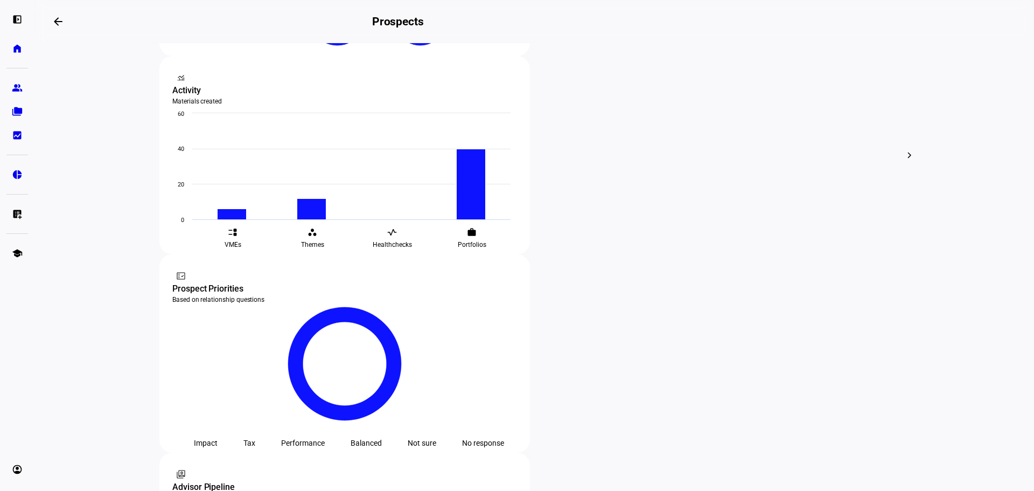
scroll to position [403, 0]
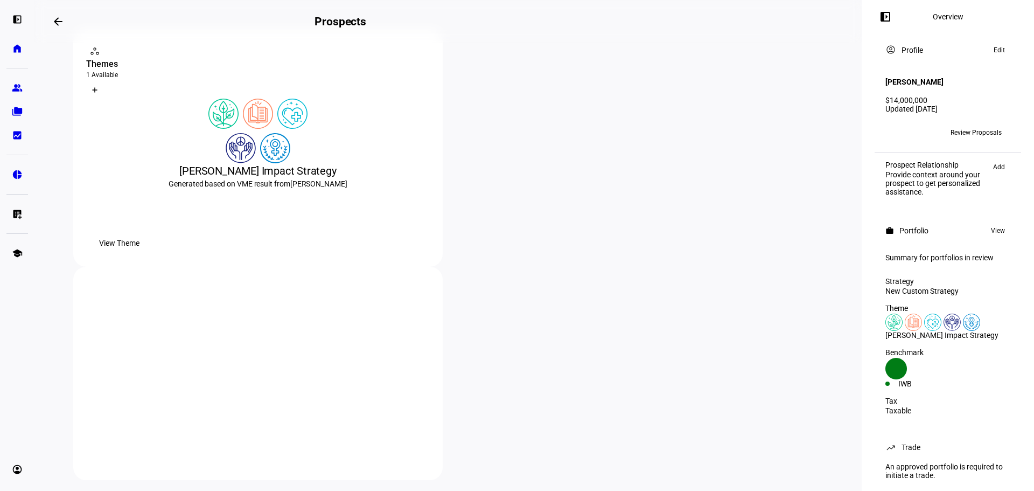
scroll to position [359, 0]
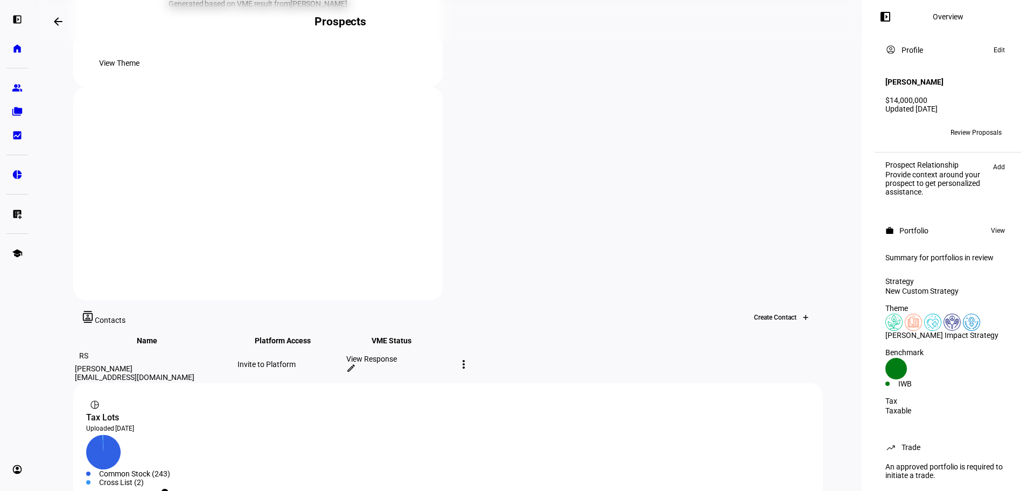
click at [797, 309] on div at bounding box center [805, 317] width 17 height 17
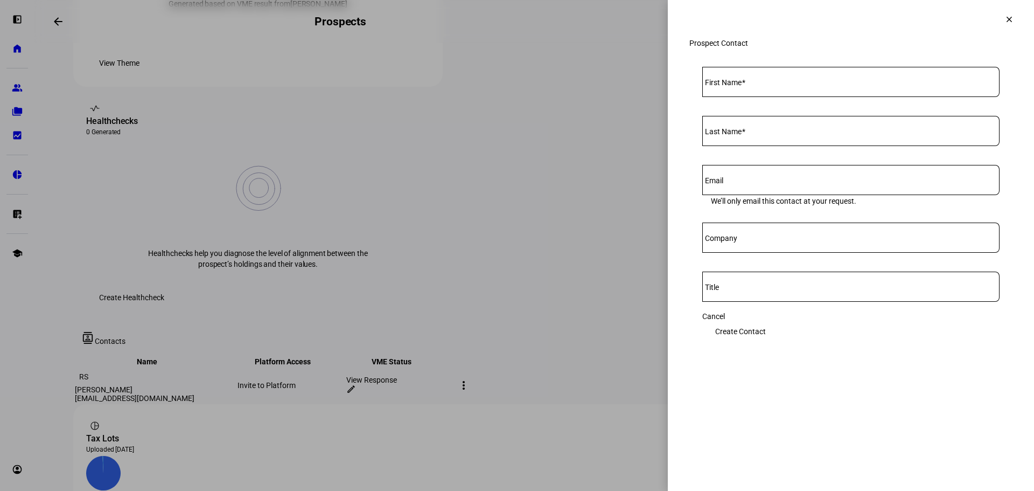
click at [813, 97] on div at bounding box center [850, 82] width 297 height 30
drag, startPoint x: 756, startPoint y: 207, endPoint x: 757, endPoint y: 201, distance: 5.4
click at [756, 195] on div at bounding box center [850, 180] width 297 height 30
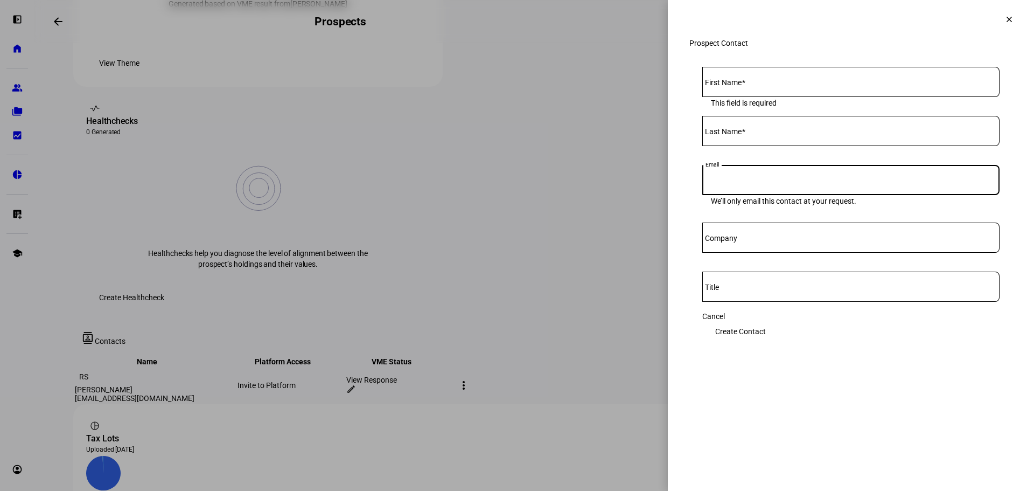
click at [757, 182] on input "Email" at bounding box center [850, 177] width 297 height 9
paste input "[PERSON_NAME] <[EMAIL_ADDRESS][DOMAIN_NAME]>"
type input "[EMAIL_ADDRESS][DOMAIN_NAME]"
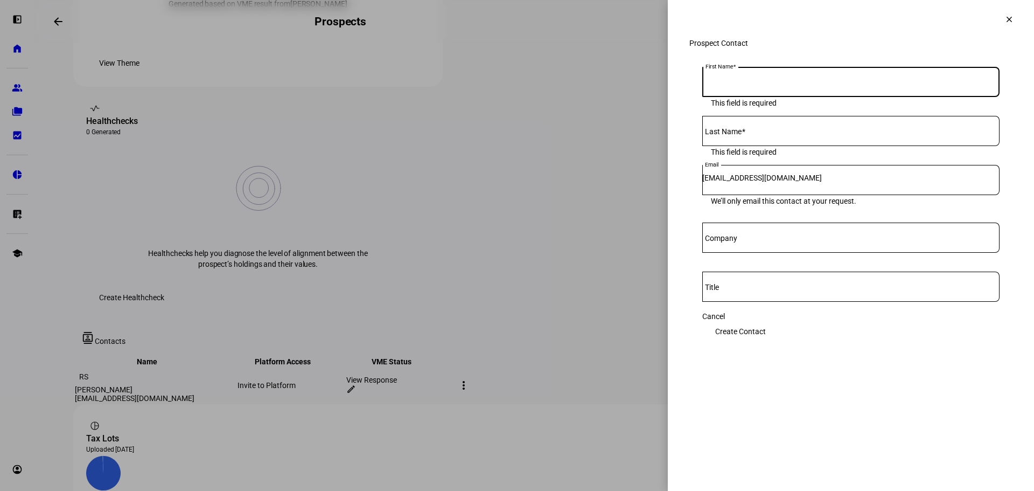
paste input "Rick Waltonsmith <"
type input "[PERSON_NAME]"
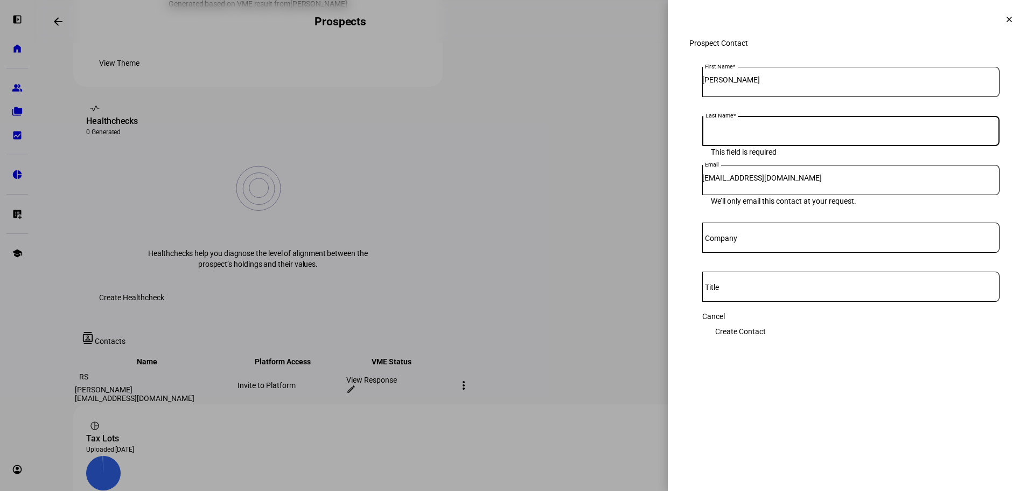
paste input "Waltonsmith"
type input "Waltonsmith"
click at [766, 335] on span "Create Contact" at bounding box center [740, 331] width 51 height 22
click at [846, 182] on input "[EMAIL_ADDRESS][DOMAIN_NAME]" at bounding box center [850, 177] width 297 height 9
drag, startPoint x: 912, startPoint y: 191, endPoint x: 903, endPoint y: 191, distance: 9.2
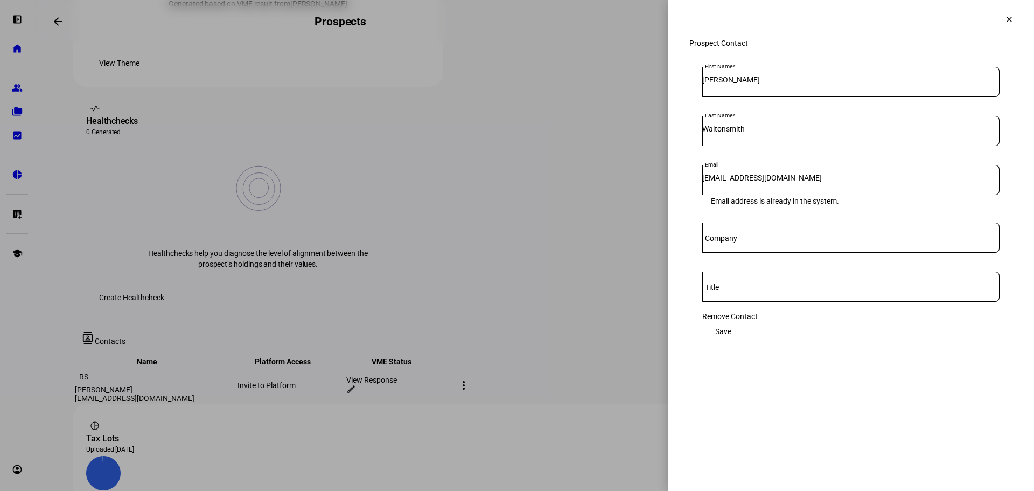
click at [903, 182] on input "[EMAIL_ADDRESS][DOMAIN_NAME]" at bounding box center [850, 177] width 297 height 9
paste input "Nathan Peabody <drnatep@gmail.com>"
type input "drnatep@gmail.com"
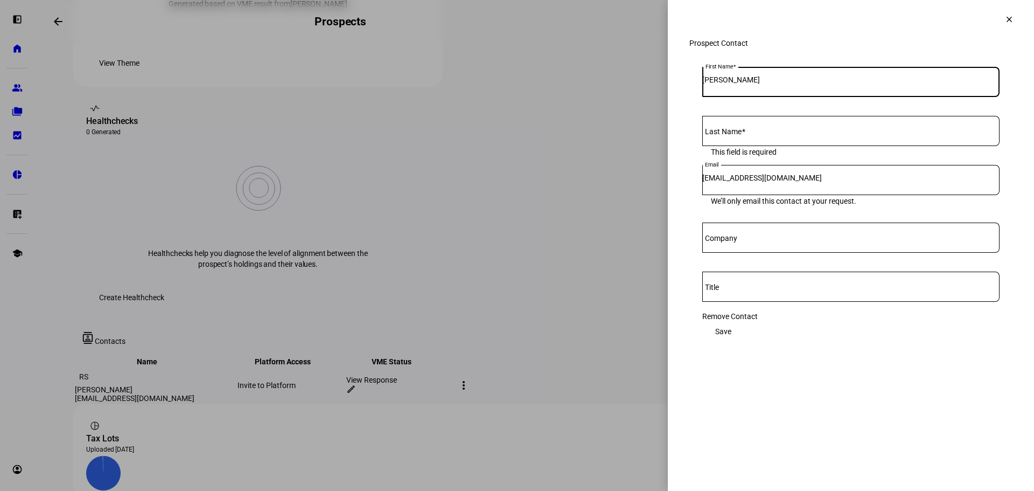
paste input "Nathan Peabody <"
type input "Nathan"
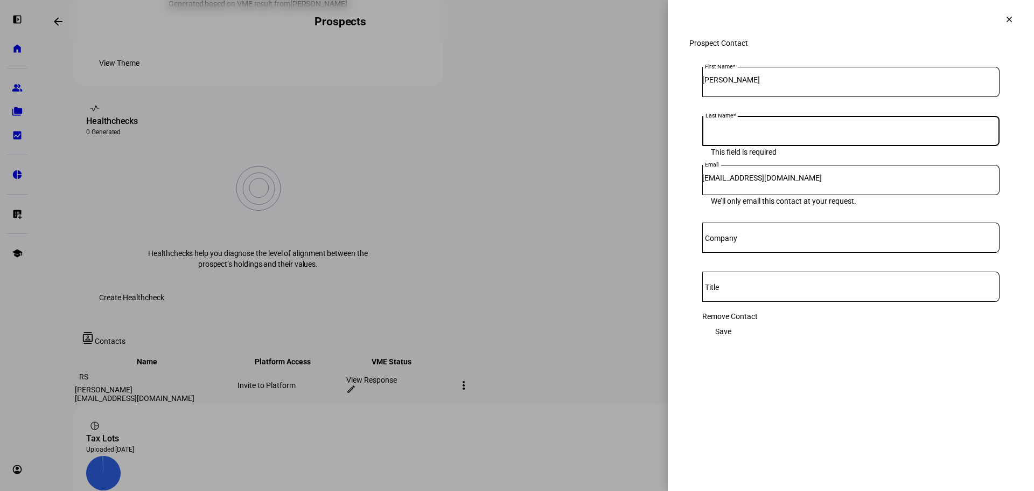
paste input "Peabody"
type input "Peabody"
click at [731, 328] on span "Save" at bounding box center [723, 331] width 16 height 22
click at [1017, 22] on span at bounding box center [1009, 19] width 26 height 26
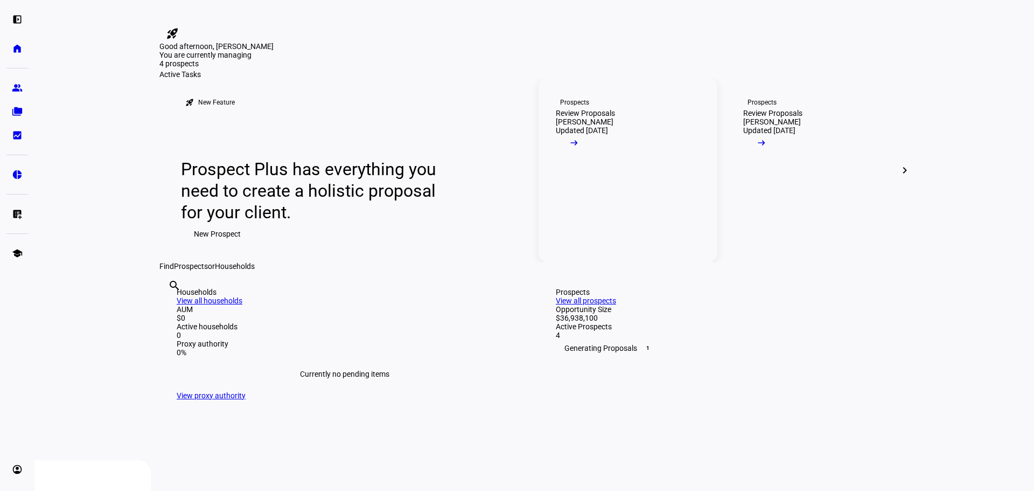
click at [586, 126] on div "[PERSON_NAME]" at bounding box center [585, 121] width 58 height 9
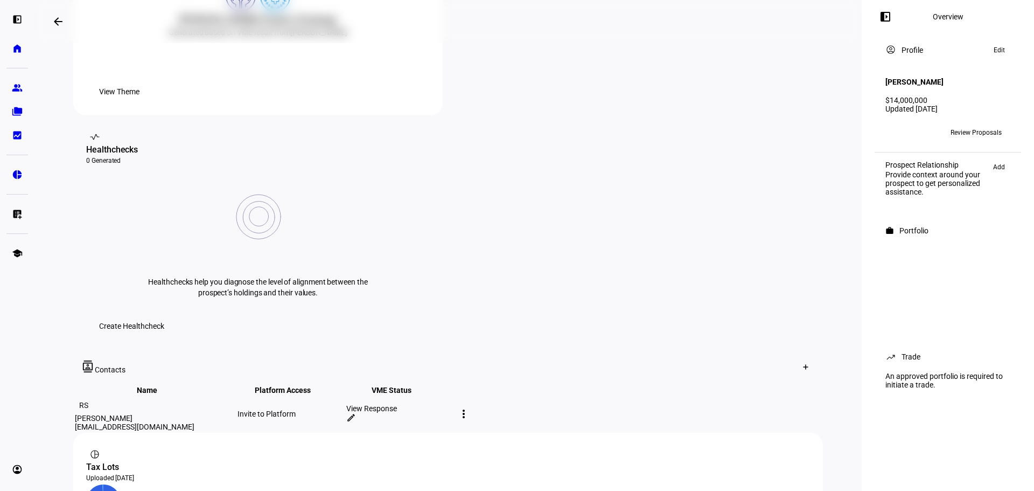
scroll to position [359, 0]
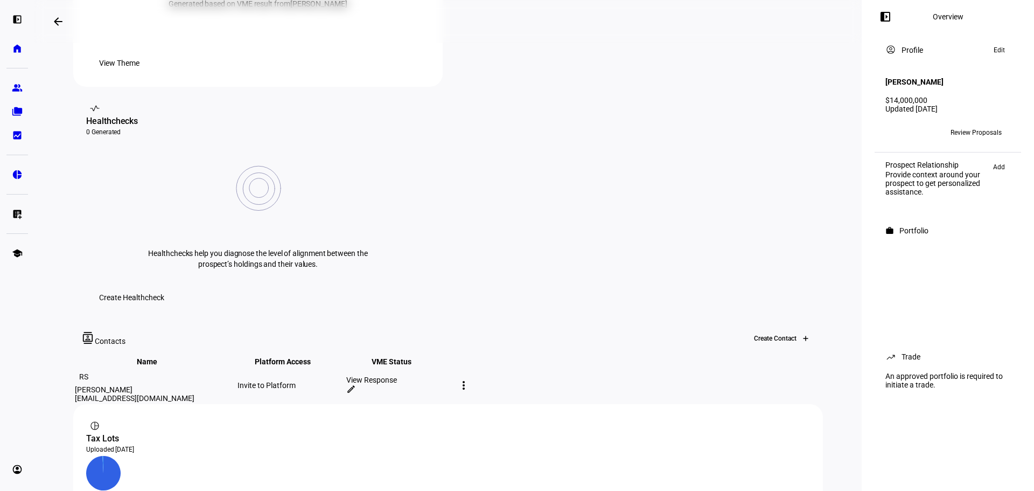
click at [802, 335] on icon at bounding box center [805, 338] width 6 height 6
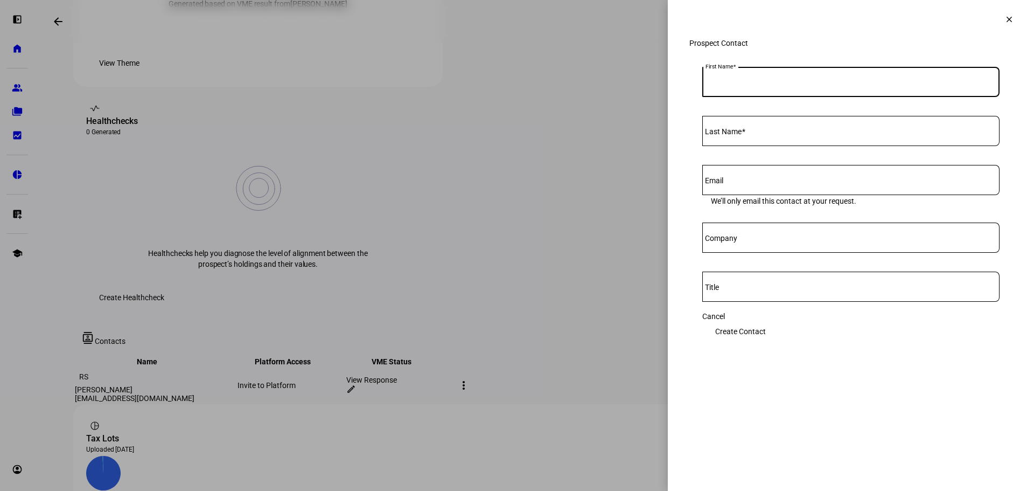
click at [852, 84] on input "First Name" at bounding box center [850, 79] width 297 height 9
paste input "[PERSON_NAME] <[EMAIL_ADDRESS][DOMAIN_NAME]>"
type input "[PERSON_NAME]"
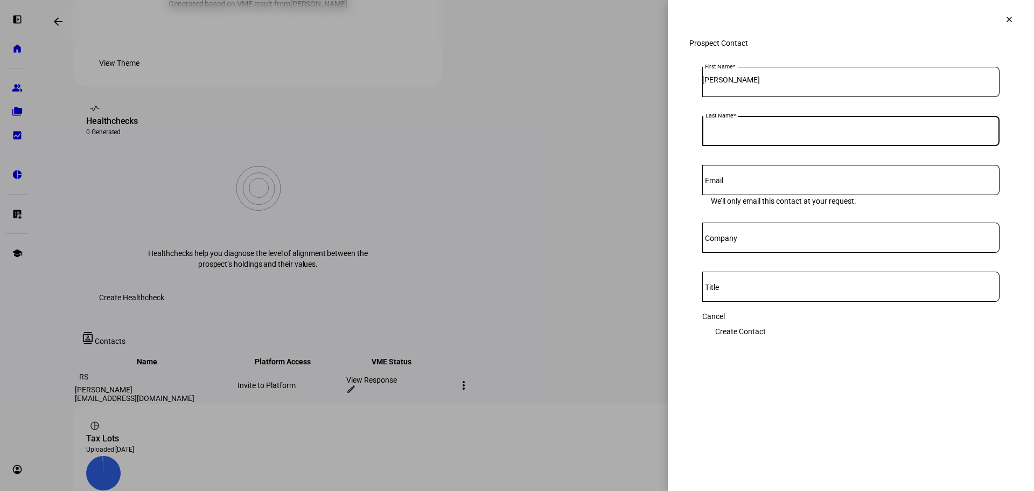
paste input "Waltonsmith <[EMAIL_ADDRESS][DOMAIN_NAME]>"
type input "Waltonsmith"
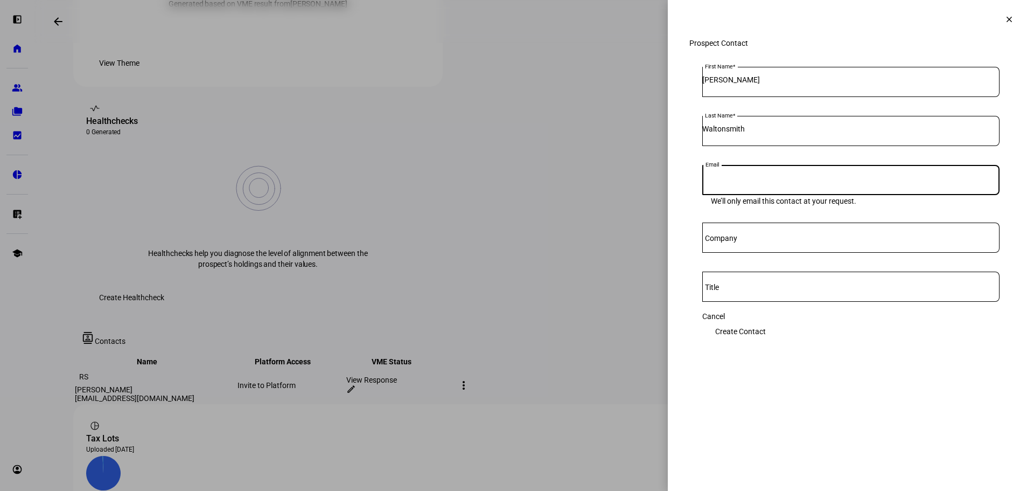
paste input "<[EMAIL_ADDRESS][DOMAIN_NAME]>"
type input "[EMAIL_ADDRESS][DOMAIN_NAME]"
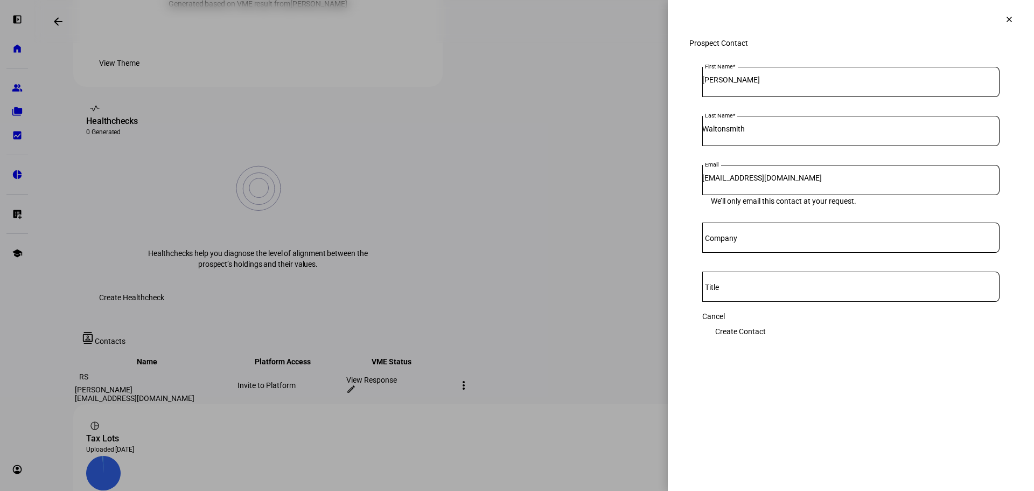
click at [766, 334] on span "Create Contact" at bounding box center [740, 331] width 51 height 22
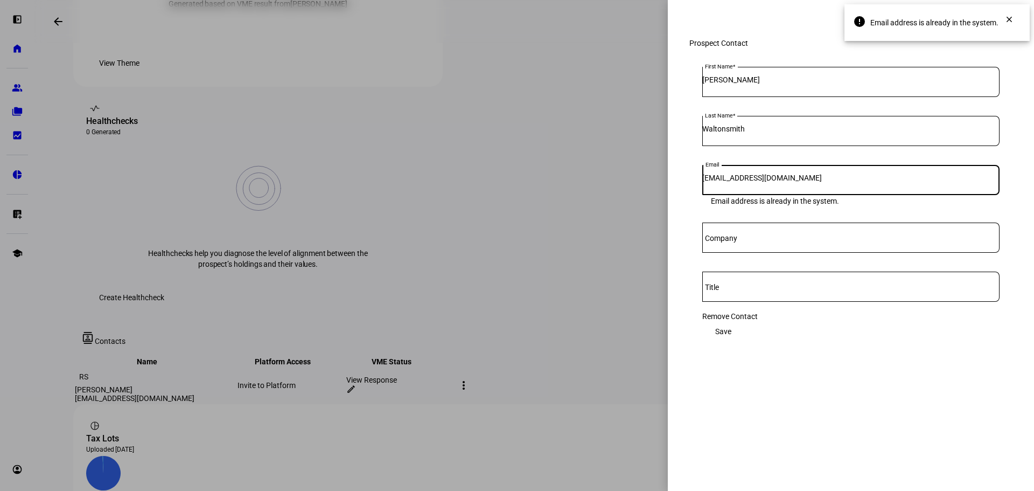
click at [797, 182] on input "[EMAIL_ADDRESS][DOMAIN_NAME]" at bounding box center [850, 177] width 297 height 9
click at [731, 330] on span "Save" at bounding box center [723, 331] width 16 height 22
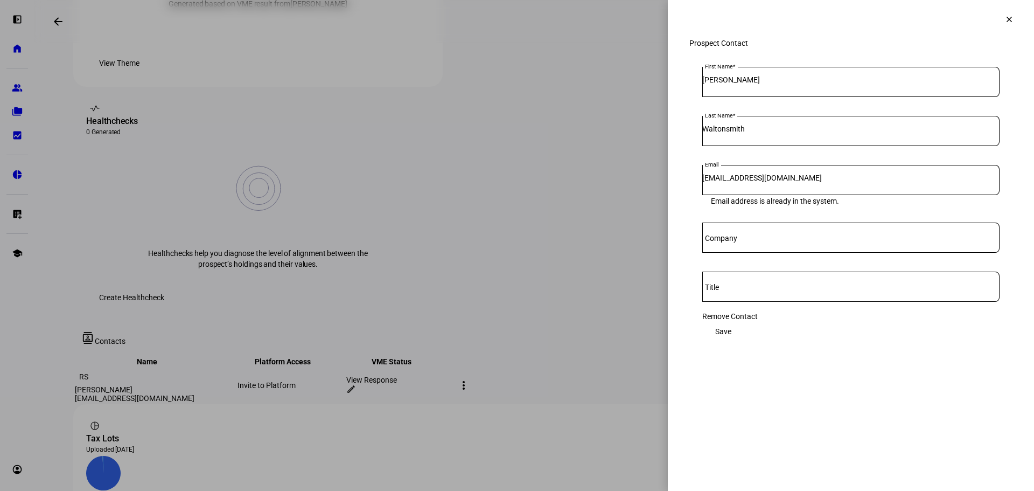
click at [744, 334] on span at bounding box center [723, 331] width 42 height 22
click at [1004, 23] on mat-icon "clear" at bounding box center [1009, 20] width 10 height 10
